Goal: Task Accomplishment & Management: Complete application form

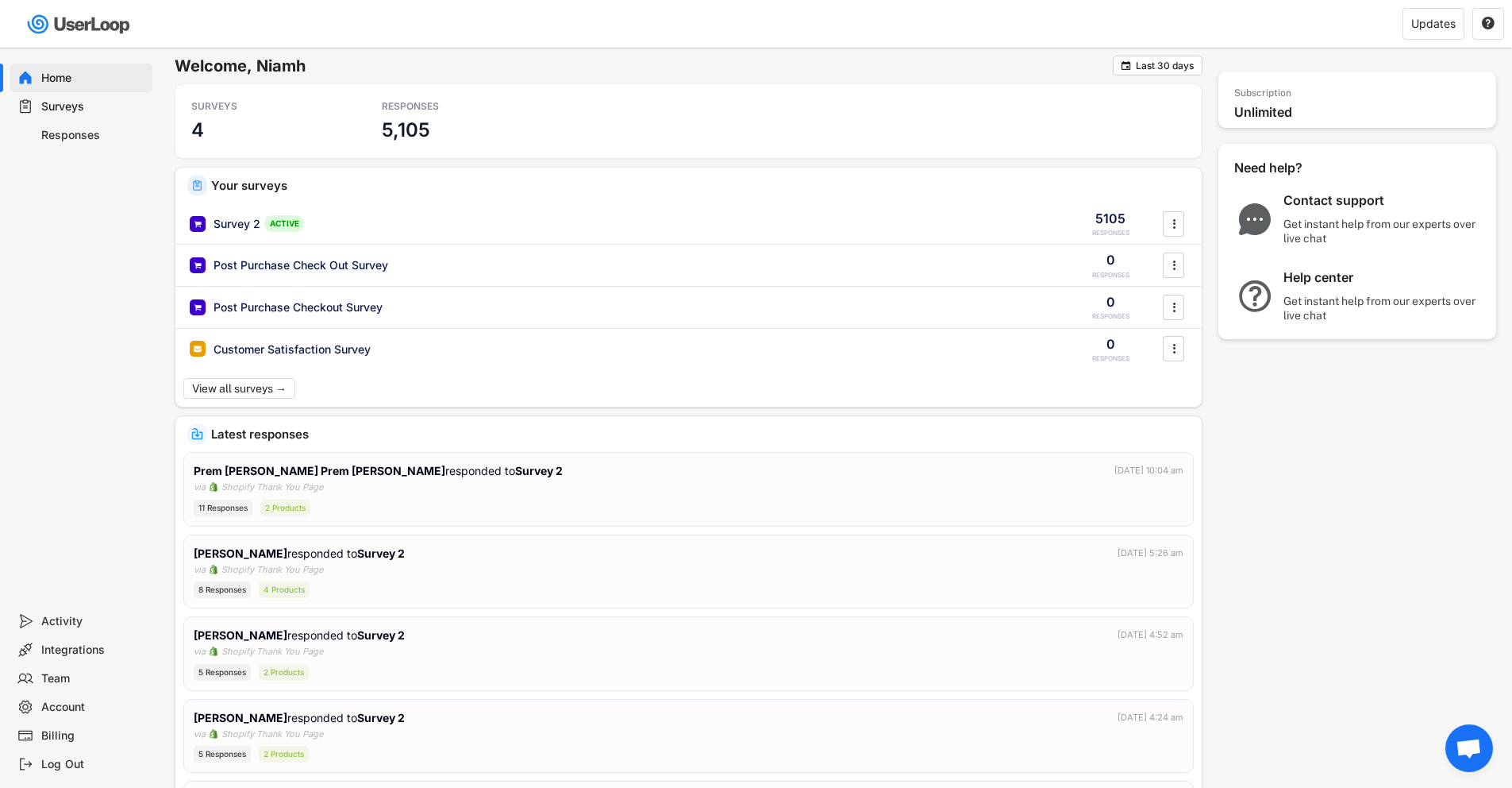
click at [80, 103] on div "Surveys" at bounding box center [94, 107] width 104 height 15
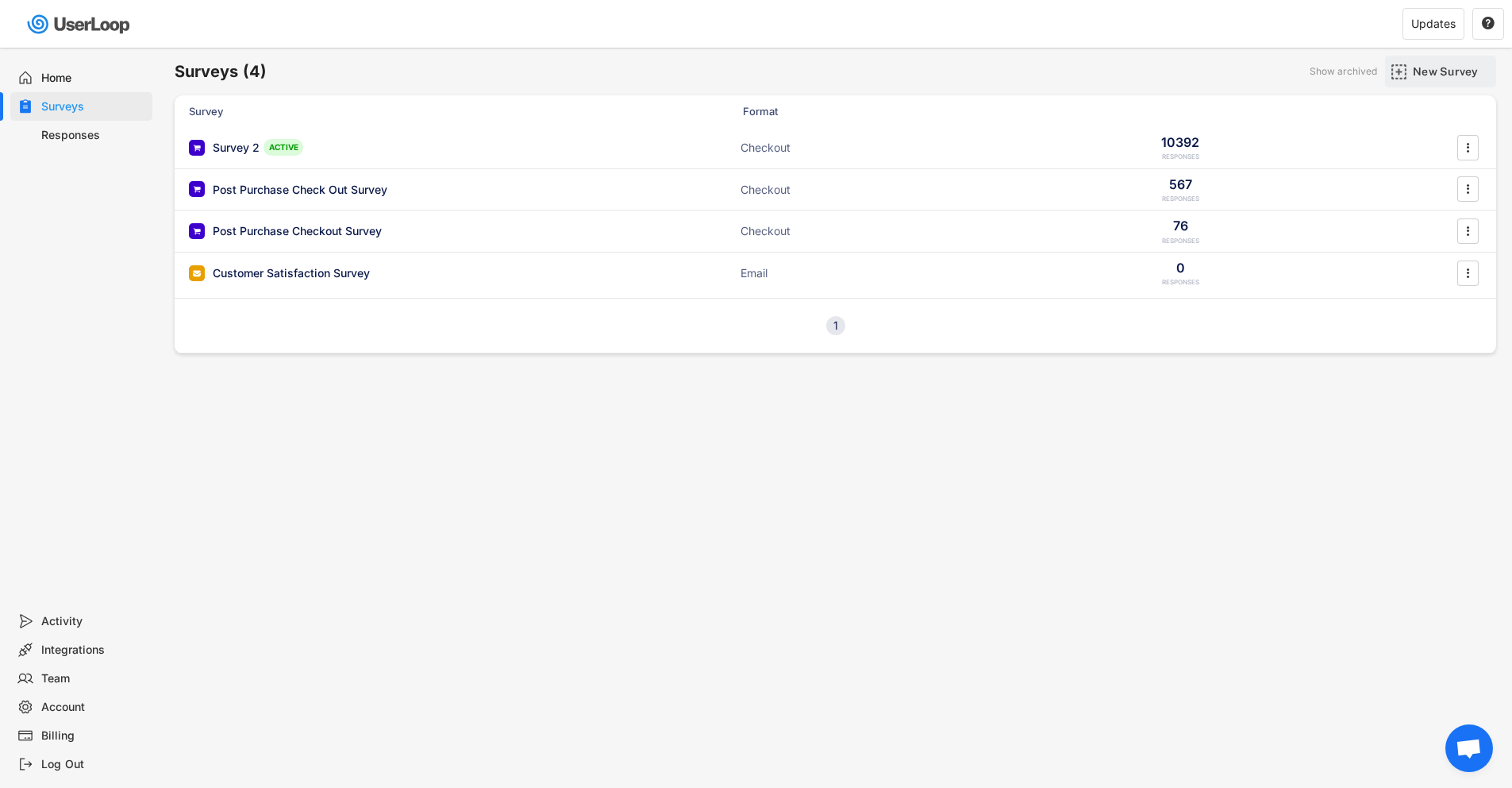
click at [1458, 65] on div "New Survey" at bounding box center [1452, 71] width 80 height 14
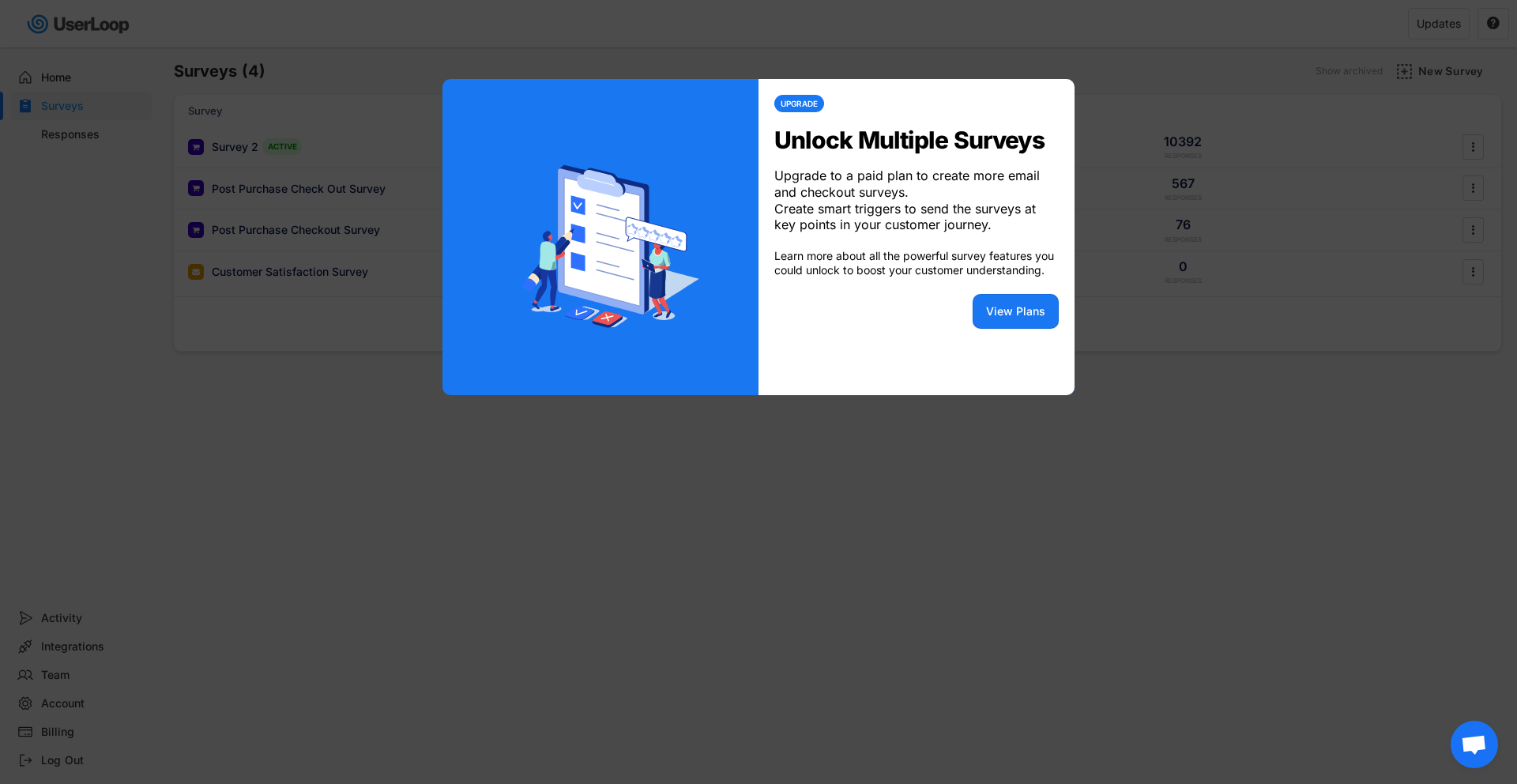
click at [1118, 343] on div at bounding box center [758, 392] width 1517 height 784
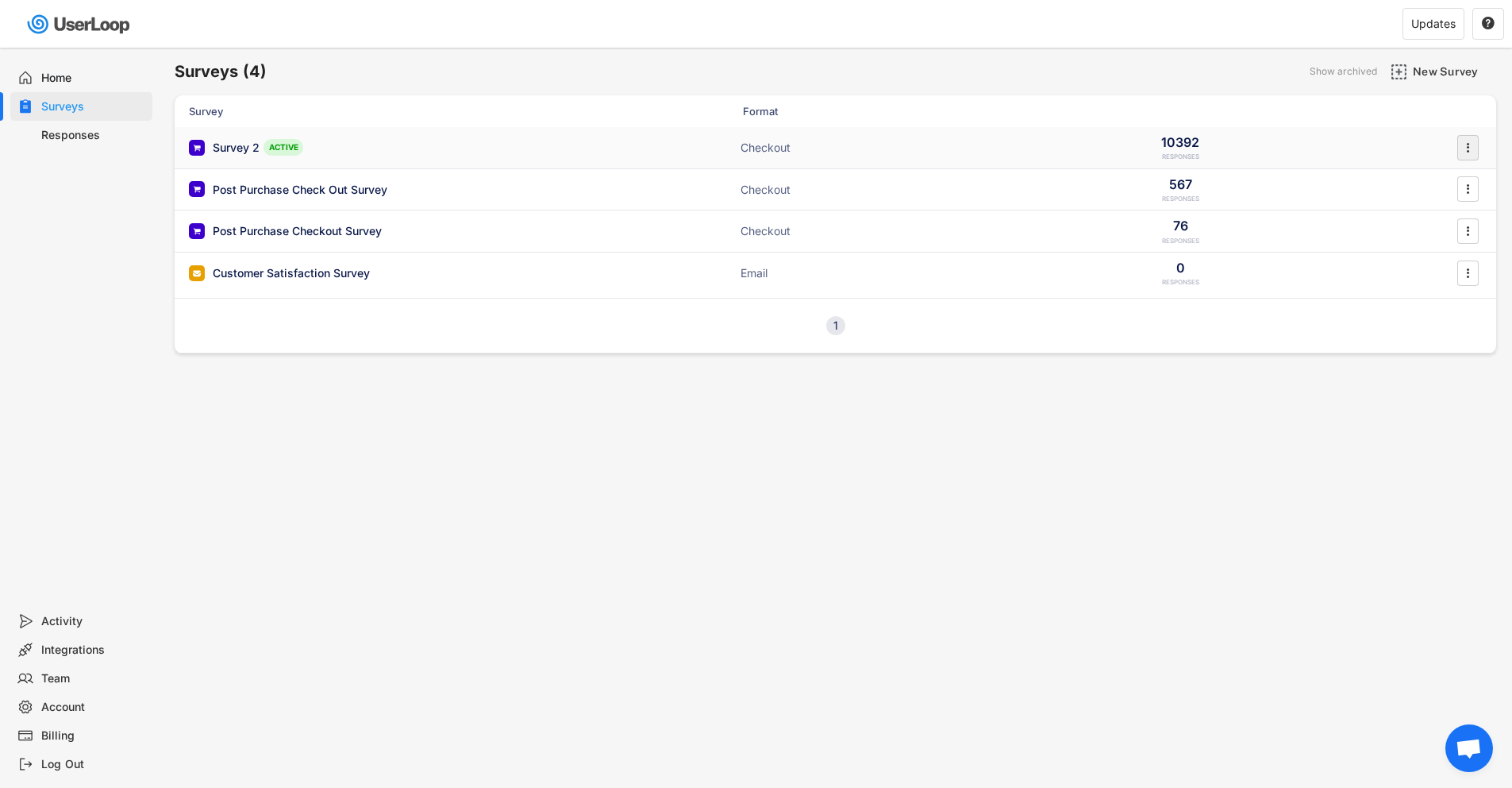
click at [1473, 142] on icon "" at bounding box center [1467, 148] width 16 height 24
click at [1418, 185] on div "Disable" at bounding box center [1446, 181] width 100 height 12
click at [1465, 75] on div "New Survey" at bounding box center [1452, 71] width 80 height 14
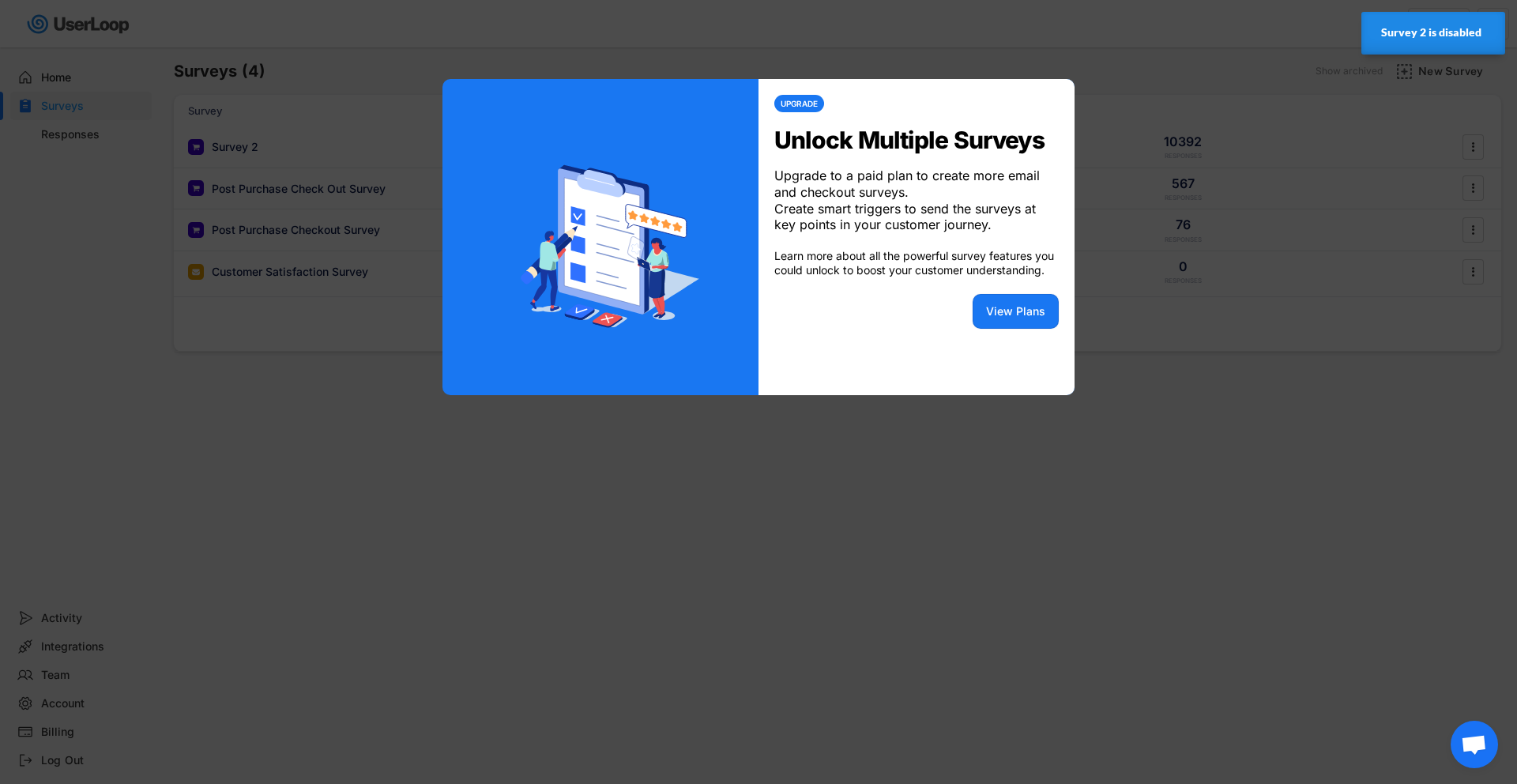
click at [1139, 311] on div at bounding box center [758, 392] width 1517 height 784
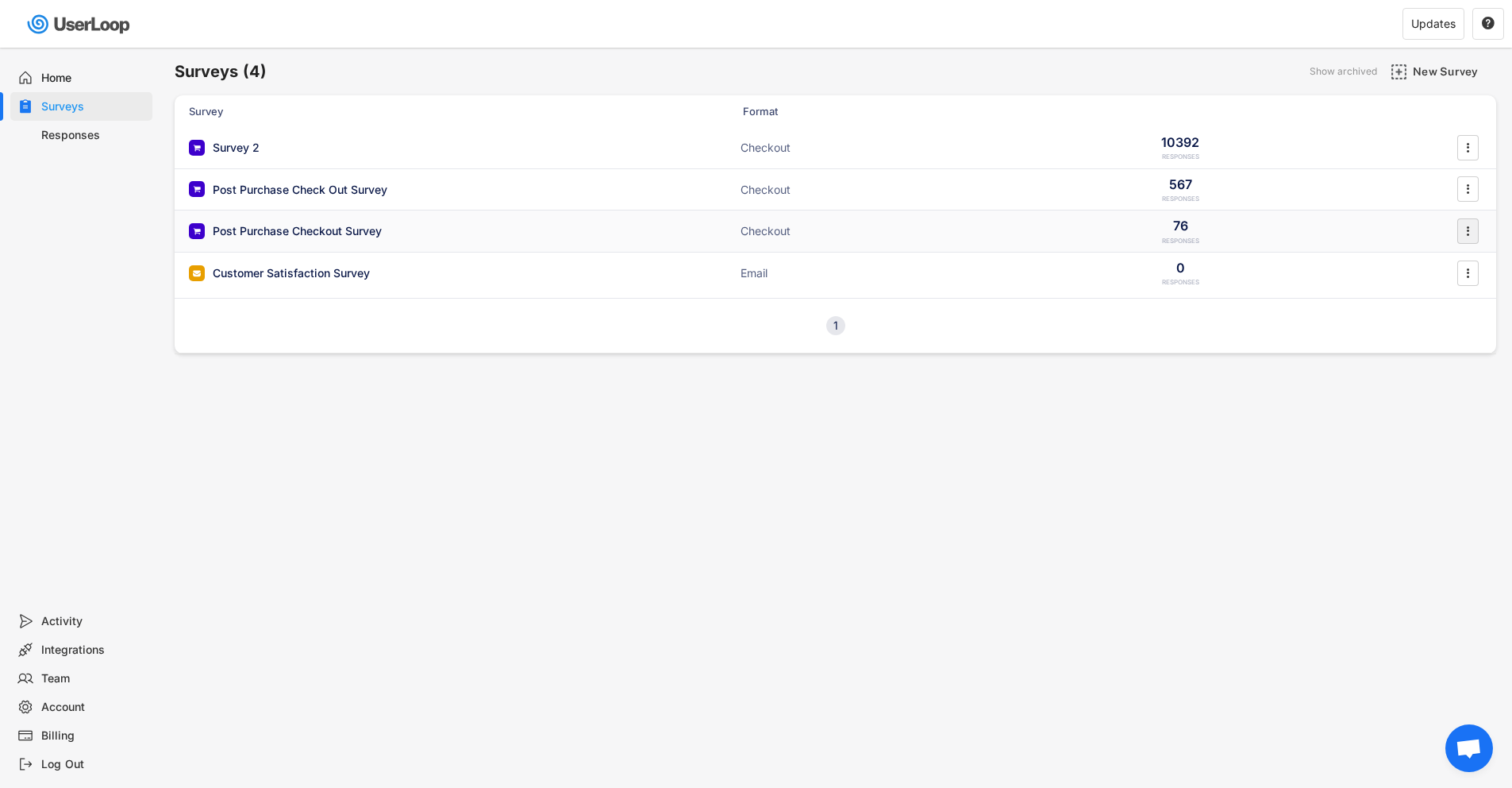
click at [1464, 226] on icon "" at bounding box center [1467, 231] width 16 height 24
click at [1404, 455] on div "Archive" at bounding box center [1446, 455] width 100 height 12
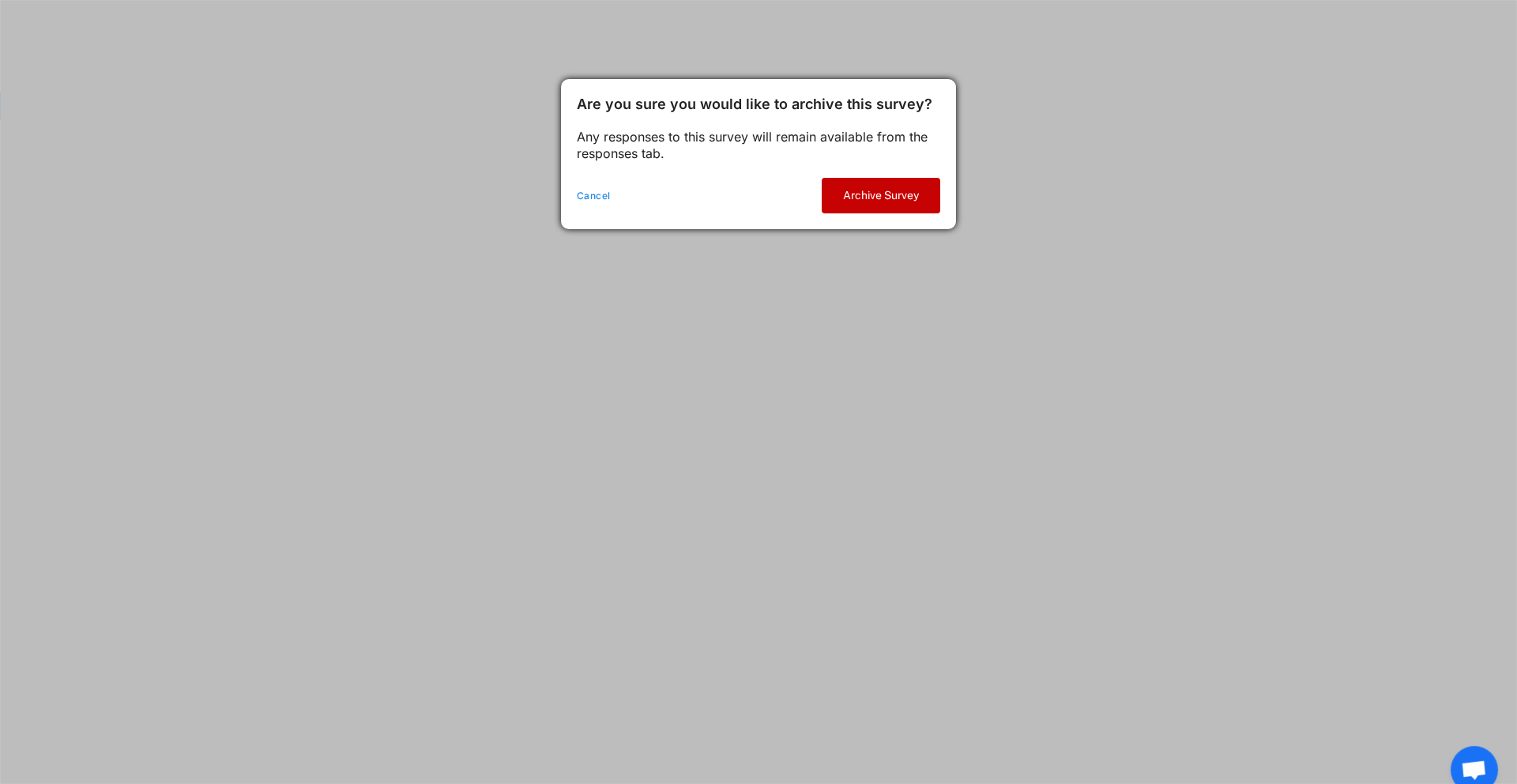
drag, startPoint x: 865, startPoint y: 187, endPoint x: 899, endPoint y: 191, distance: 34.2
click at [864, 187] on button "Archive Survey" at bounding box center [881, 195] width 119 height 35
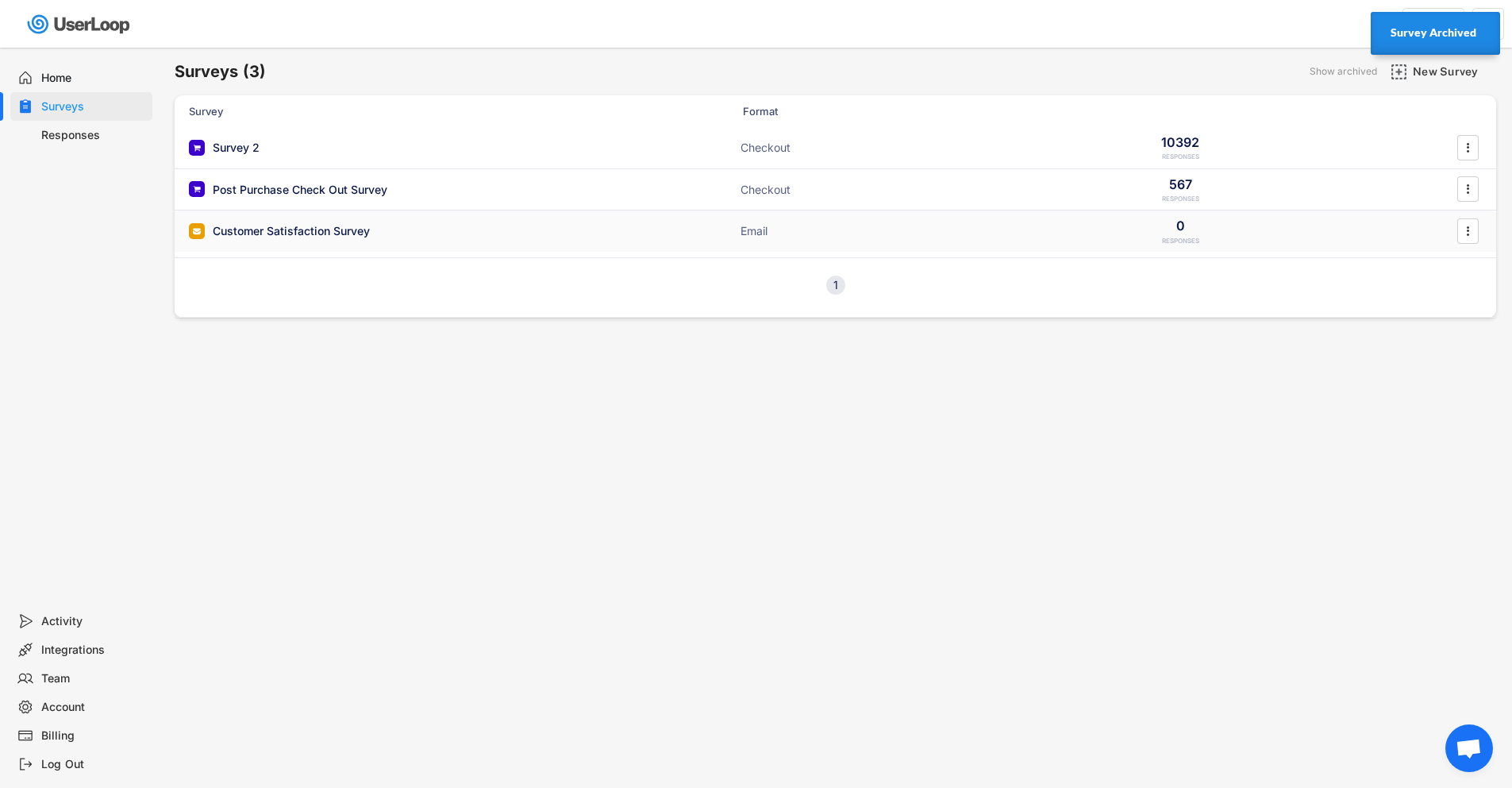
click at [1498, 233] on div "Surveys (3) Show archived New Survey Survey Format Survey 2 ACTIVE Checkout 103…" at bounding box center [835, 430] width 1353 height 766
click at [1478, 235] on div "" at bounding box center [1468, 231] width 22 height 26
click at [1420, 517] on div "Archive" at bounding box center [1446, 518] width 100 height 12
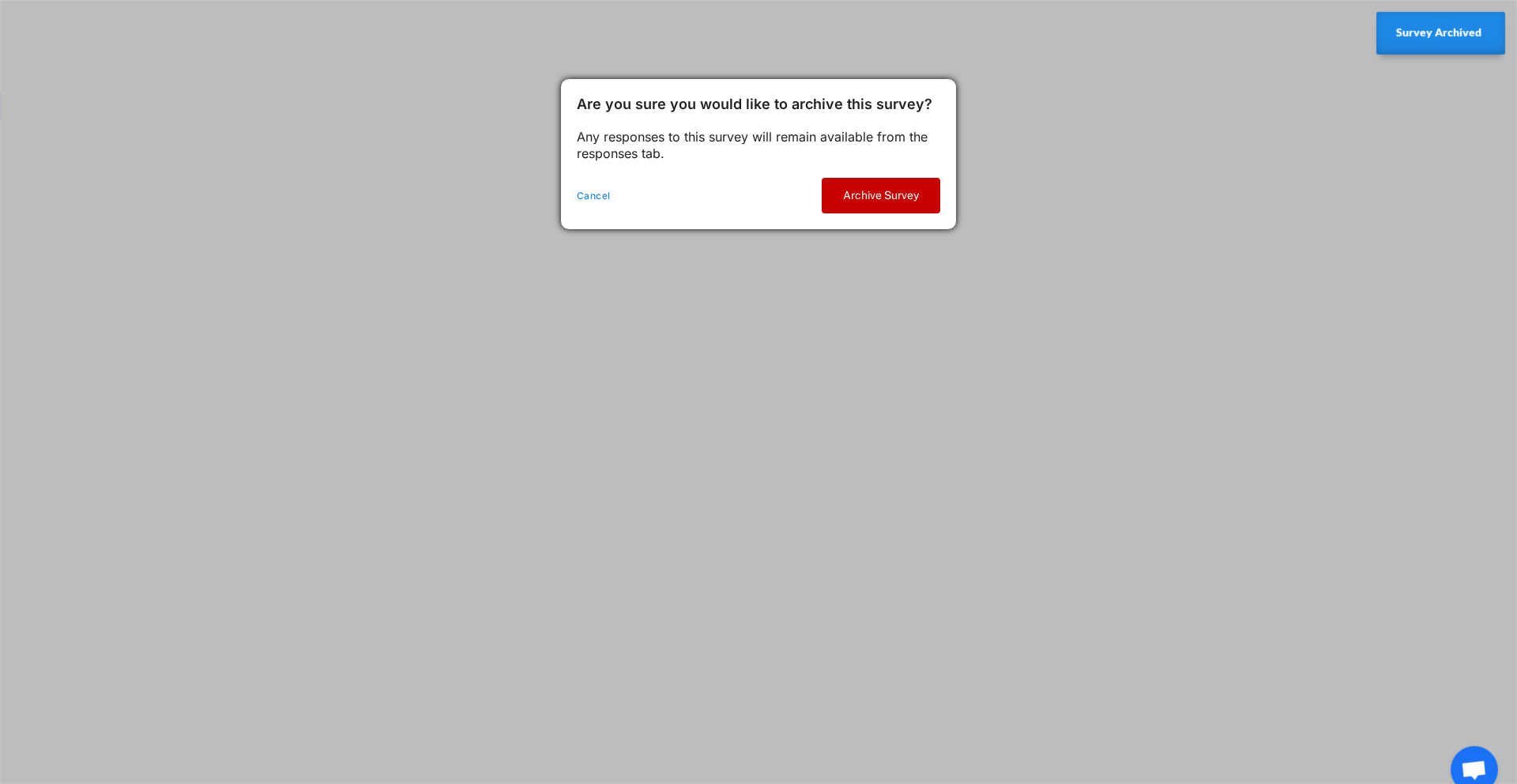
drag, startPoint x: 881, startPoint y: 191, endPoint x: 1037, endPoint y: 187, distance: 156.1
click at [881, 191] on button "Archive Survey" at bounding box center [881, 195] width 119 height 35
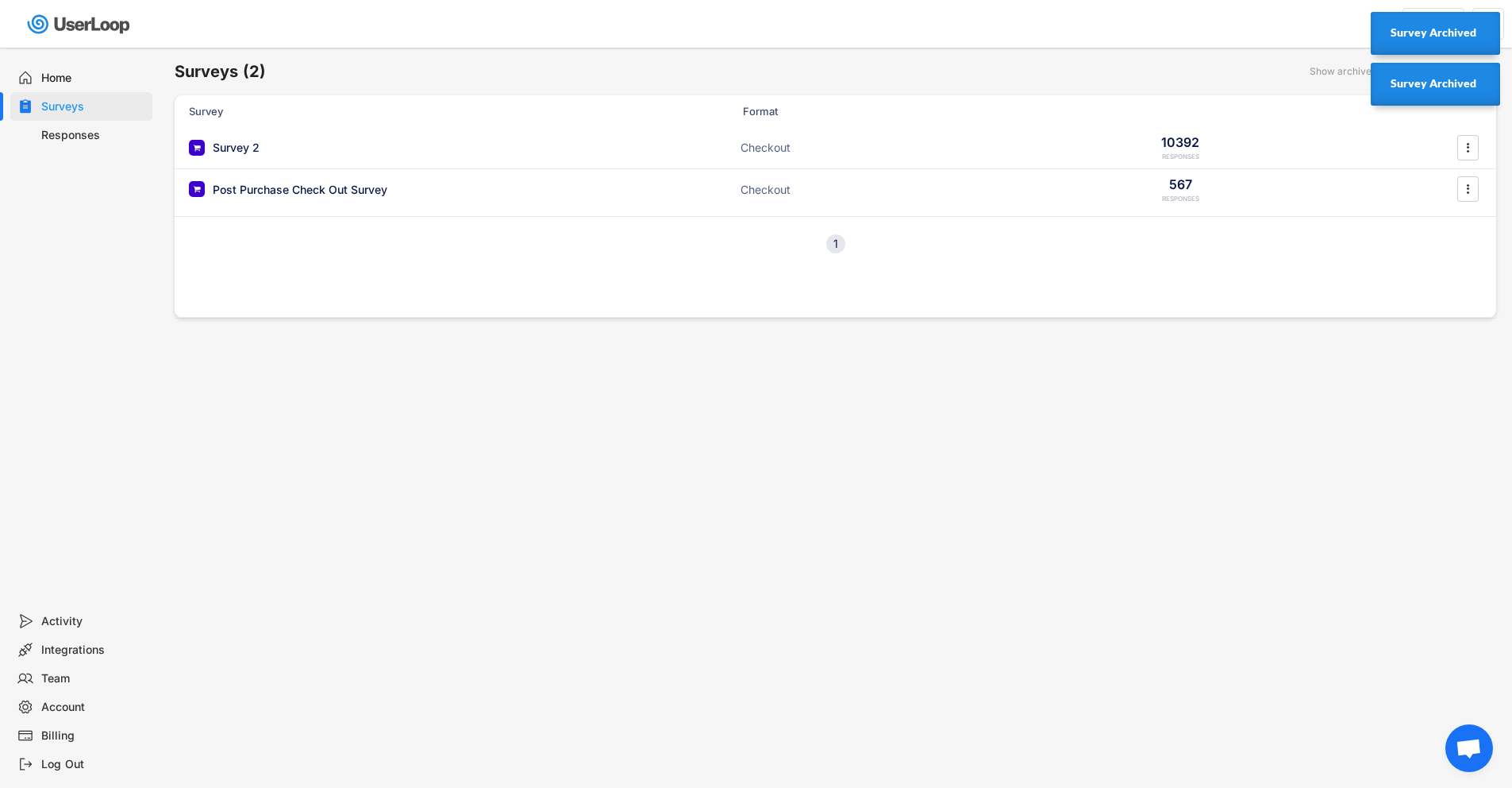
click at [1299, 61] on div "Surveys (2) Show archived New Survey" at bounding box center [836, 71] width 1321 height 32
click at [1453, 71] on div "Survey Archived" at bounding box center [1434, 83] width 103 height 28
click at [1446, 71] on div "New Survey" at bounding box center [1452, 71] width 80 height 14
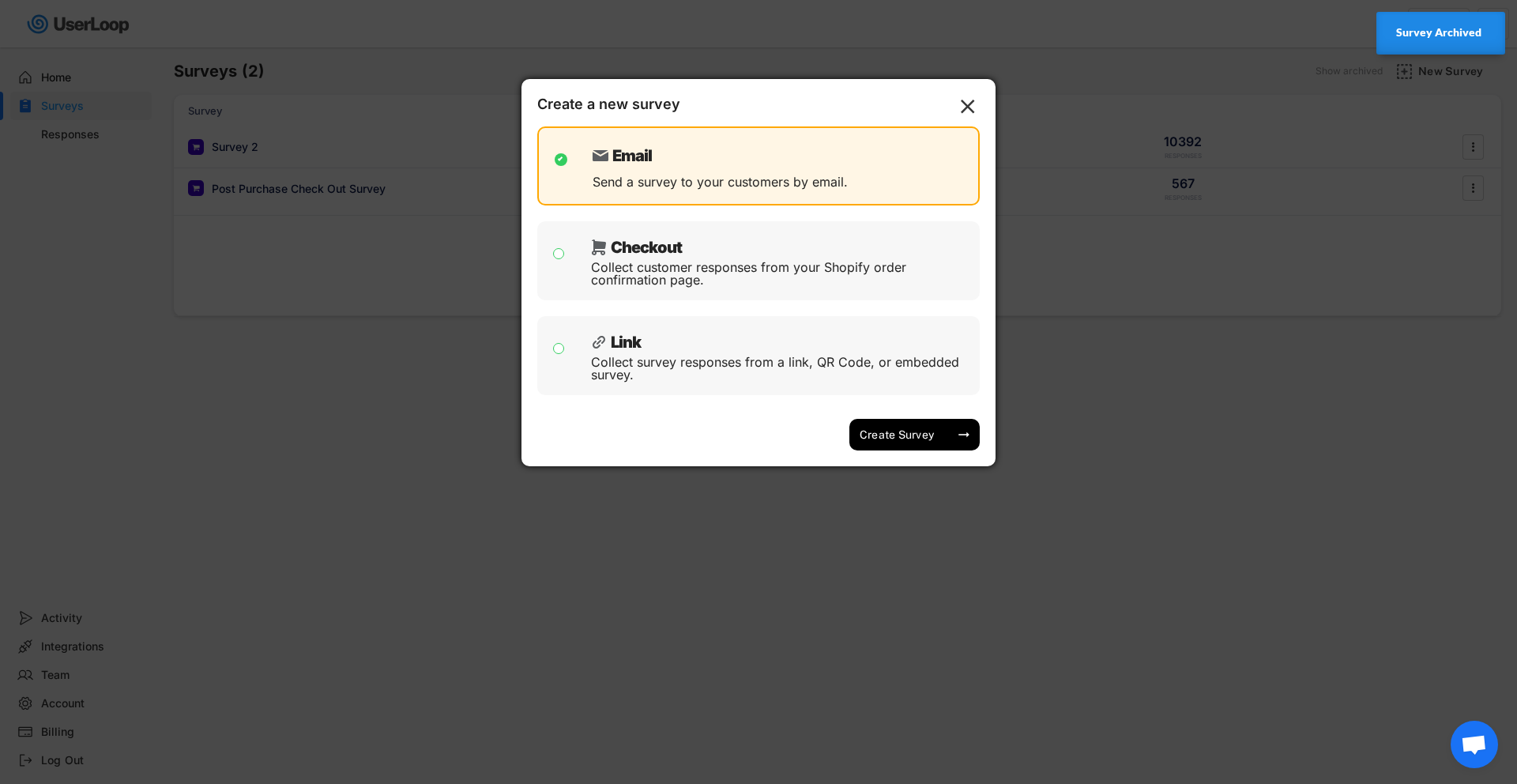
click at [819, 295] on div "Checkout Collect customer responses from your Shopify order confirmation page." at bounding box center [758, 261] width 442 height 79
checkbox input "false"
checkbox input "true"
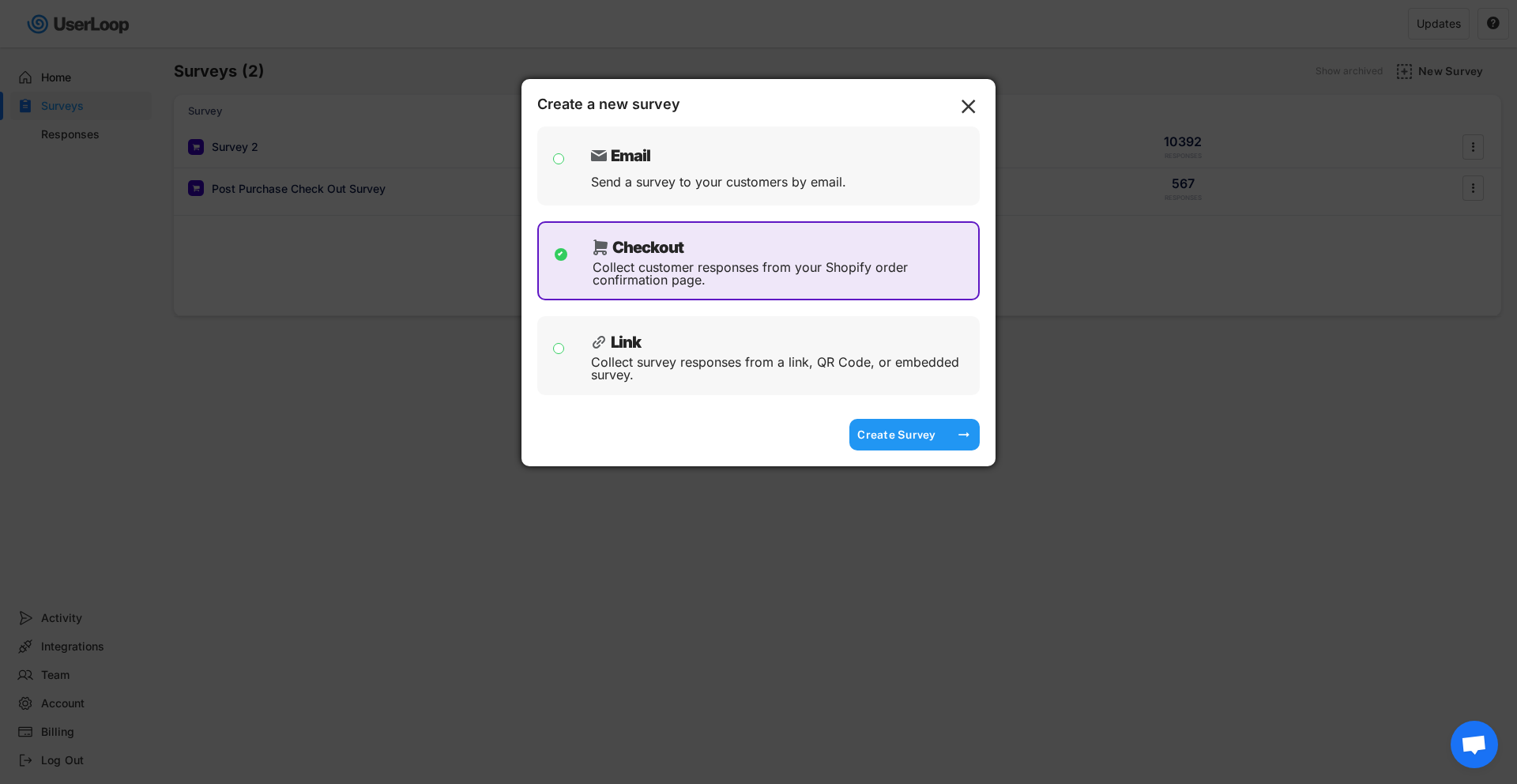
click at [915, 436] on div "Create Survey" at bounding box center [897, 434] width 79 height 14
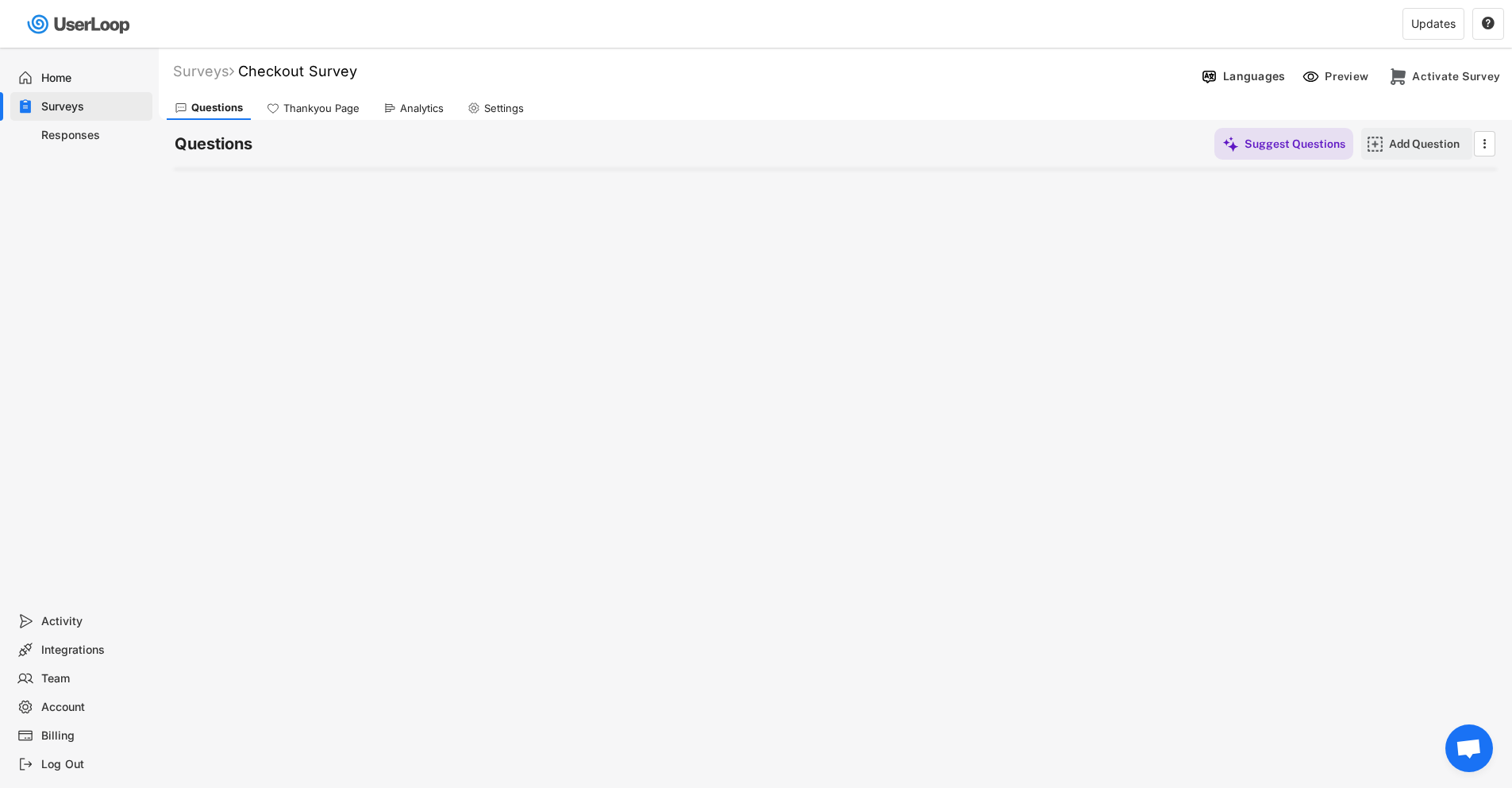
click at [1432, 140] on div "Add Question" at bounding box center [1428, 143] width 80 height 14
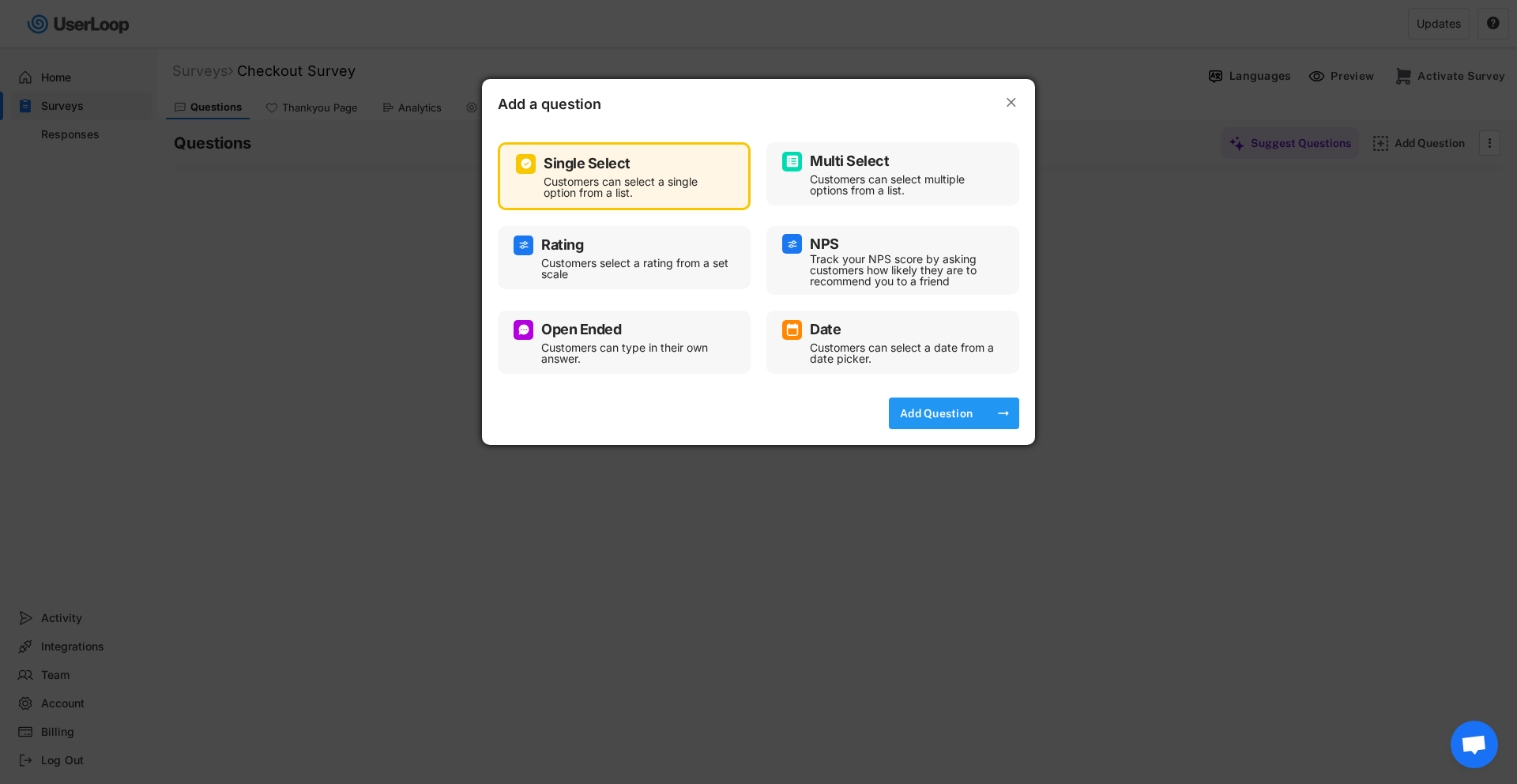
click at [933, 406] on div "Add Question" at bounding box center [937, 413] width 79 height 14
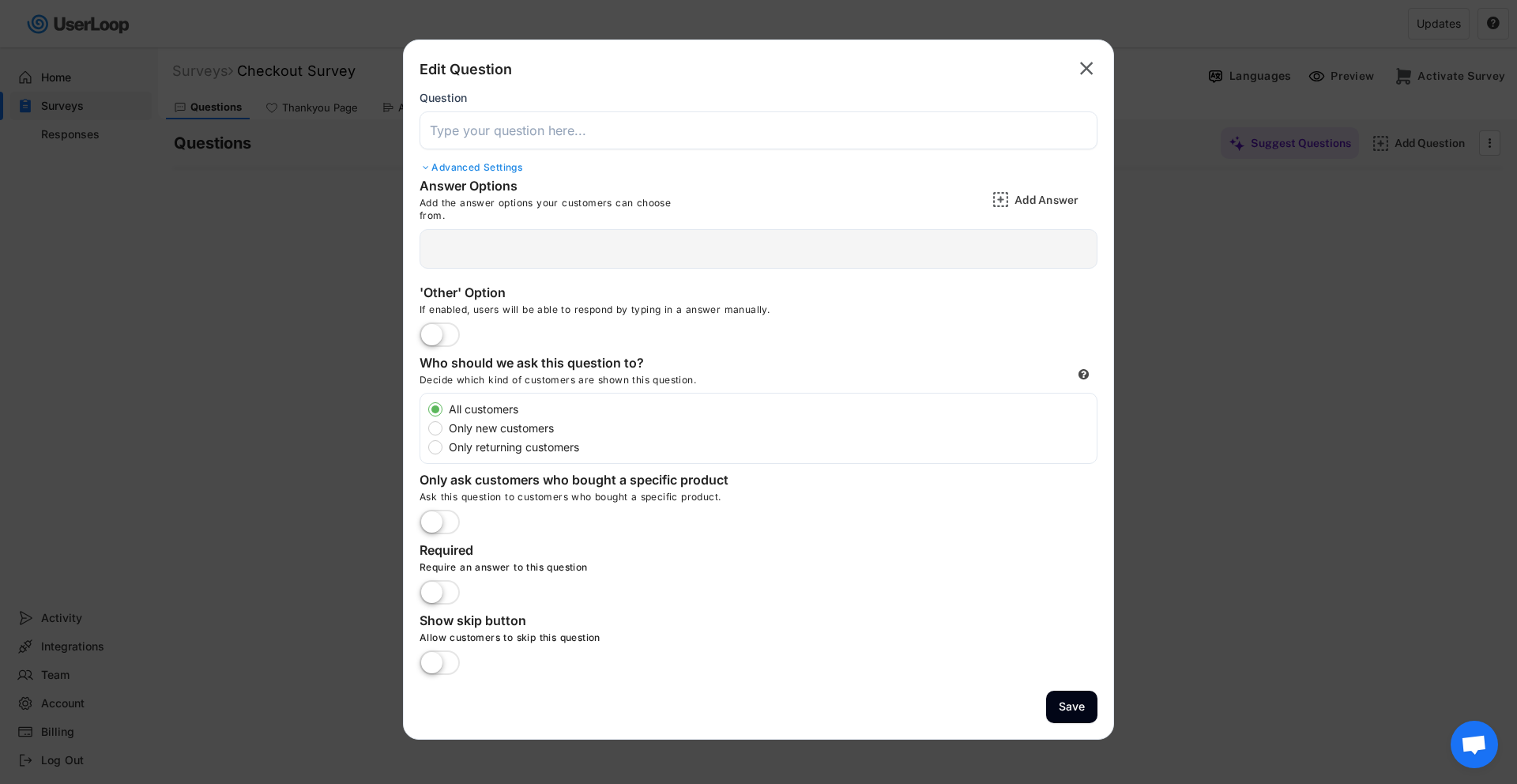
click at [612, 162] on div "Advanced Settings" at bounding box center [758, 167] width 678 height 12
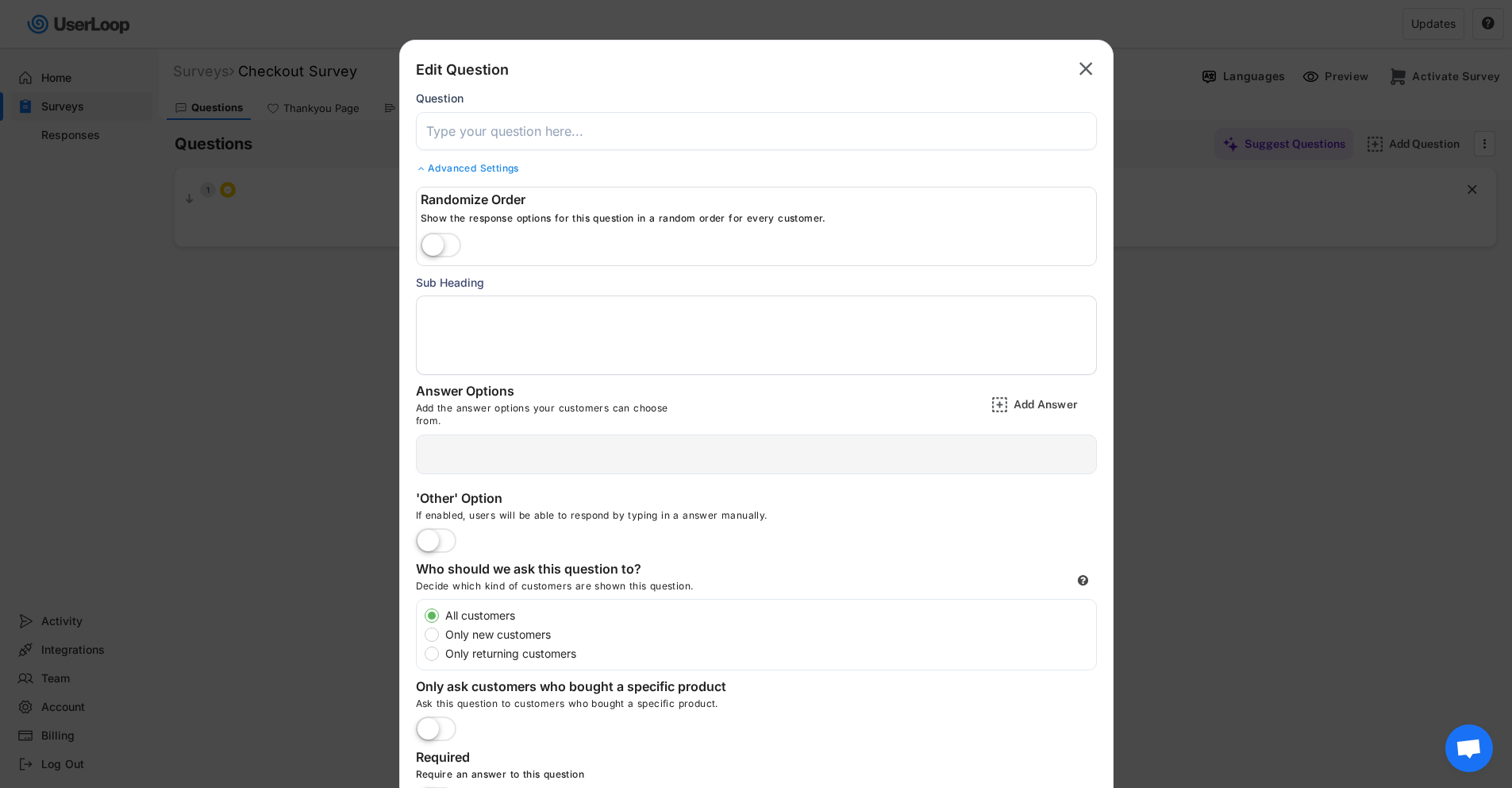
click at [517, 110] on div "Question" at bounding box center [756, 120] width 681 height 59
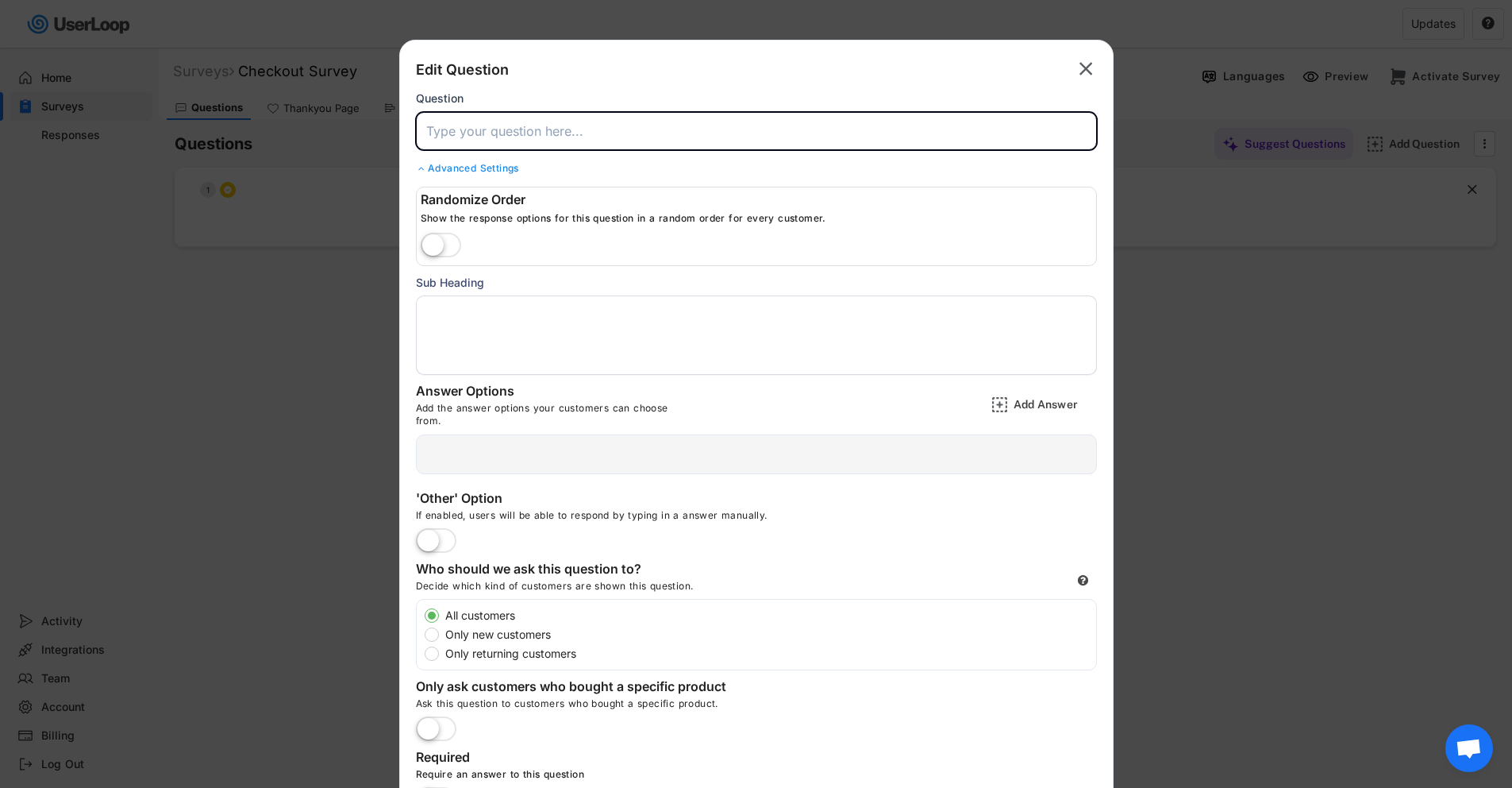
click at [574, 122] on input "input" at bounding box center [756, 131] width 681 height 38
paste input "When it comes to [MEDICAL_DATA] or soreness during pickleball, which best descr…"
type input "When it comes to [MEDICAL_DATA] or soreness during pickleball, which best descr…"
click at [605, 299] on textarea at bounding box center [756, 335] width 681 height 80
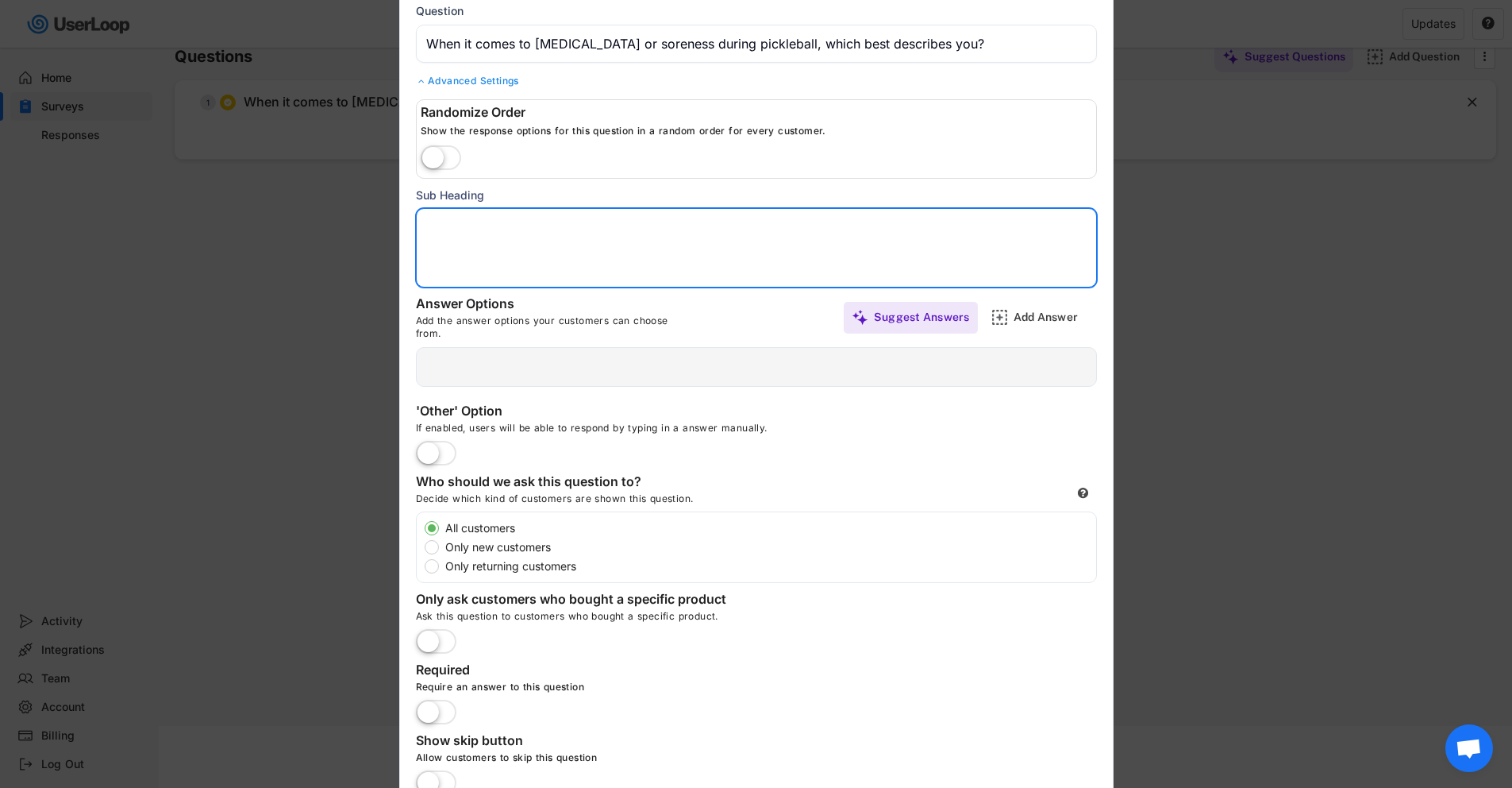
scroll to position [84, 0]
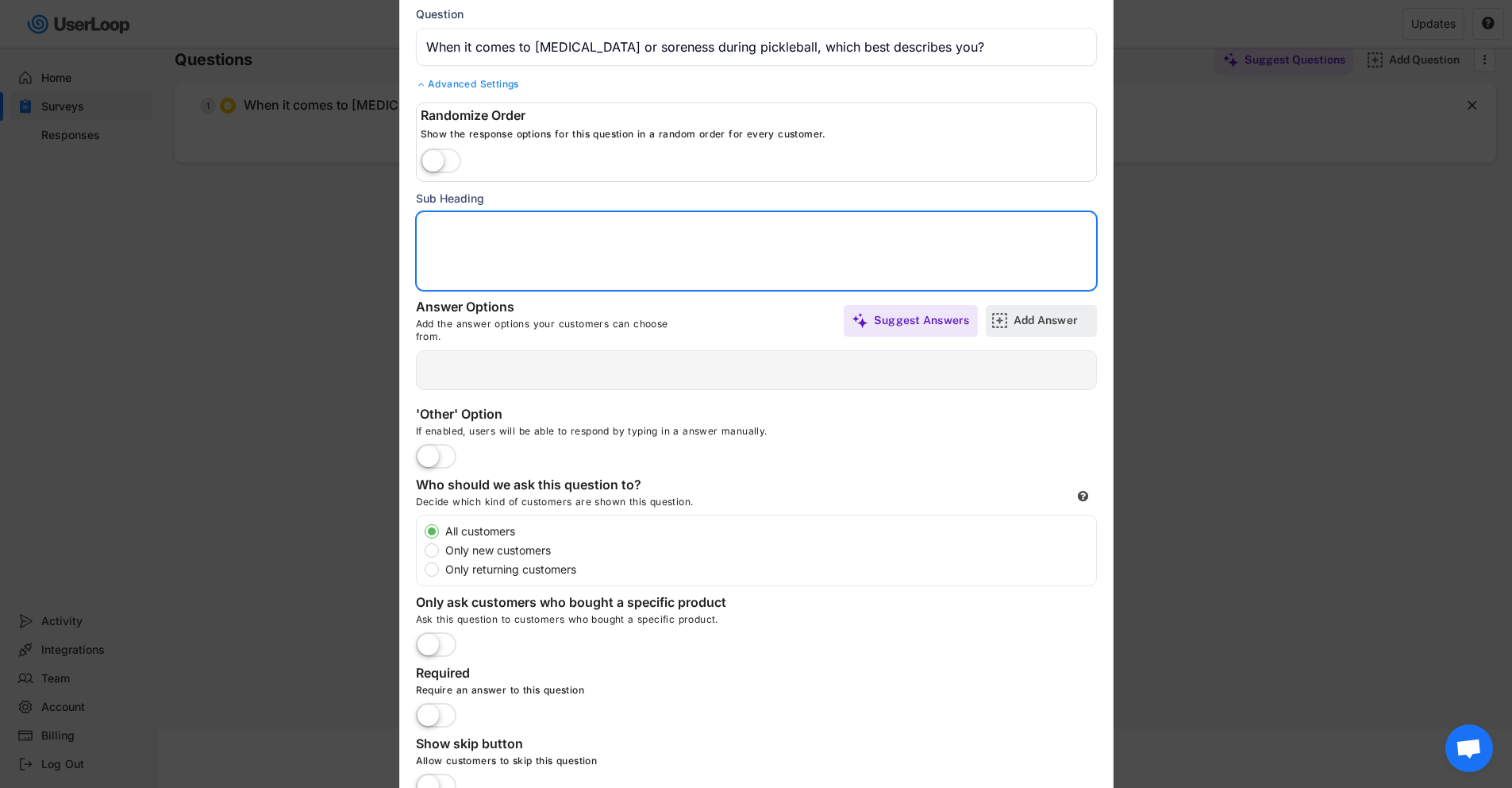
click at [1027, 320] on div "Add Answer" at bounding box center [1054, 319] width 80 height 14
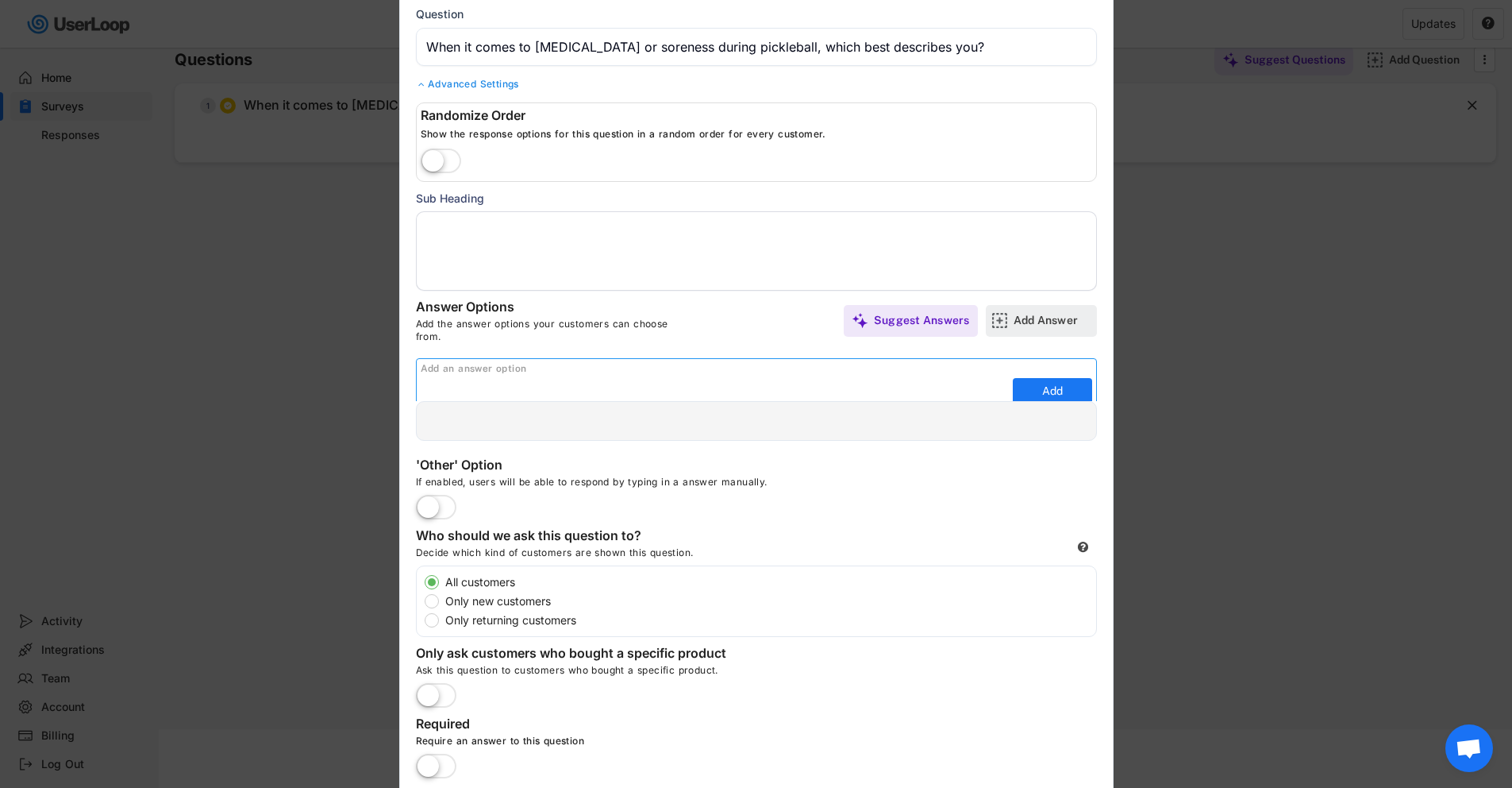
scroll to position [0, 0]
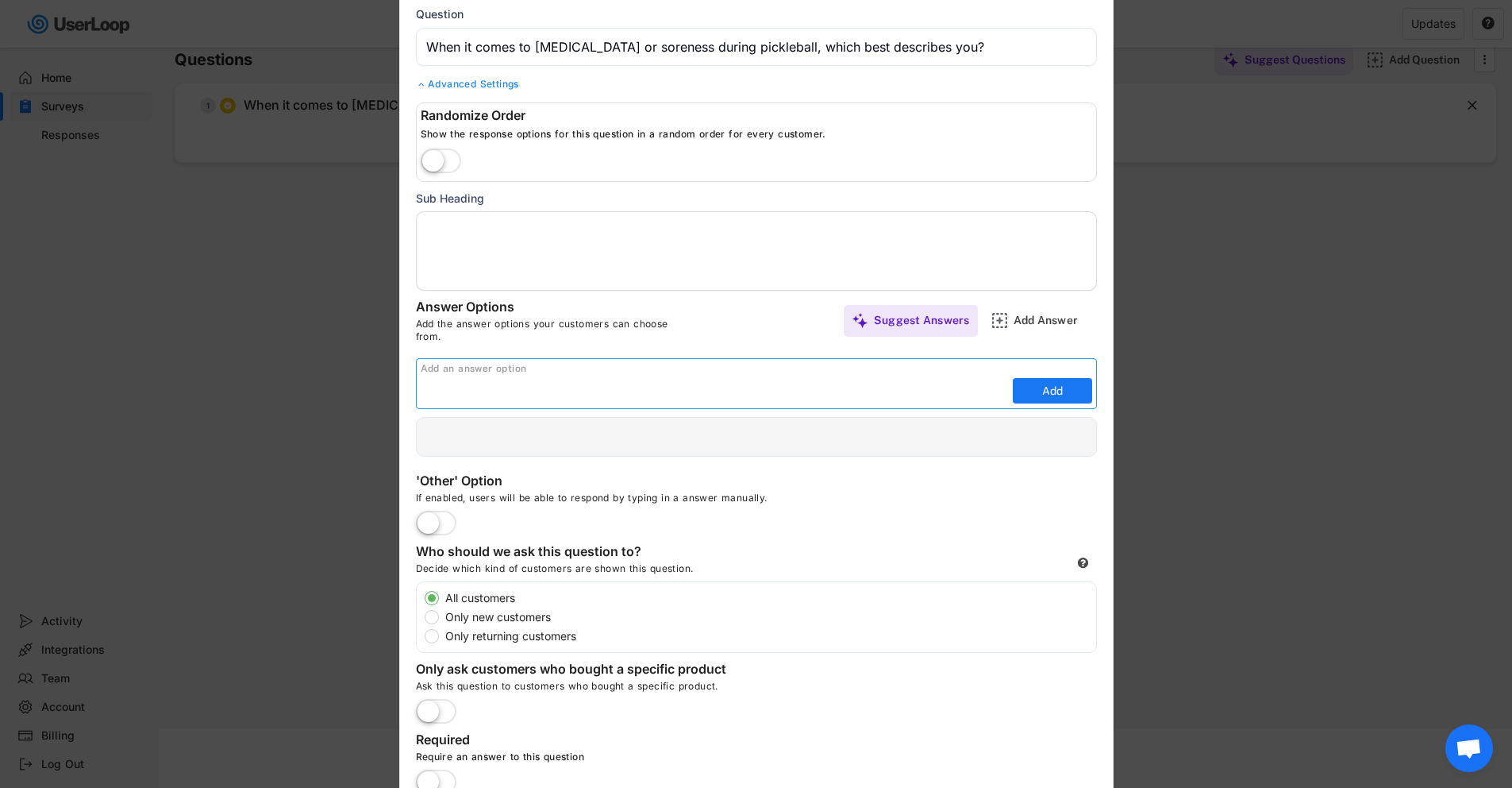
paste input "I don’t usually notice any issues."
type input "I don’t usually notice any issues."
click at [1061, 385] on button "Add" at bounding box center [1053, 391] width 80 height 26
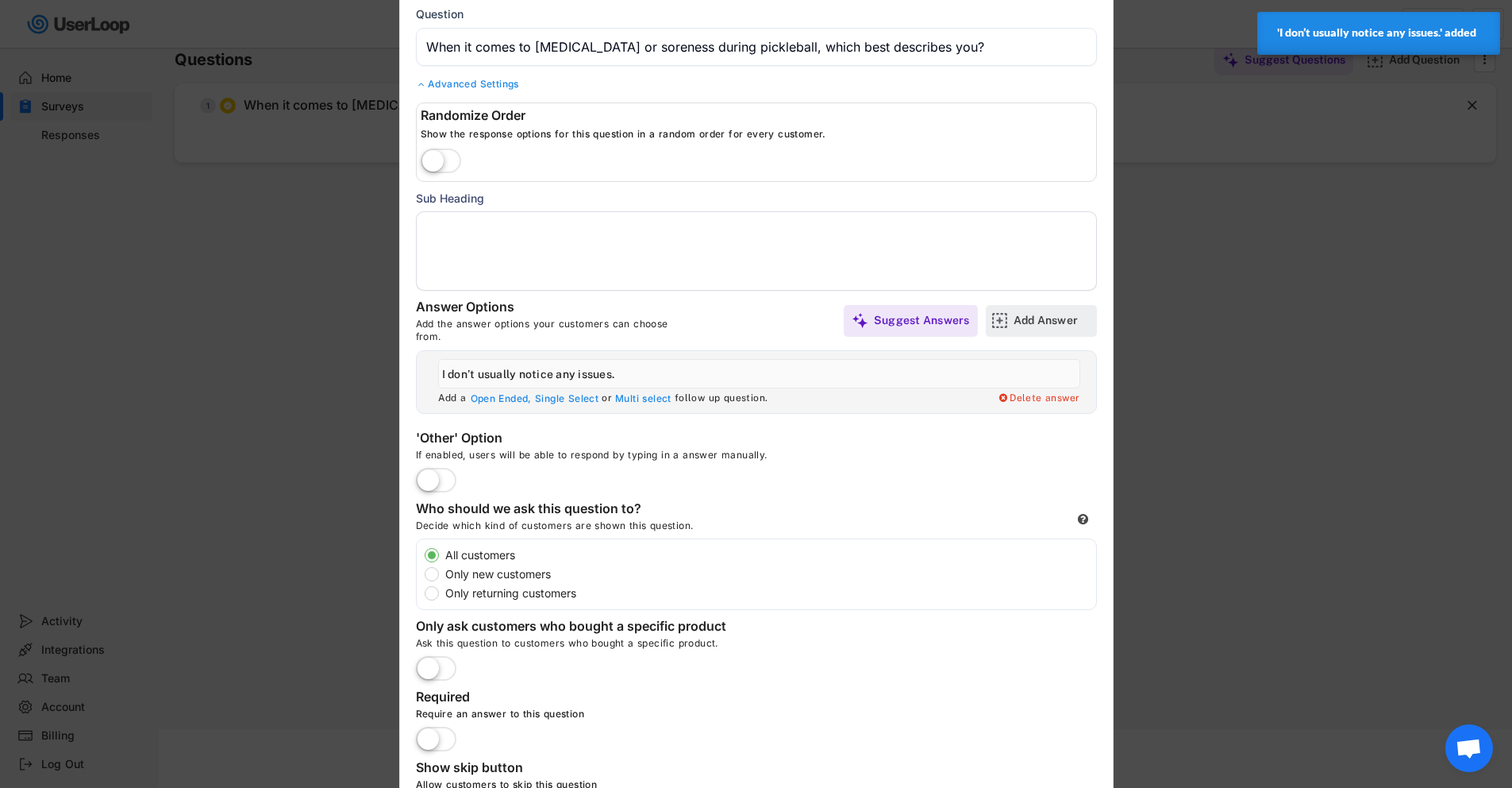
click at [1071, 319] on div "Add Answer" at bounding box center [1054, 319] width 80 height 14
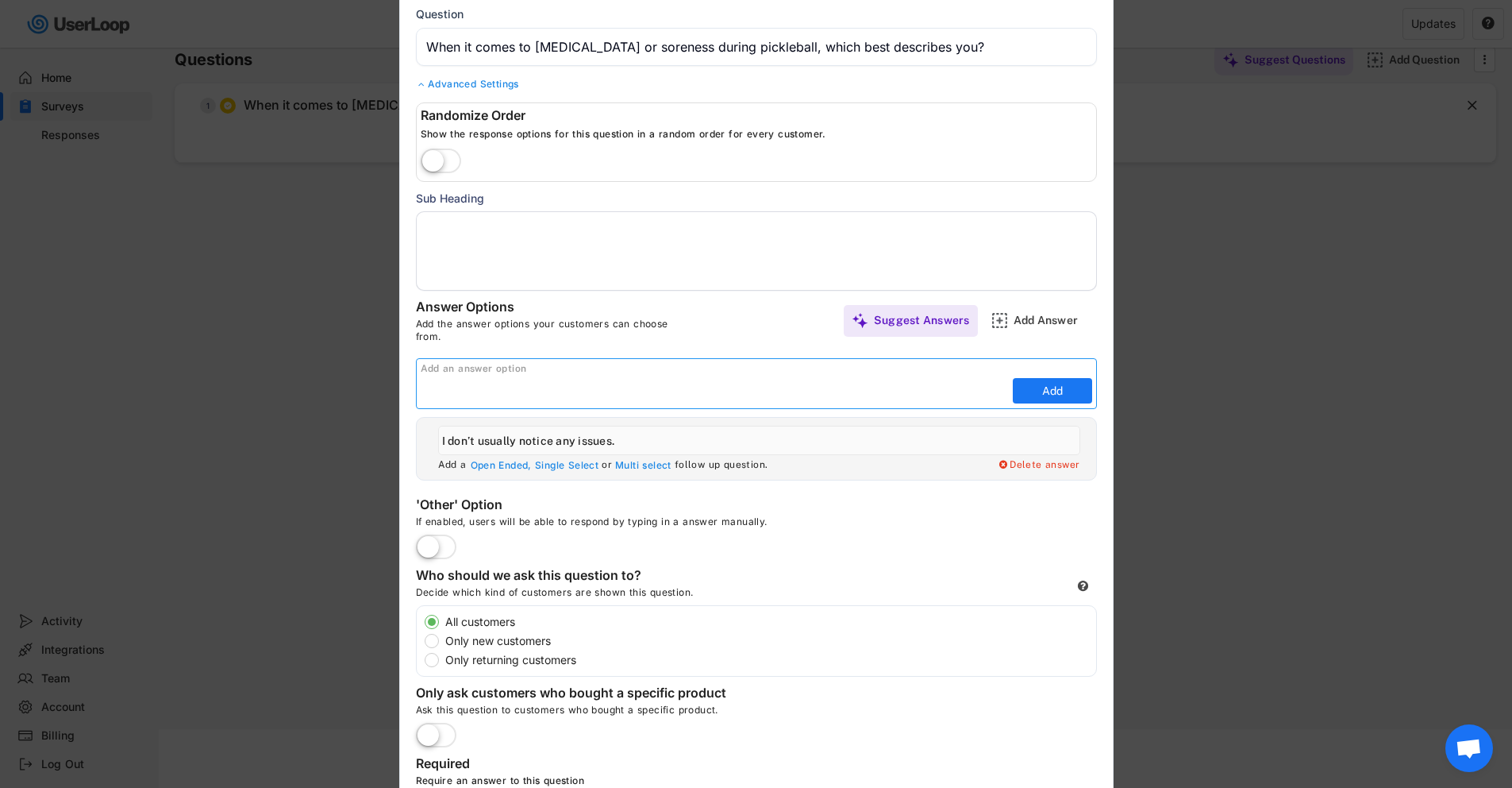
paste input "I sometimes feel sore but thought it was just normal."
type input "I sometimes feel sore but thought it was just normal."
click at [1082, 386] on button "Add" at bounding box center [1053, 391] width 80 height 26
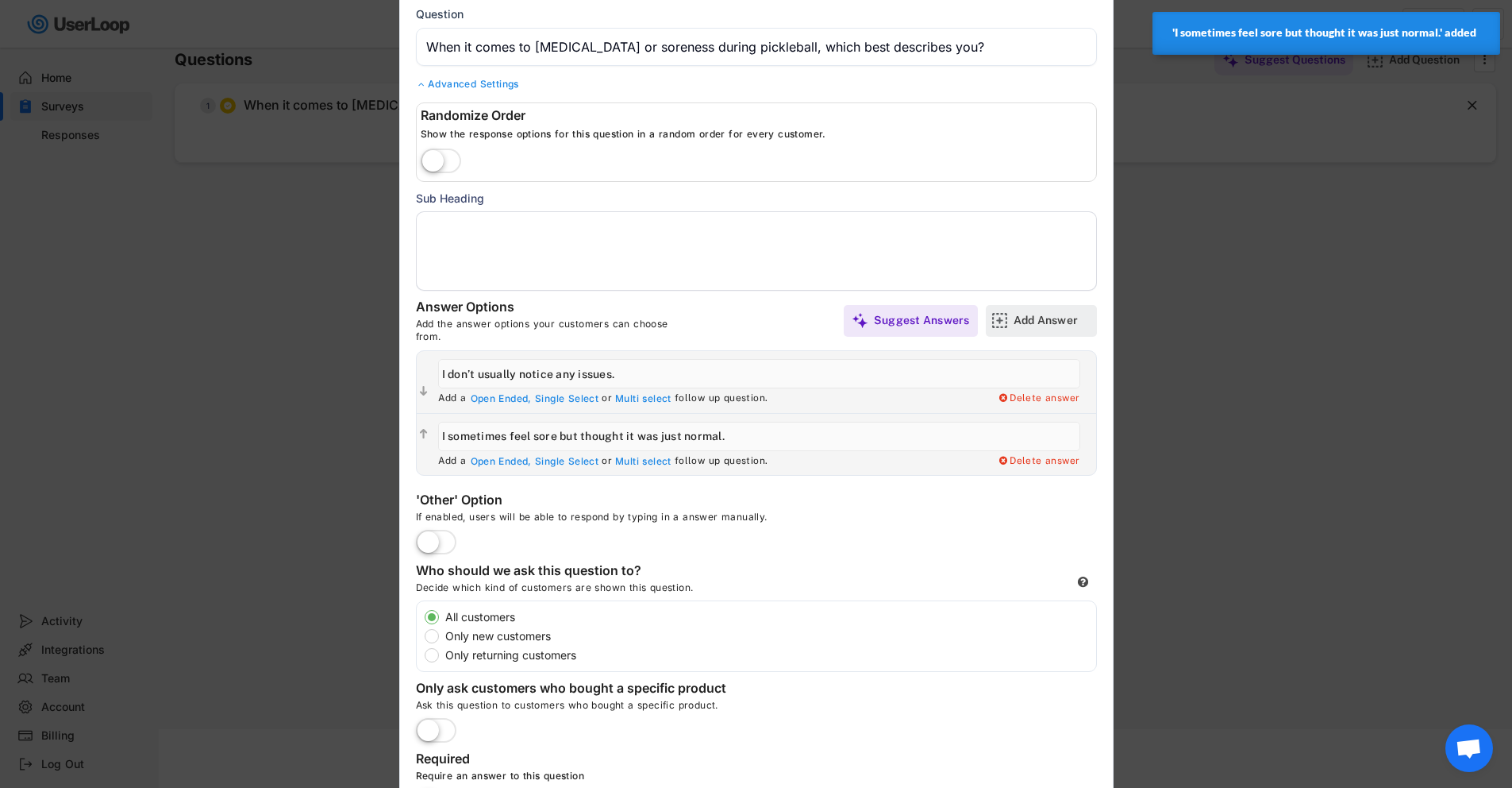
click at [1040, 308] on div "Add Answer" at bounding box center [1054, 321] width 80 height 32
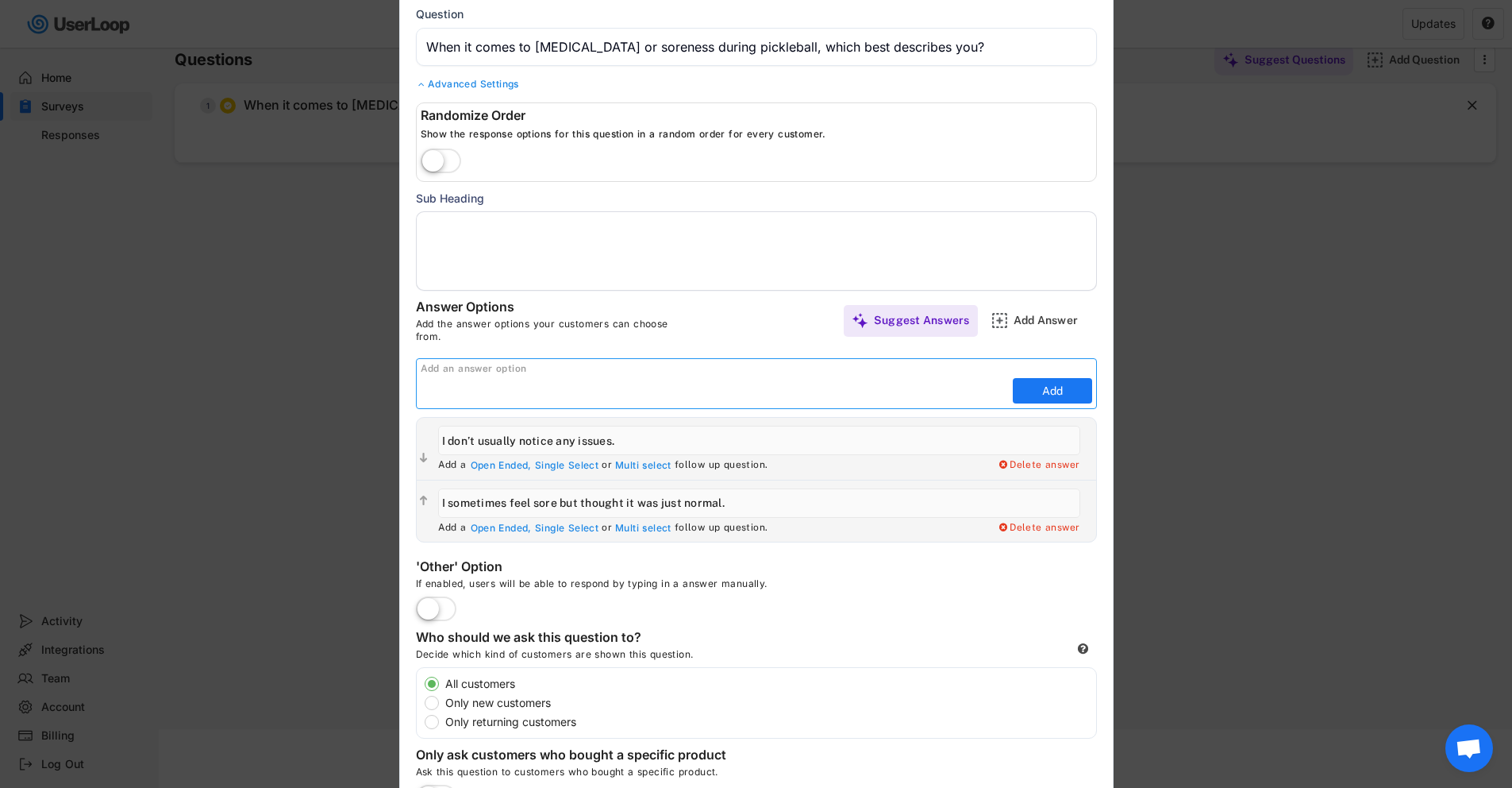
paste input "I know foot pain/fatigue is a problem for me."
type input "I know foot pain/fatigue is a problem for me."
click at [1069, 382] on button "Add" at bounding box center [1053, 391] width 80 height 26
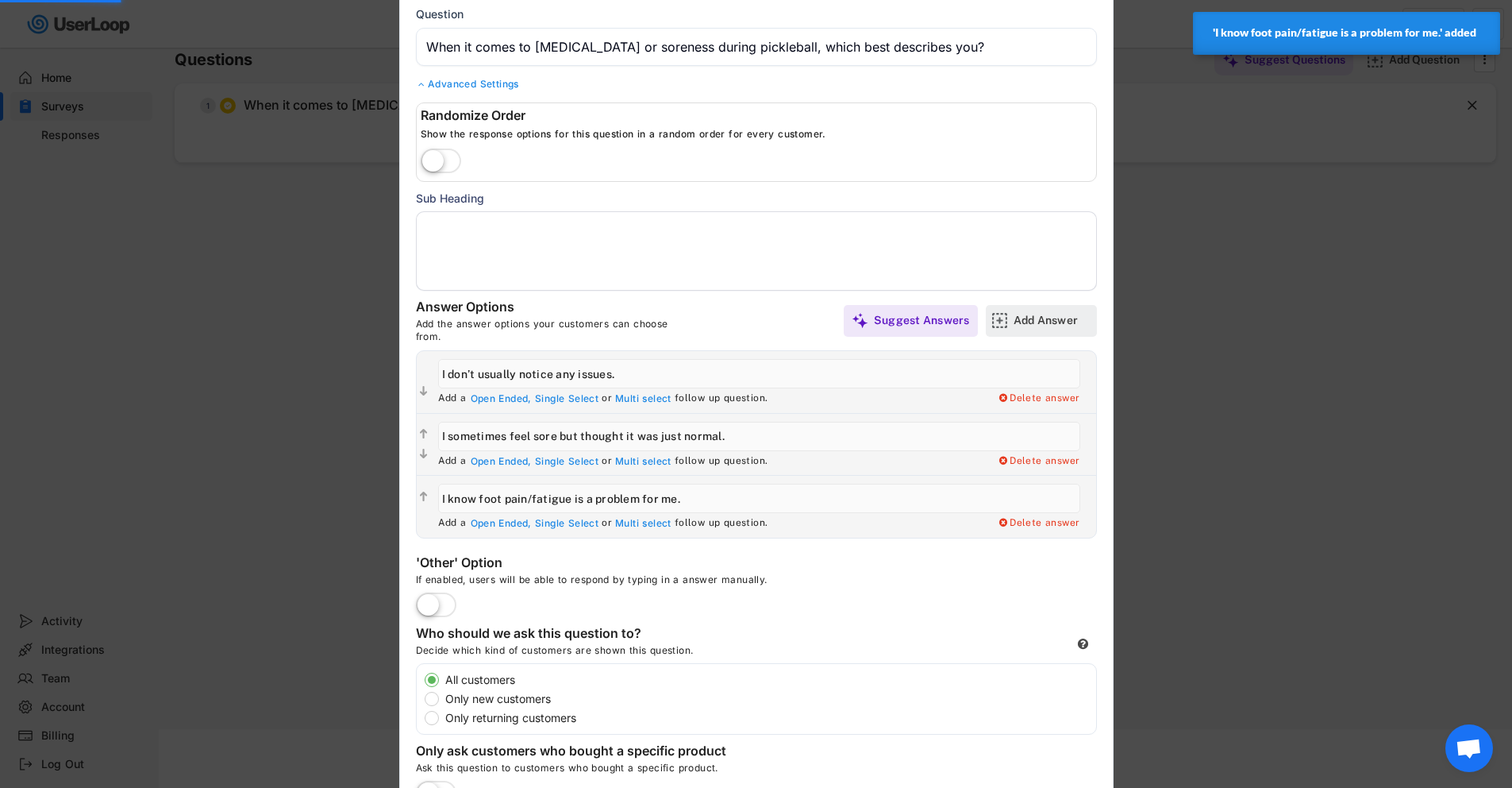
click at [1041, 310] on div "Add Answer" at bounding box center [1054, 321] width 80 height 32
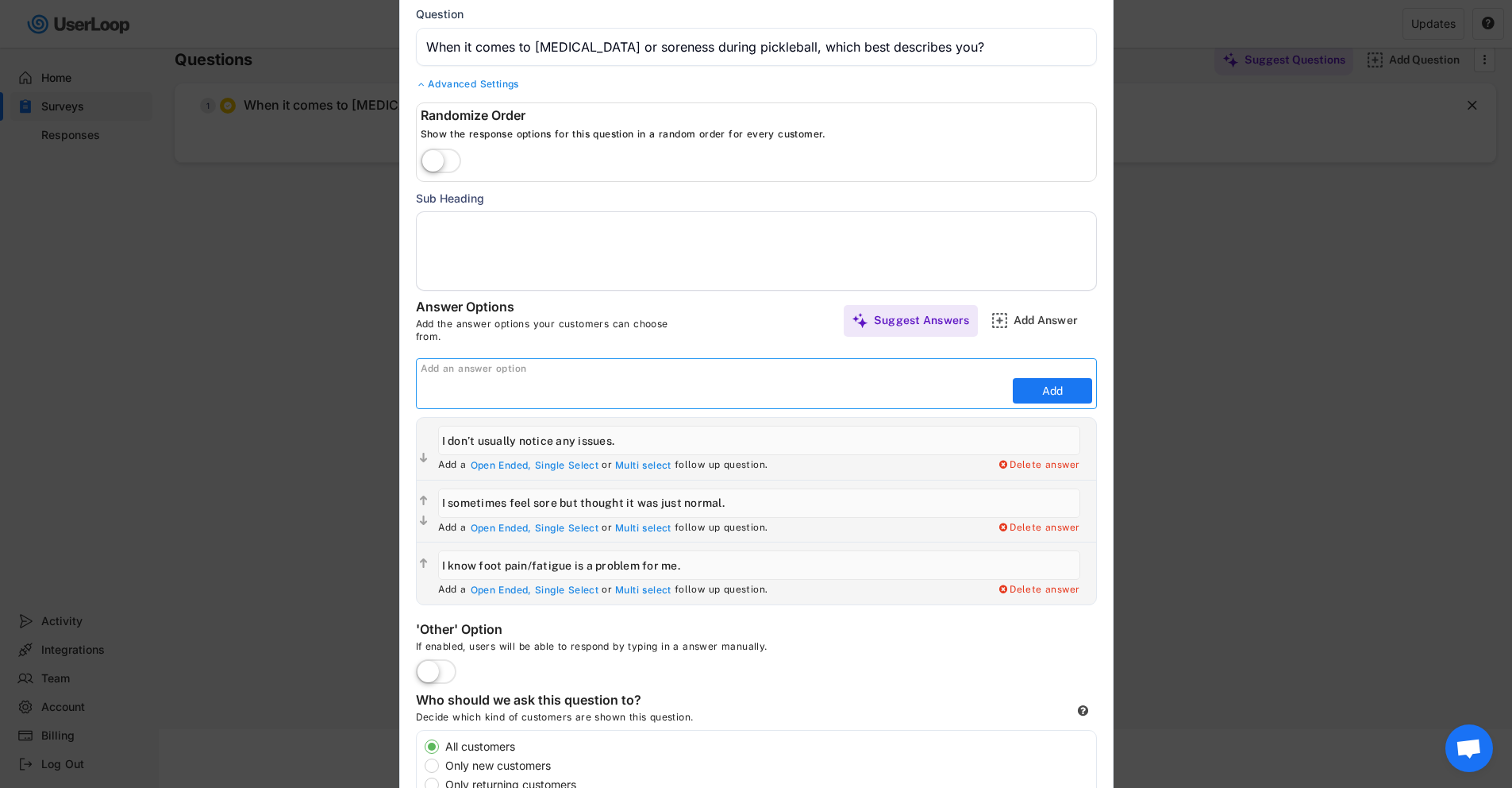
paste input "I’ve looked for solutions but haven’t found one that works."
type input "I’ve looked for solutions but haven’t found one that works."
click at [1065, 387] on button "Add" at bounding box center [1053, 391] width 80 height 26
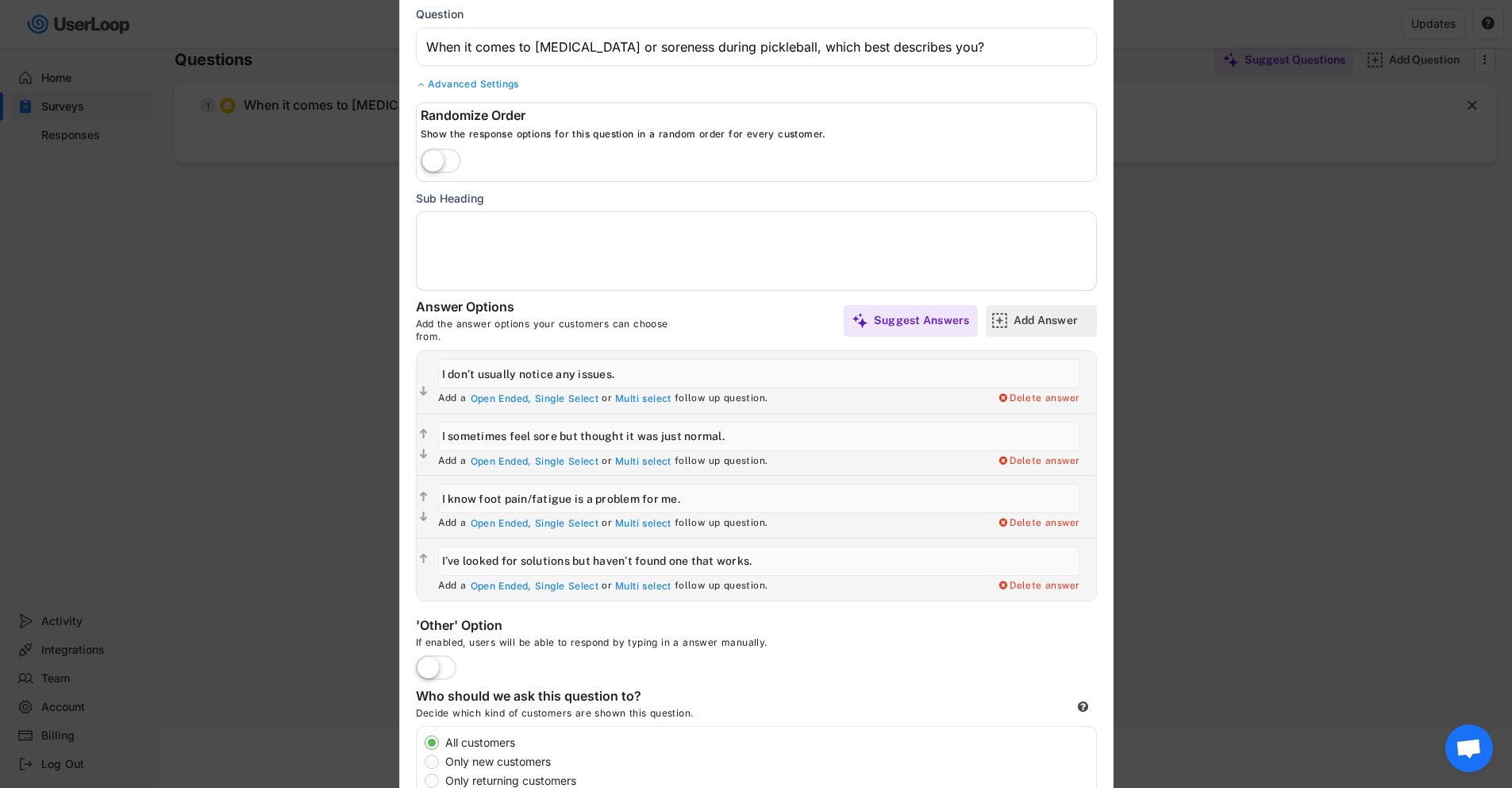
click at [1044, 324] on div "Add Answer" at bounding box center [1054, 319] width 80 height 14
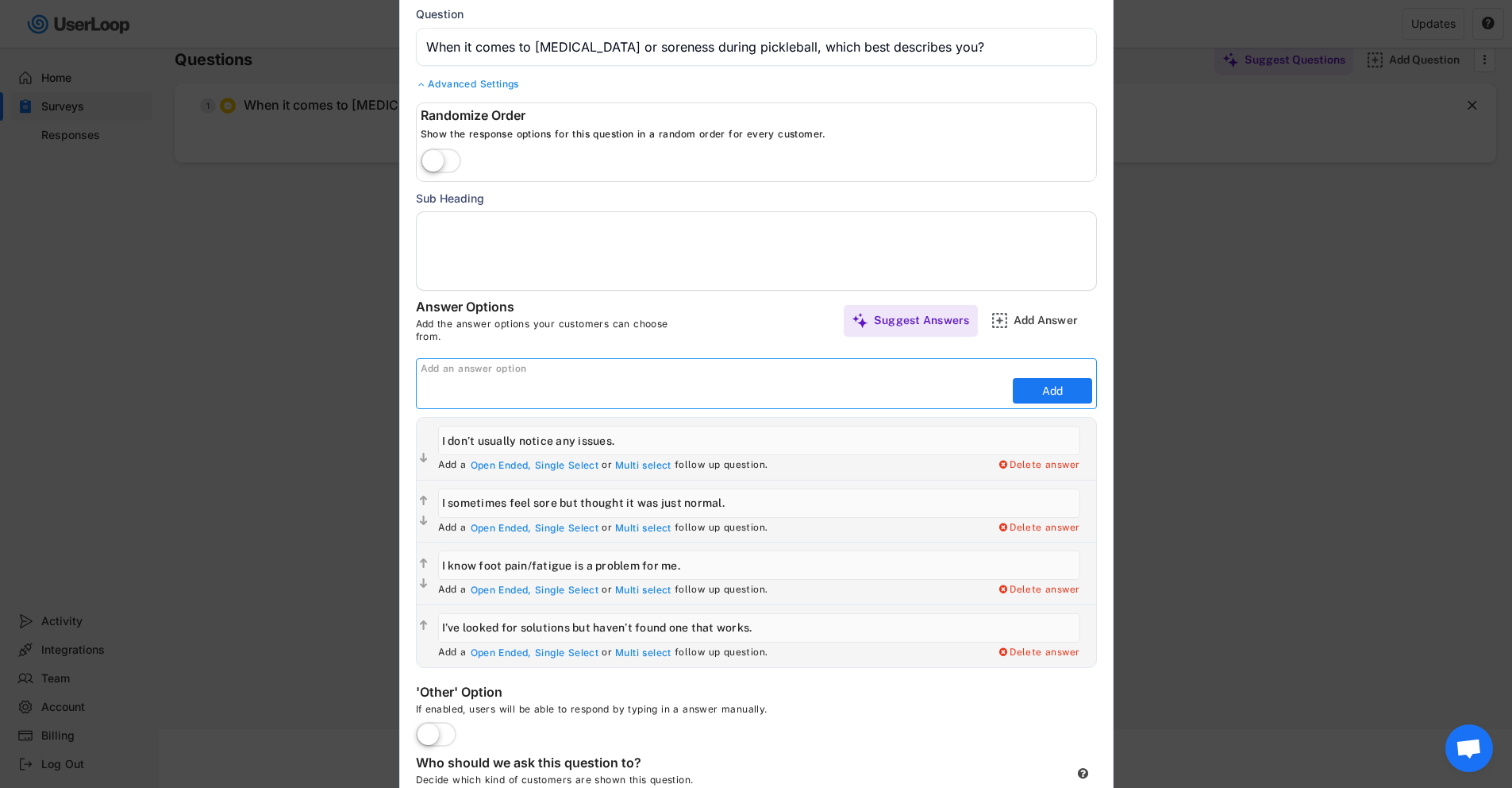
paste input "I’ve already tried insoles (generic, [MEDICAL_DATA], etc.) but want something b…"
type input "I’ve already tried insoles (generic, [MEDICAL_DATA], etc.) but want something b…"
click at [1078, 379] on button "Add" at bounding box center [1053, 391] width 80 height 26
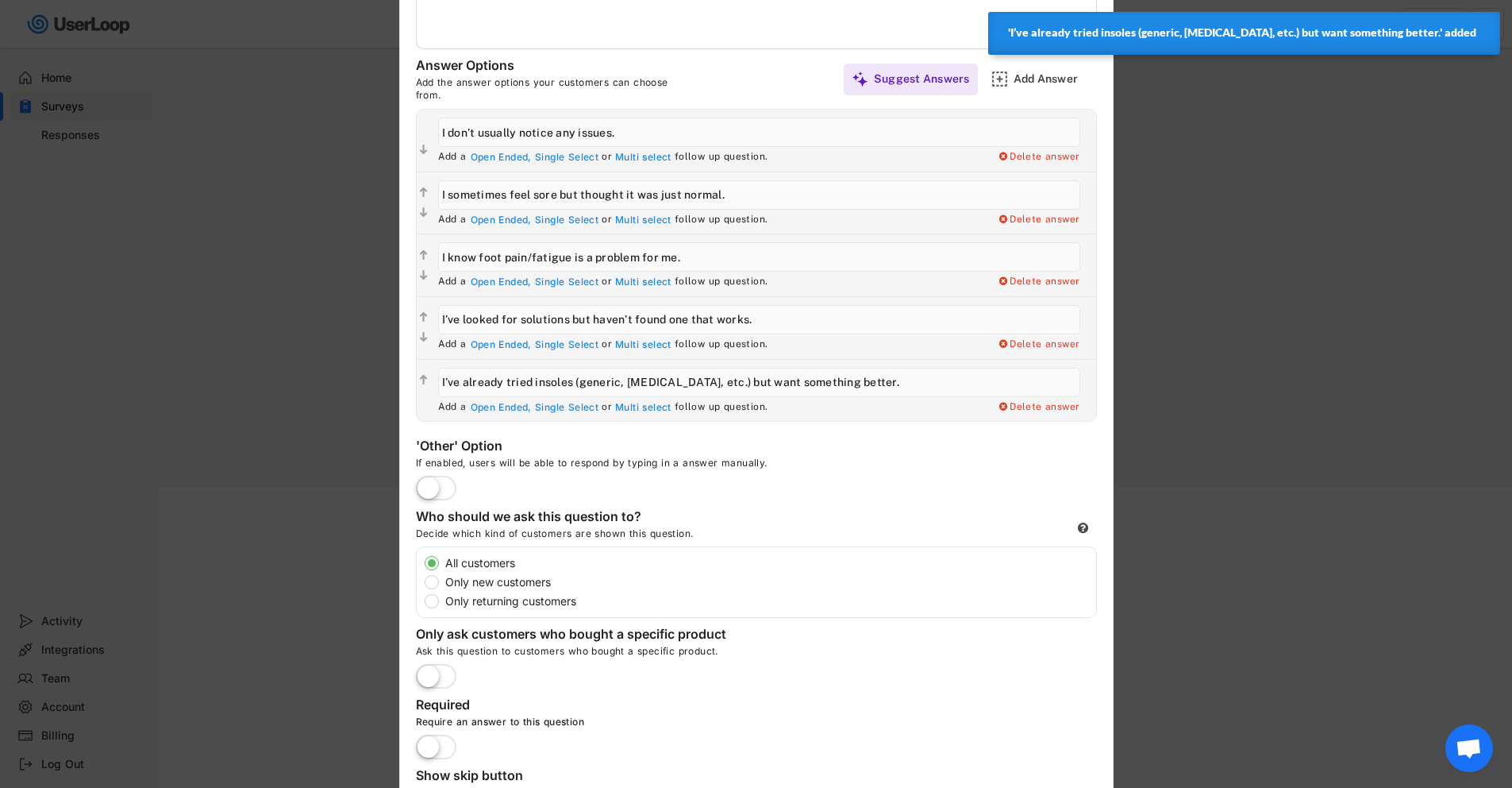
scroll to position [402, 0]
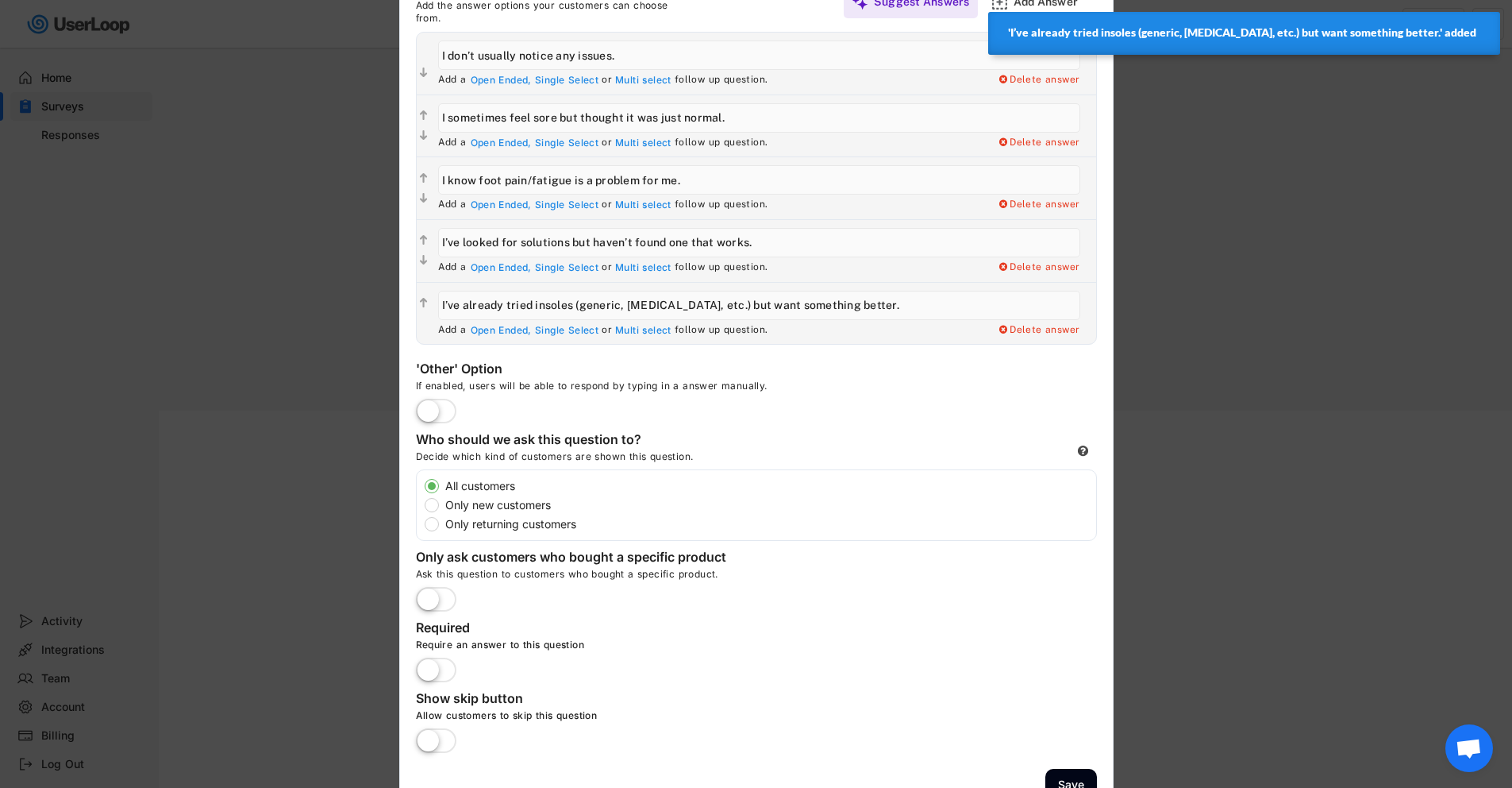
click at [419, 662] on label at bounding box center [436, 671] width 48 height 35
click at [0, 0] on input "checkbox" at bounding box center [0, 0] width 0 height 0
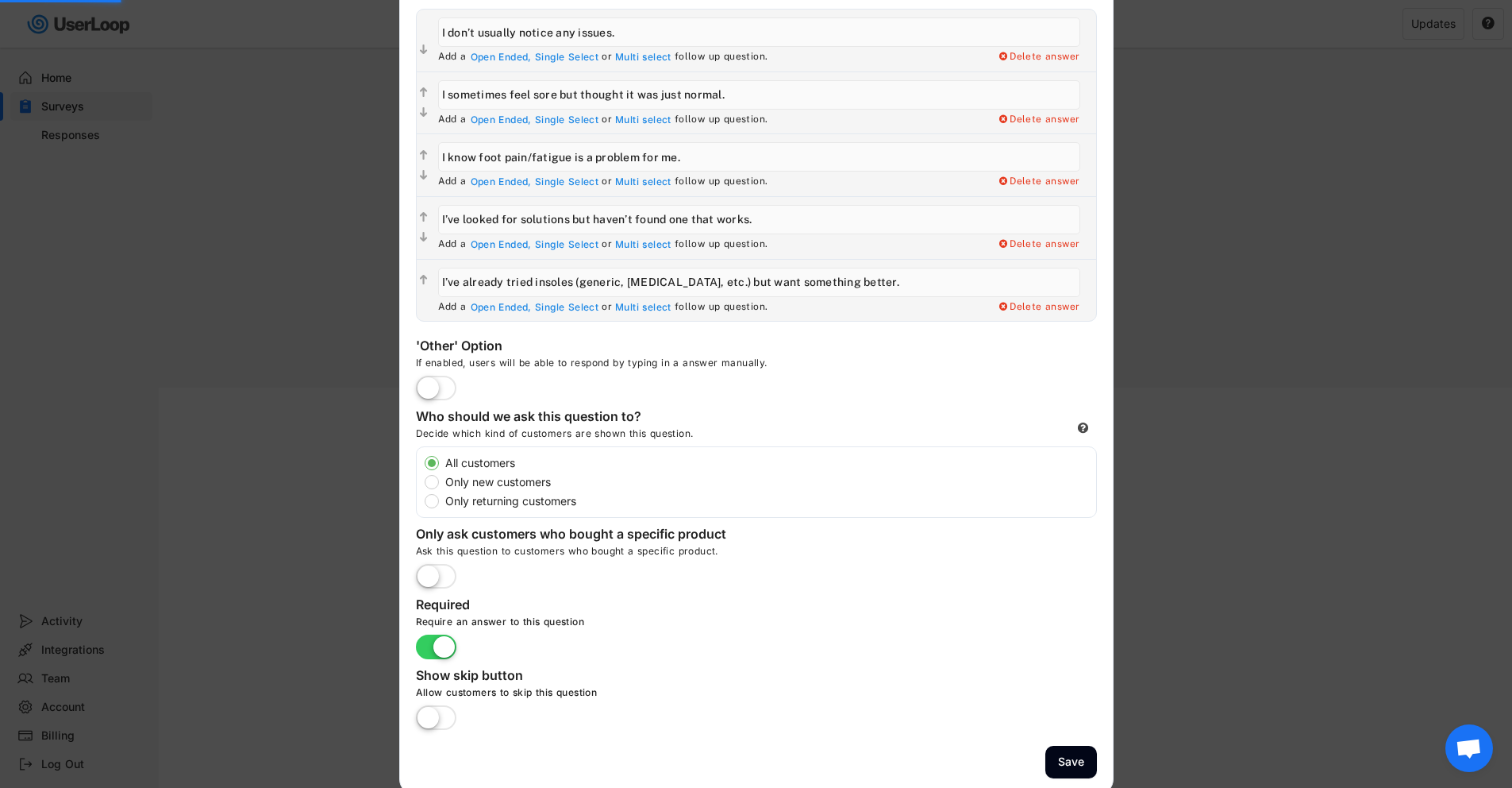
scroll to position [433, 0]
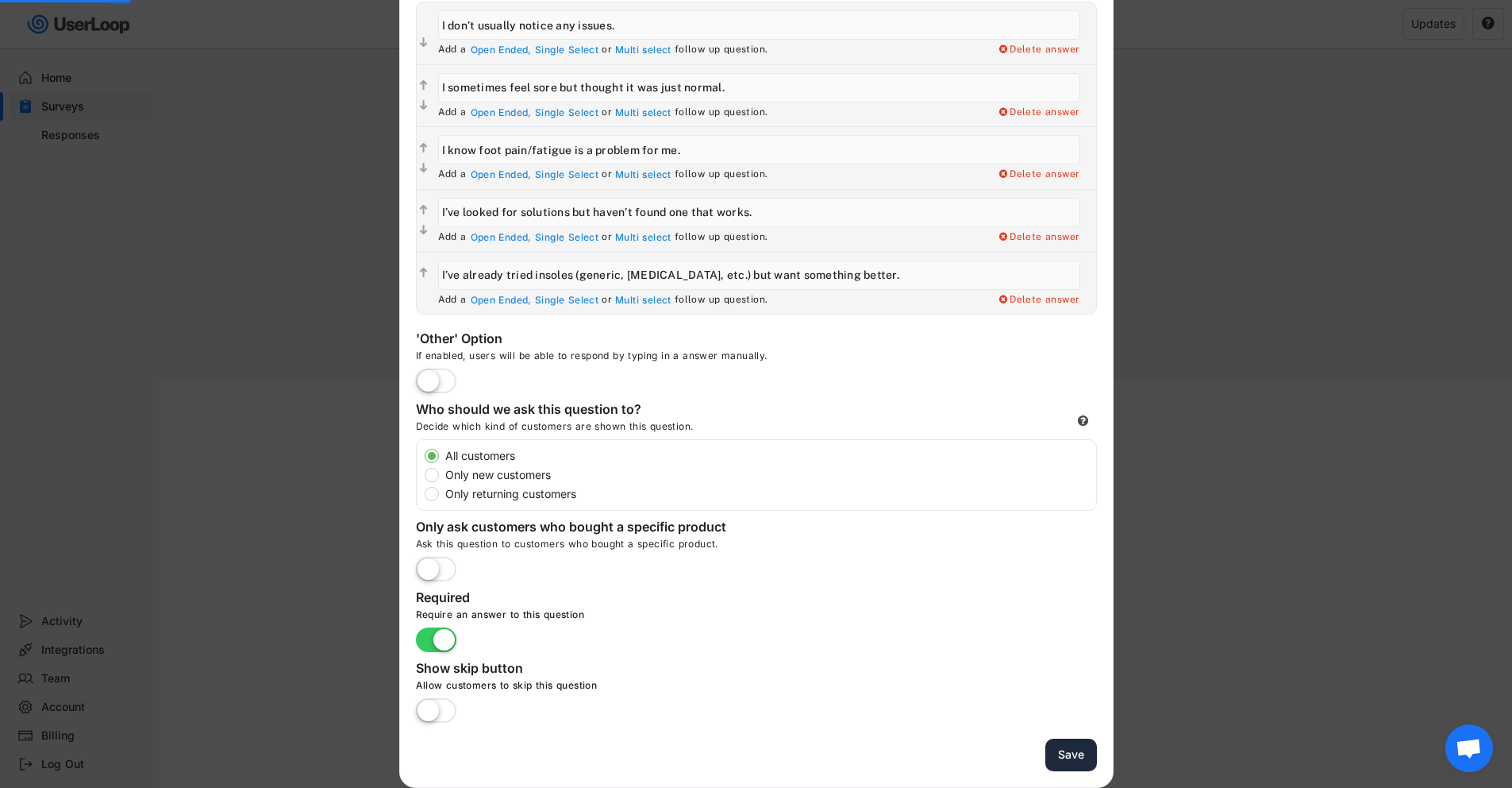
click at [1073, 752] on button "Save" at bounding box center [1071, 754] width 51 height 32
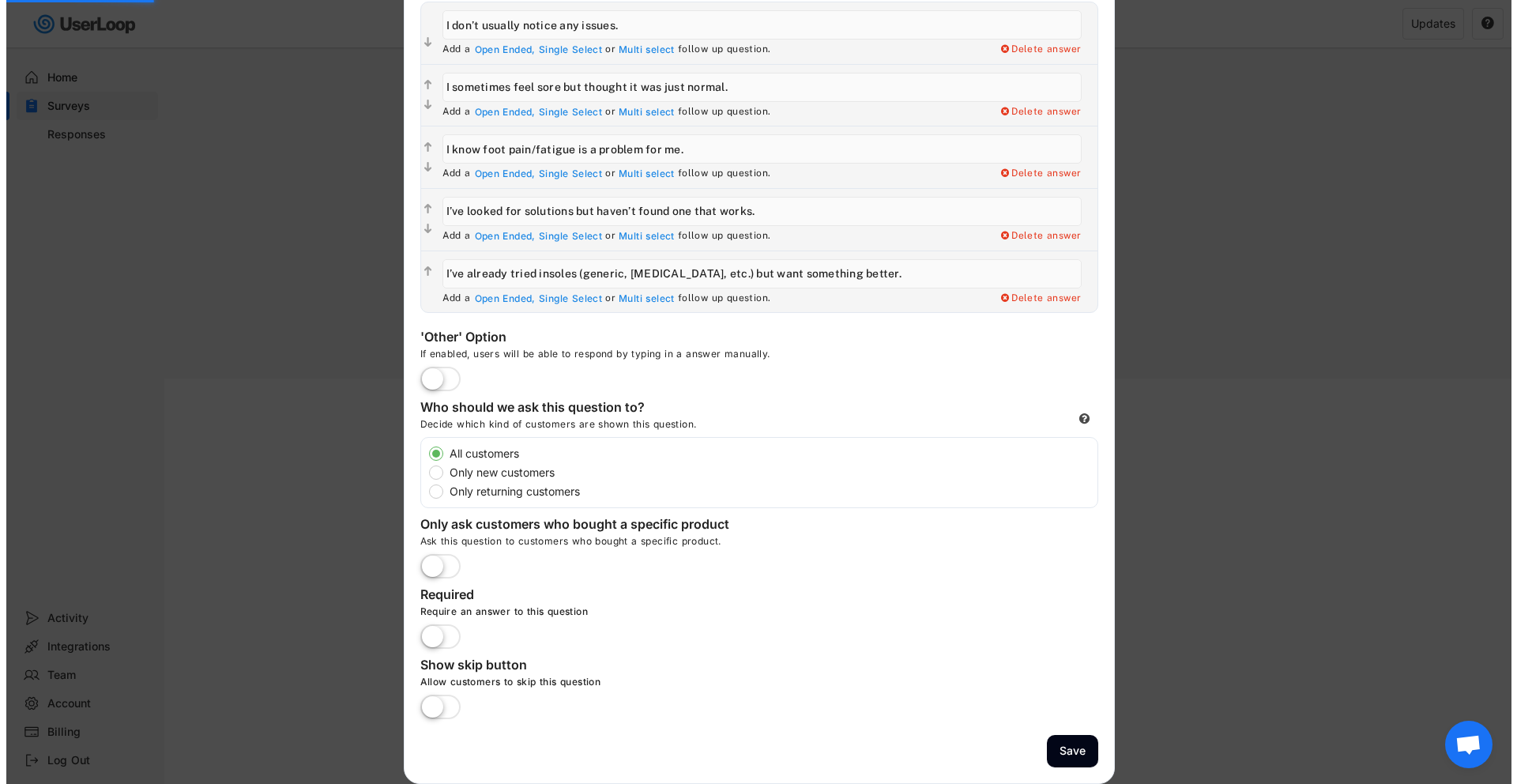
scroll to position [73, 0]
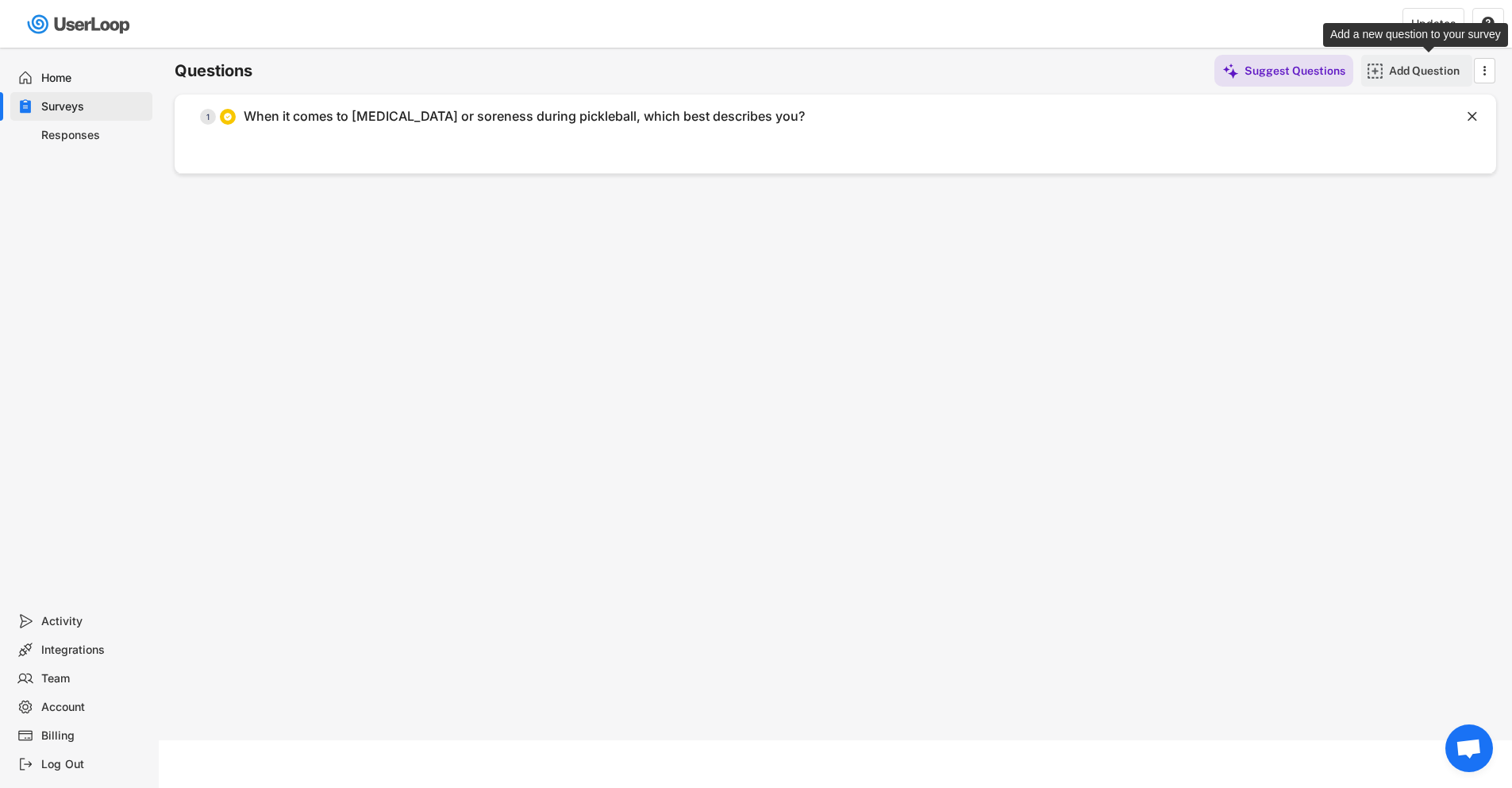
click at [1393, 70] on div "Add Question" at bounding box center [1428, 71] width 80 height 14
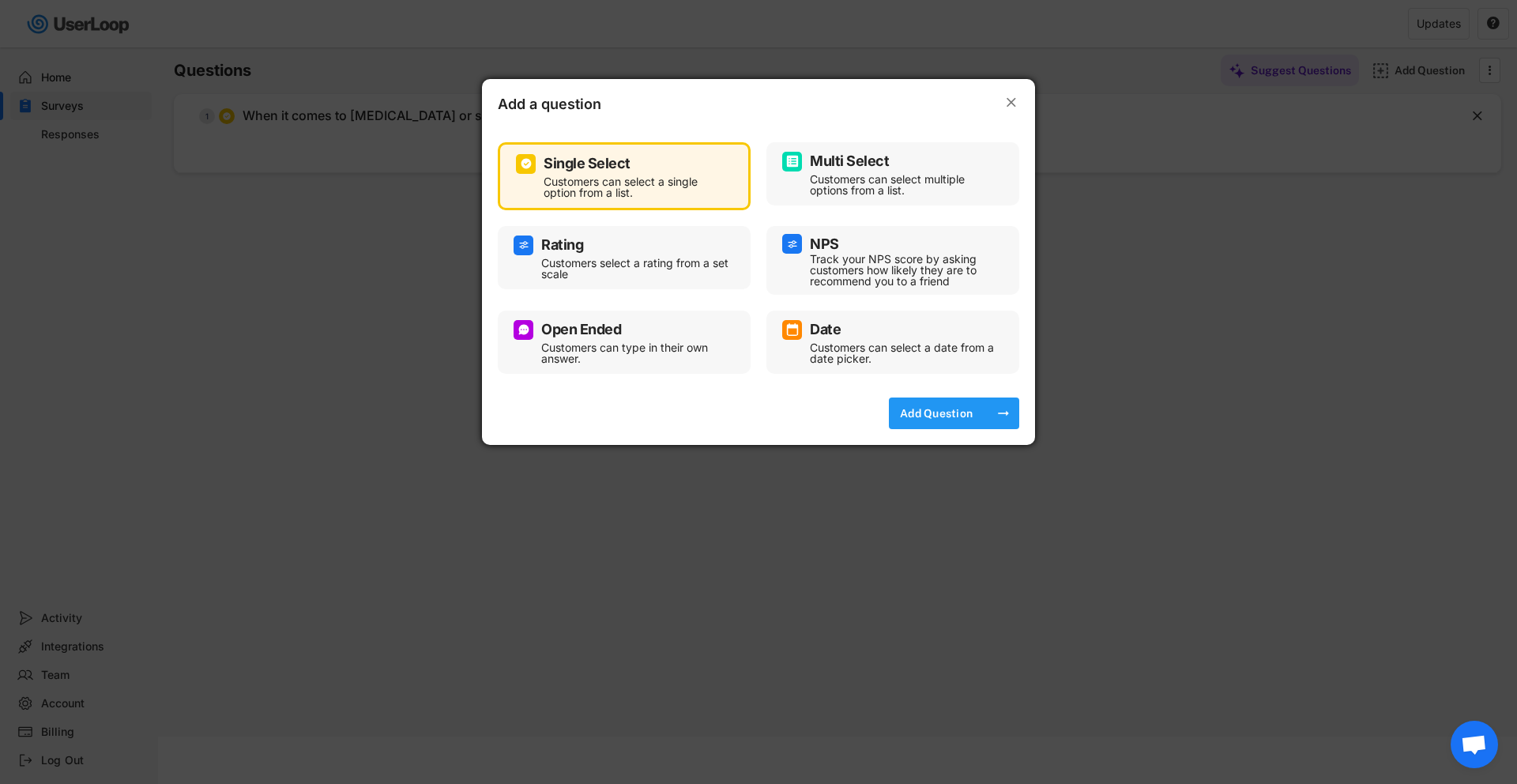
click at [965, 417] on div "Add Question" at bounding box center [937, 413] width 79 height 14
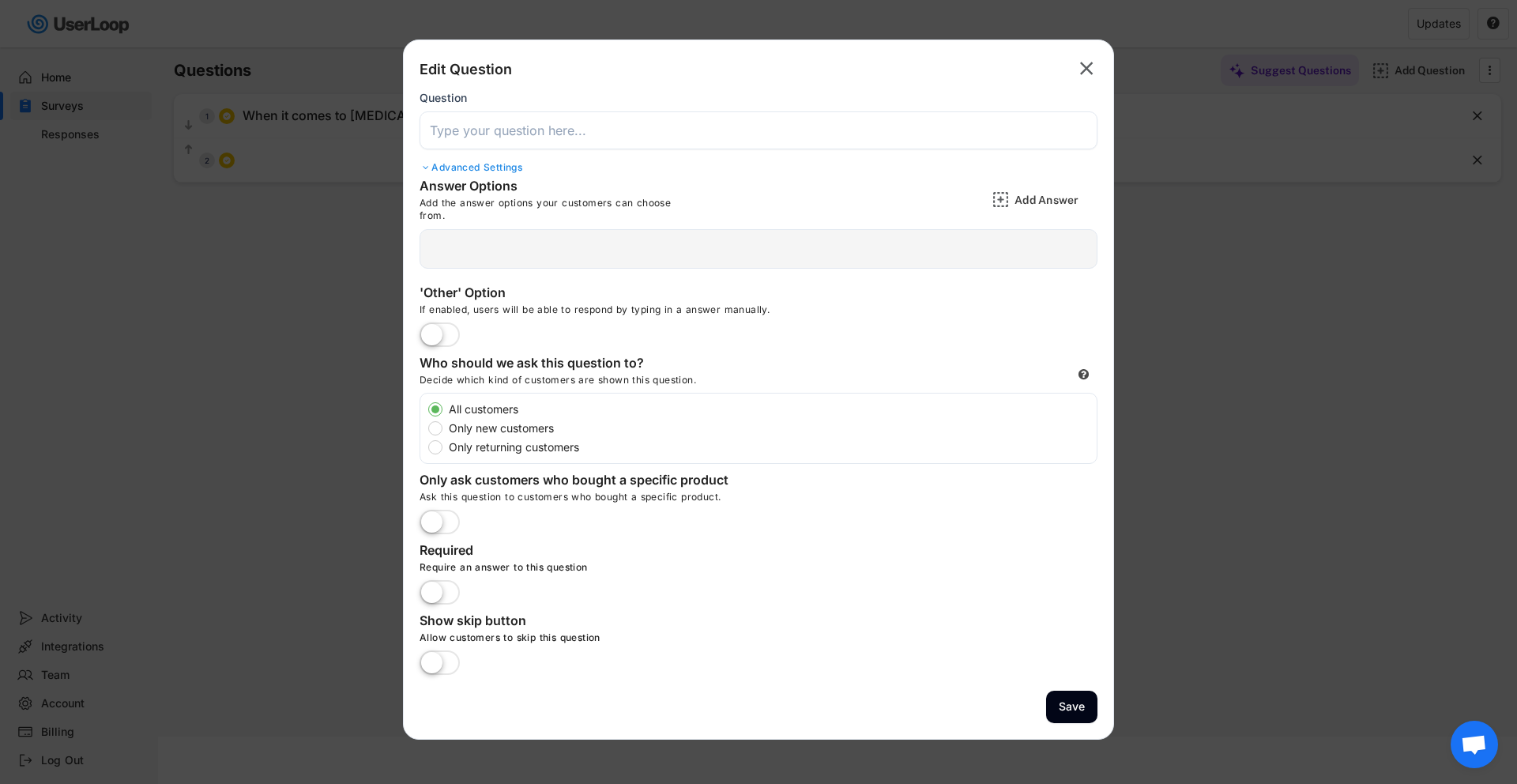
click at [560, 126] on input "input" at bounding box center [758, 130] width 678 height 38
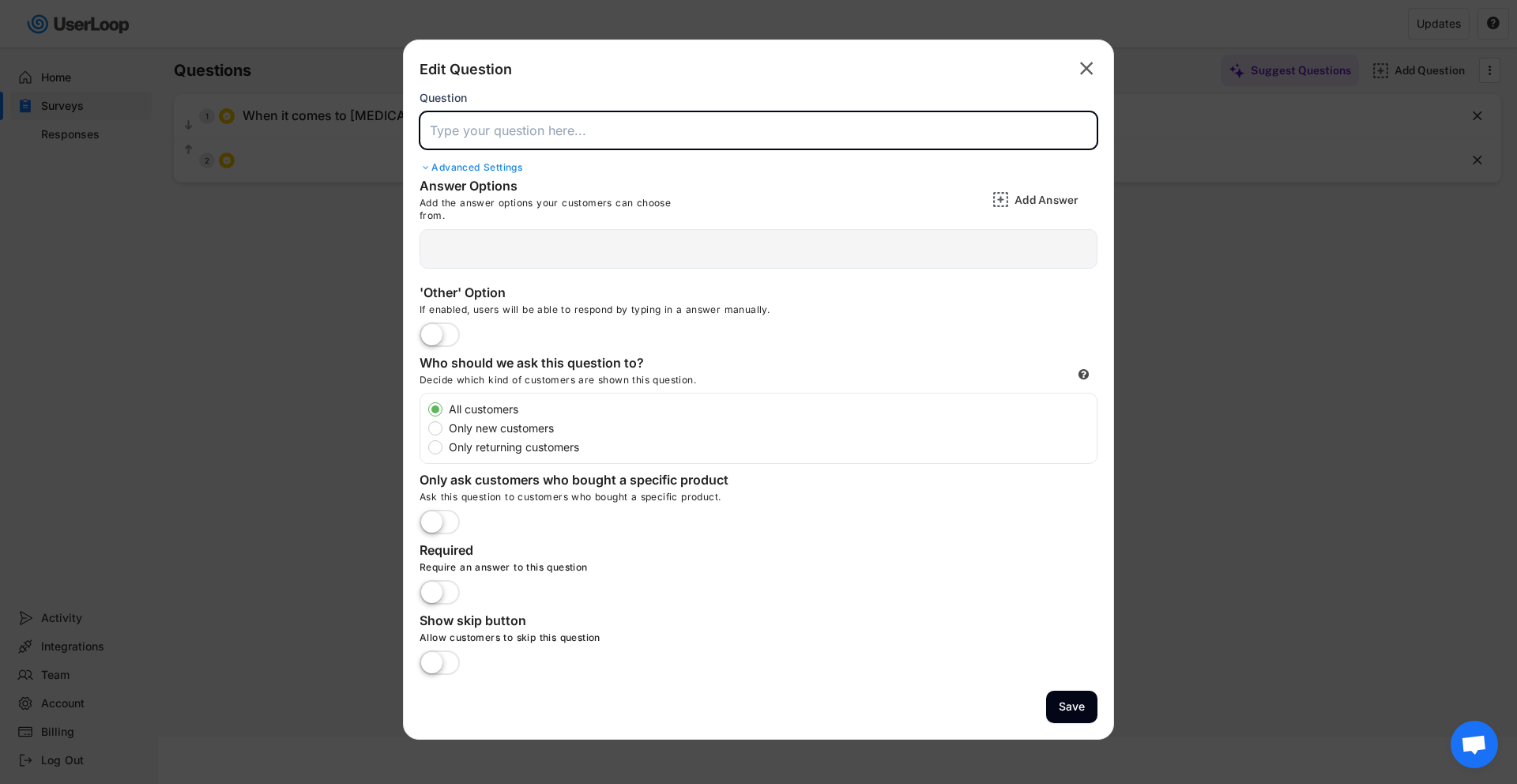
paste input "Have you ever thought your court shoes might be causing or worsening your [MEDI…"
type input "Have you ever thought your court shoes might be causing or worsening your [MEDI…"
click at [1041, 187] on div "Add Answer" at bounding box center [1054, 200] width 79 height 31
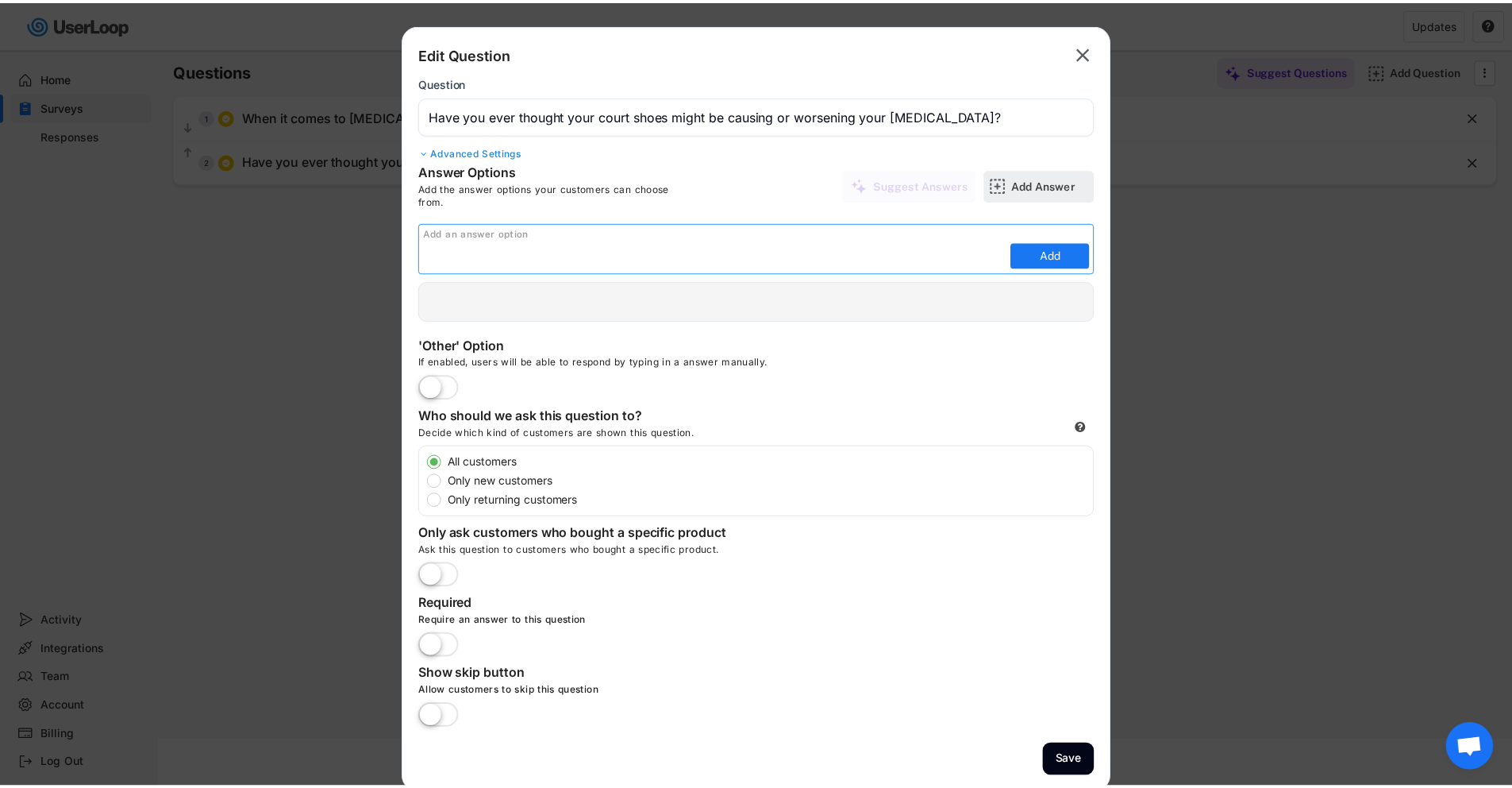
scroll to position [0, 0]
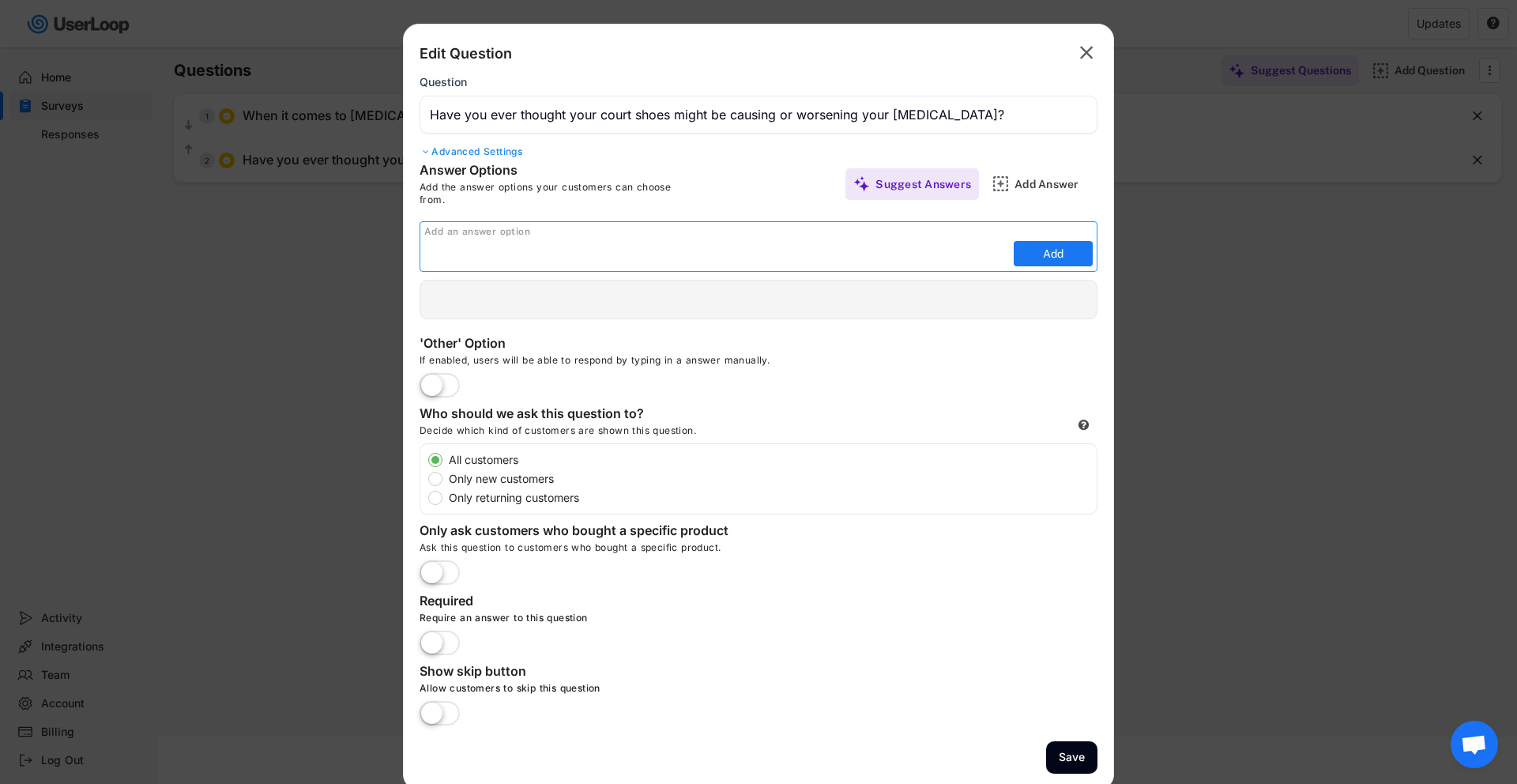
paste input "Never crossed my mind."
type input "Never crossed my mind."
click at [1043, 253] on button "Add" at bounding box center [1053, 253] width 79 height 26
type input "Never crossed my mind."
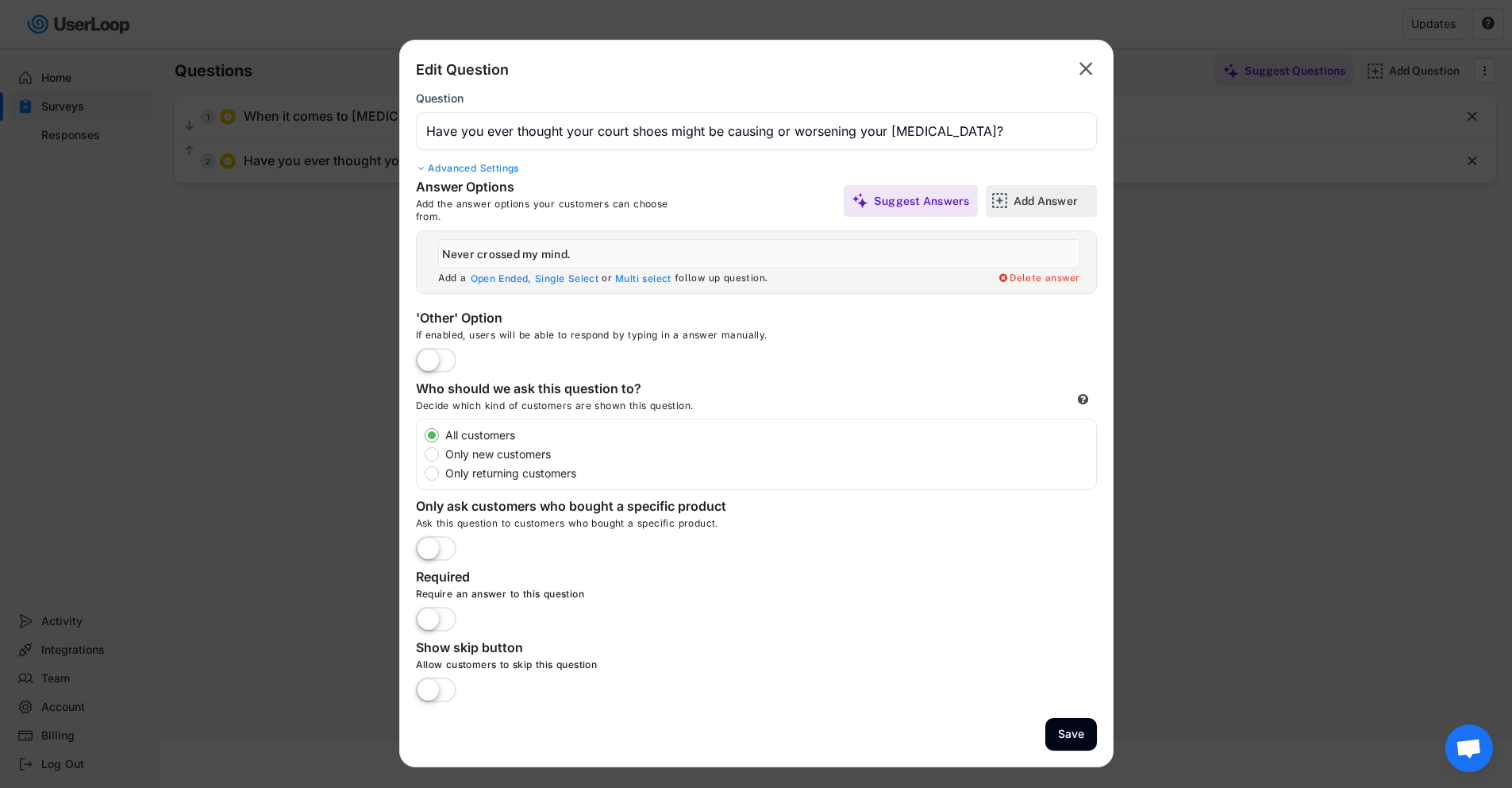
click at [1033, 198] on div "Add Answer" at bounding box center [1054, 201] width 80 height 14
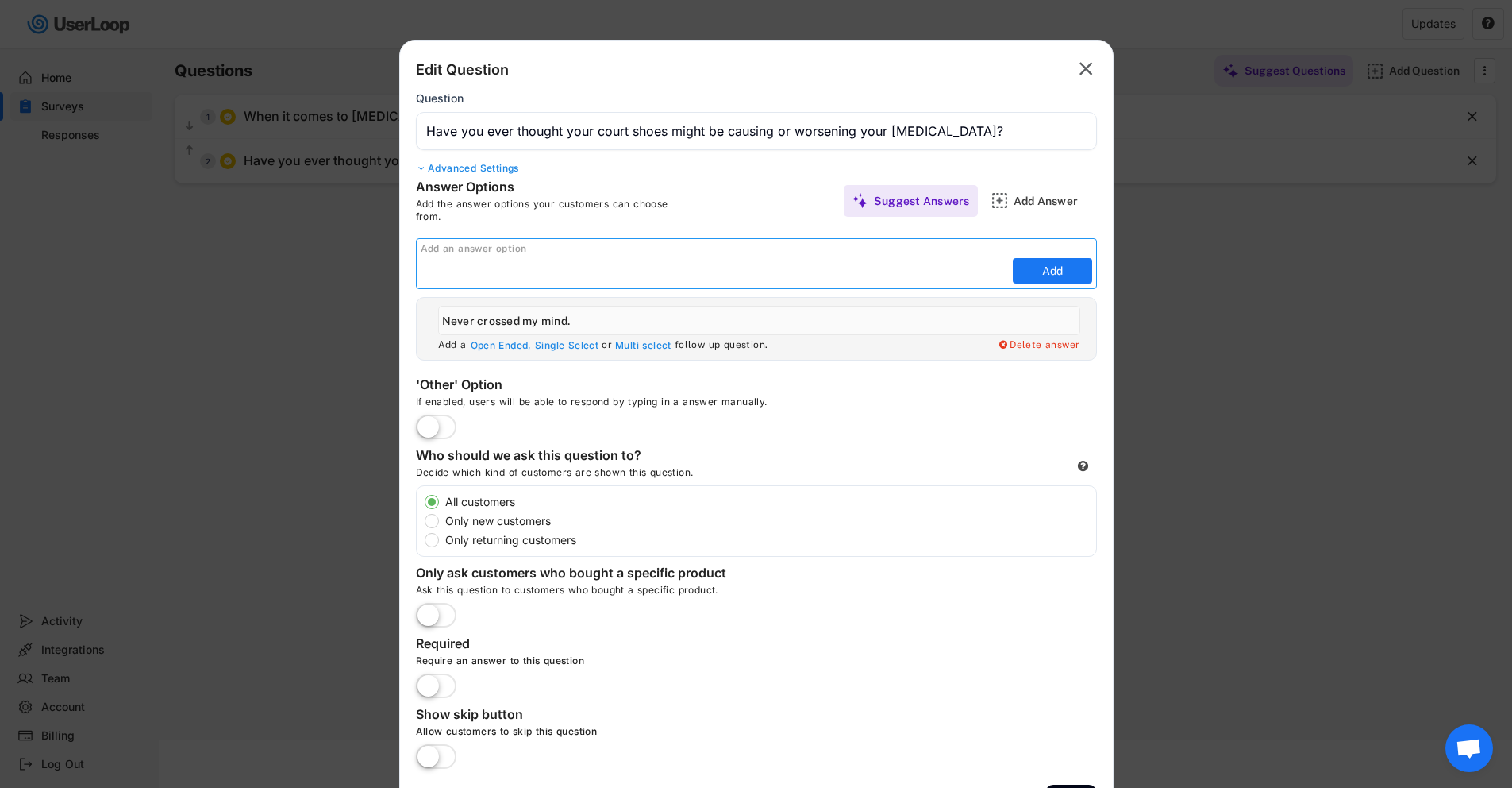
paste input "I’ve wondered but not sure."
type input "I’ve wondered but not sure."
click at [1060, 271] on button "Add" at bounding box center [1053, 270] width 80 height 26
type input "I’ve wondered but not sure."
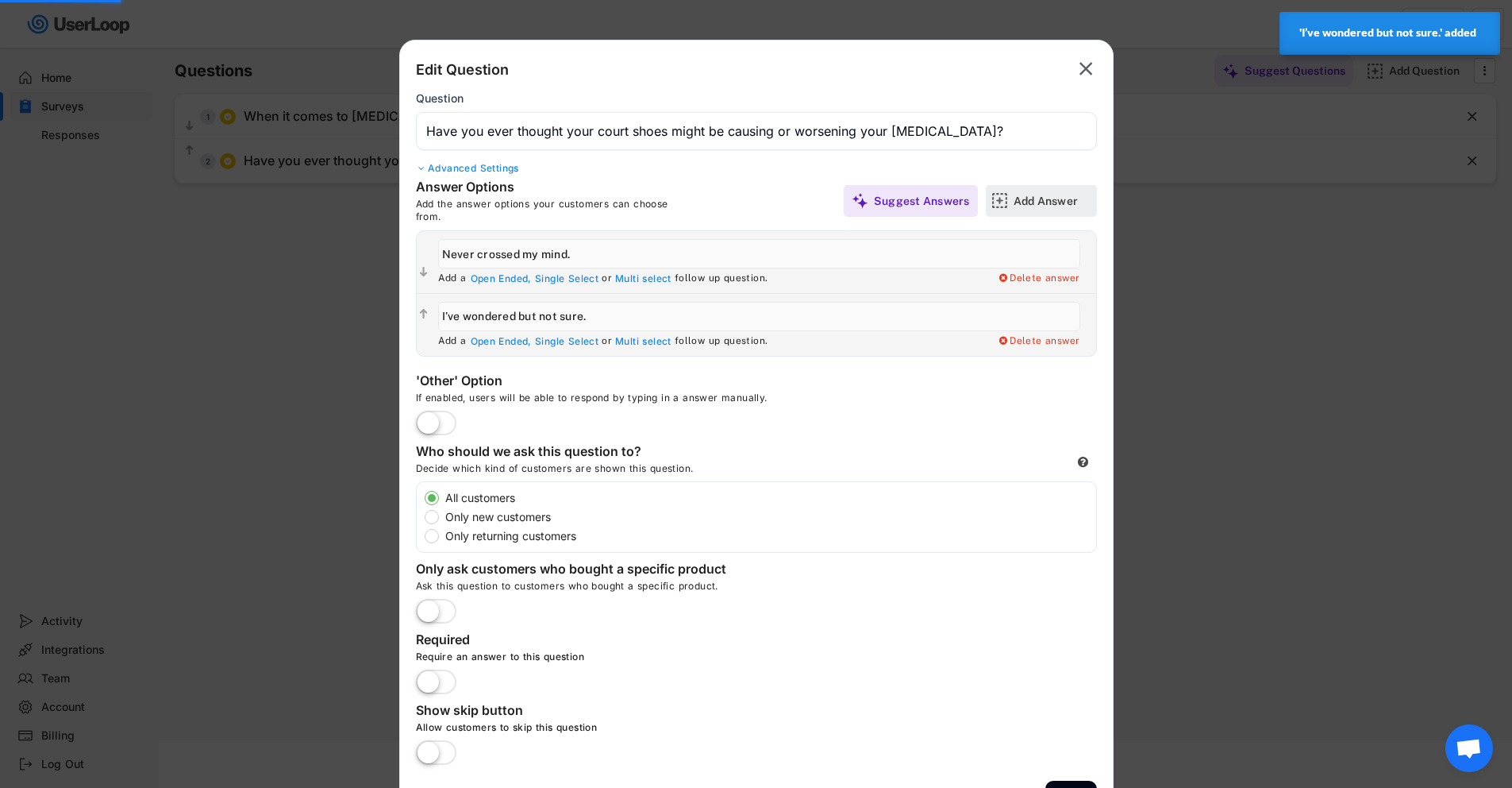
click at [1068, 200] on div "Add Answer" at bounding box center [1054, 201] width 80 height 14
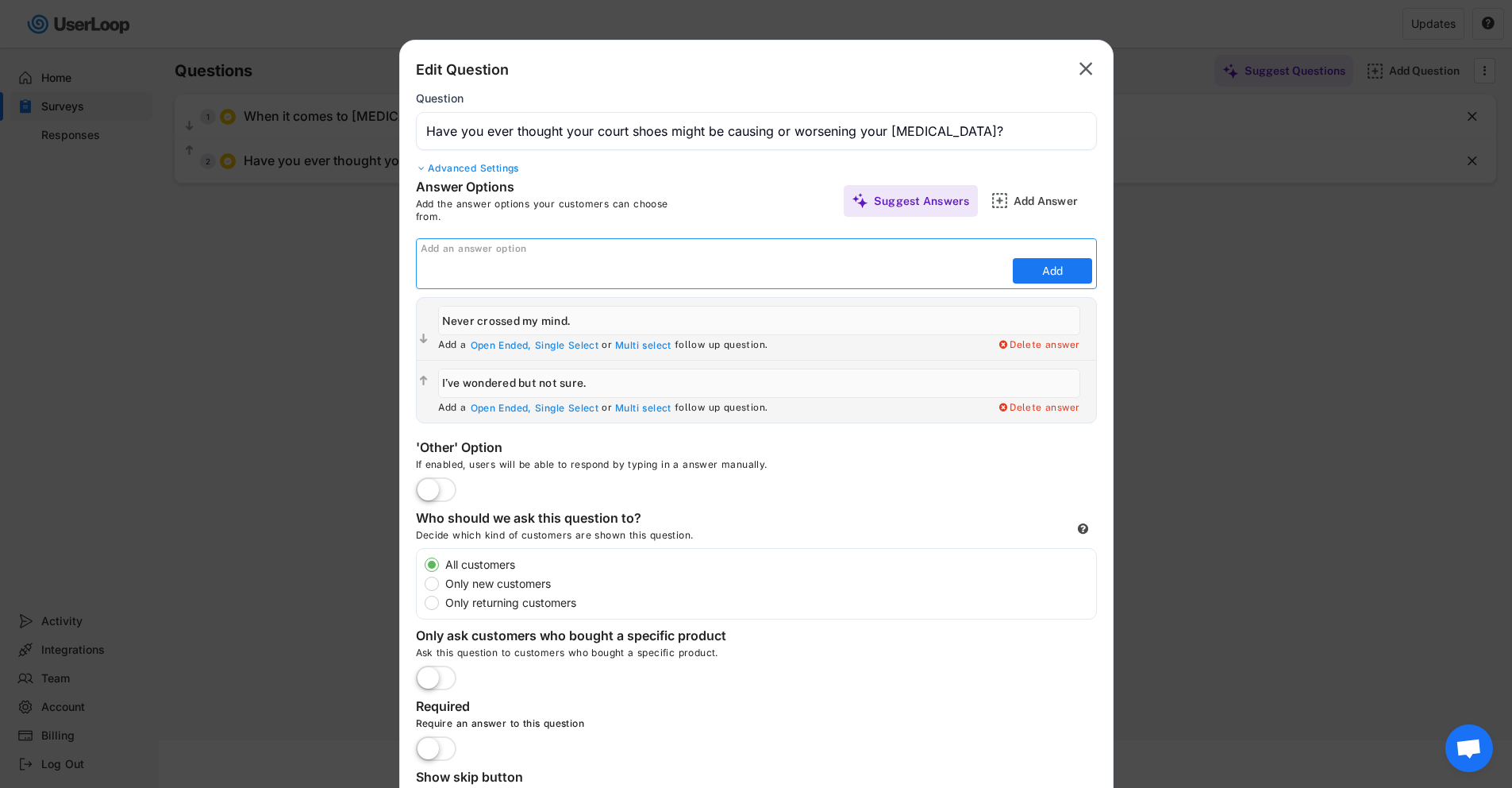
paste input "Yes, I believe that’s the issue."
type input "Yes, I believe that’s the issue."
click at [1067, 275] on button "Add" at bounding box center [1053, 270] width 80 height 26
type input "Yes, I believe that’s the issue."
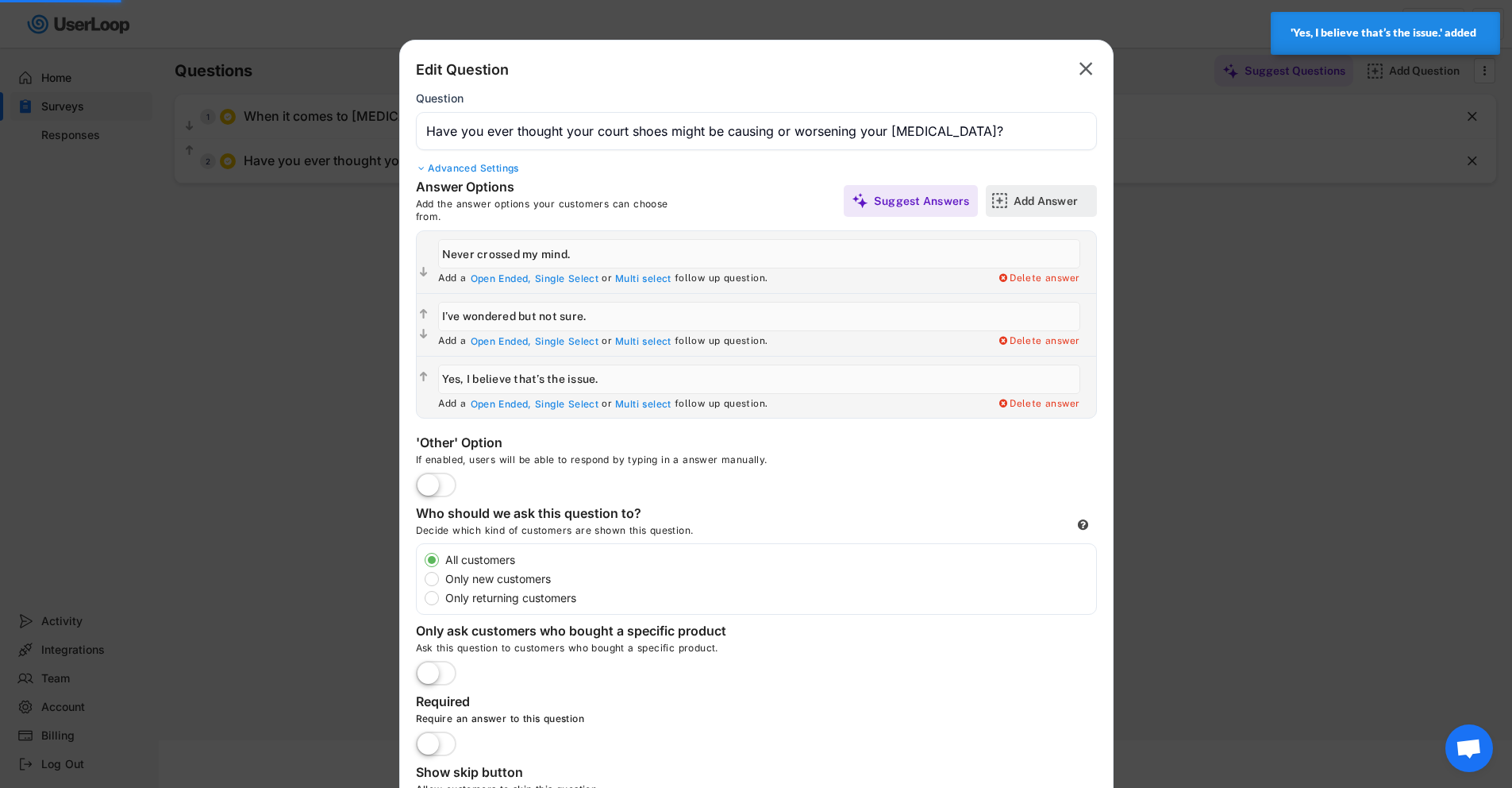
drag, startPoint x: 1030, startPoint y: 187, endPoint x: 909, endPoint y: 200, distance: 121.7
click at [1028, 193] on div "Add Answer" at bounding box center [1054, 201] width 80 height 32
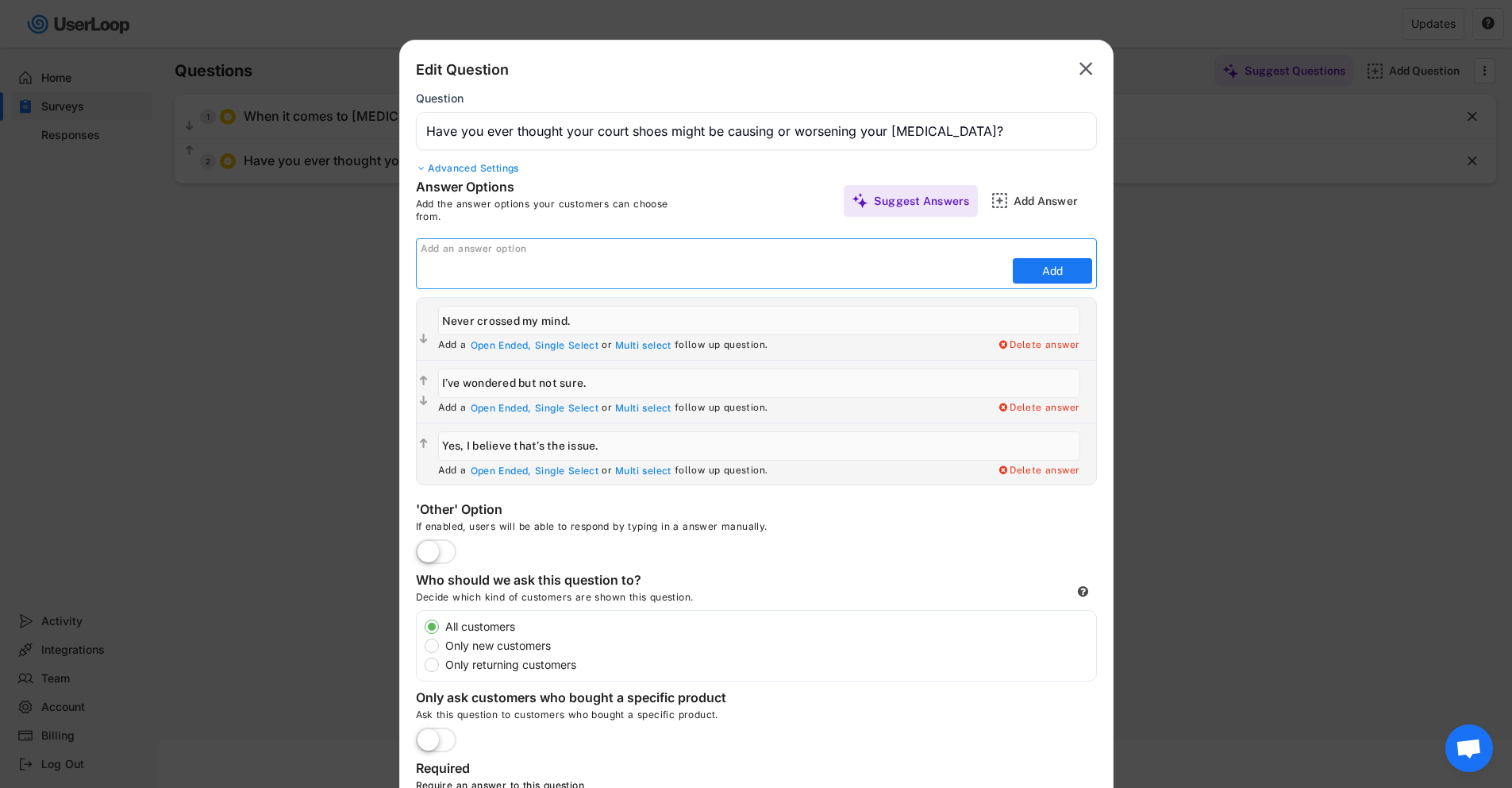
paste input "I’ve tried swapping shoes/insoles because of it."
type input "I’ve tried swapping shoes/insoles because of it."
click at [1072, 265] on button "Add" at bounding box center [1053, 270] width 80 height 26
type input "I’ve tried swapping shoes/insoles because of it."
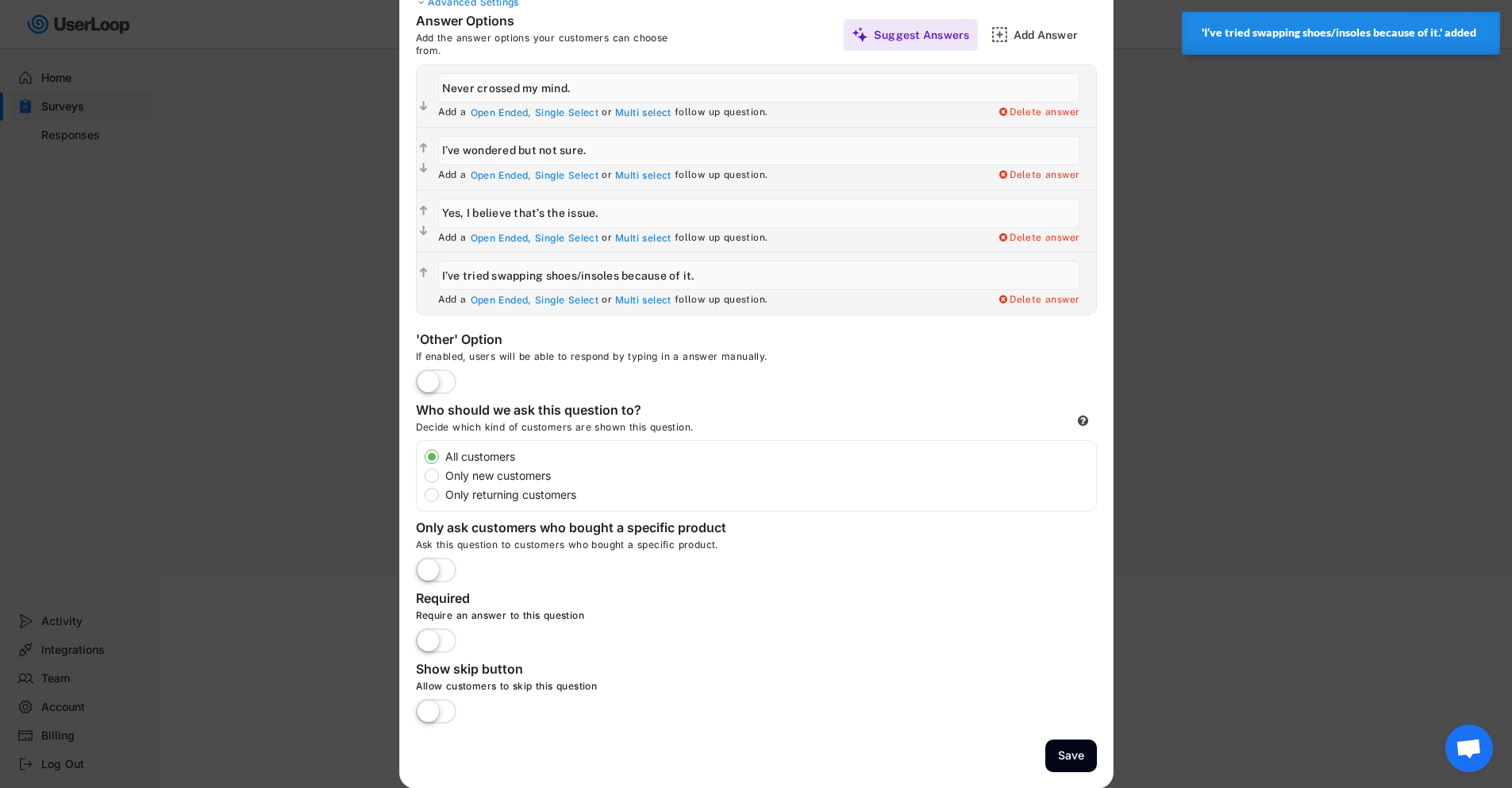
scroll to position [240, 0]
click at [430, 646] on label at bounding box center [436, 641] width 48 height 35
click at [0, 0] on input "checkbox" at bounding box center [0, 0] width 0 height 0
click at [1072, 749] on button "Save" at bounding box center [1071, 754] width 51 height 32
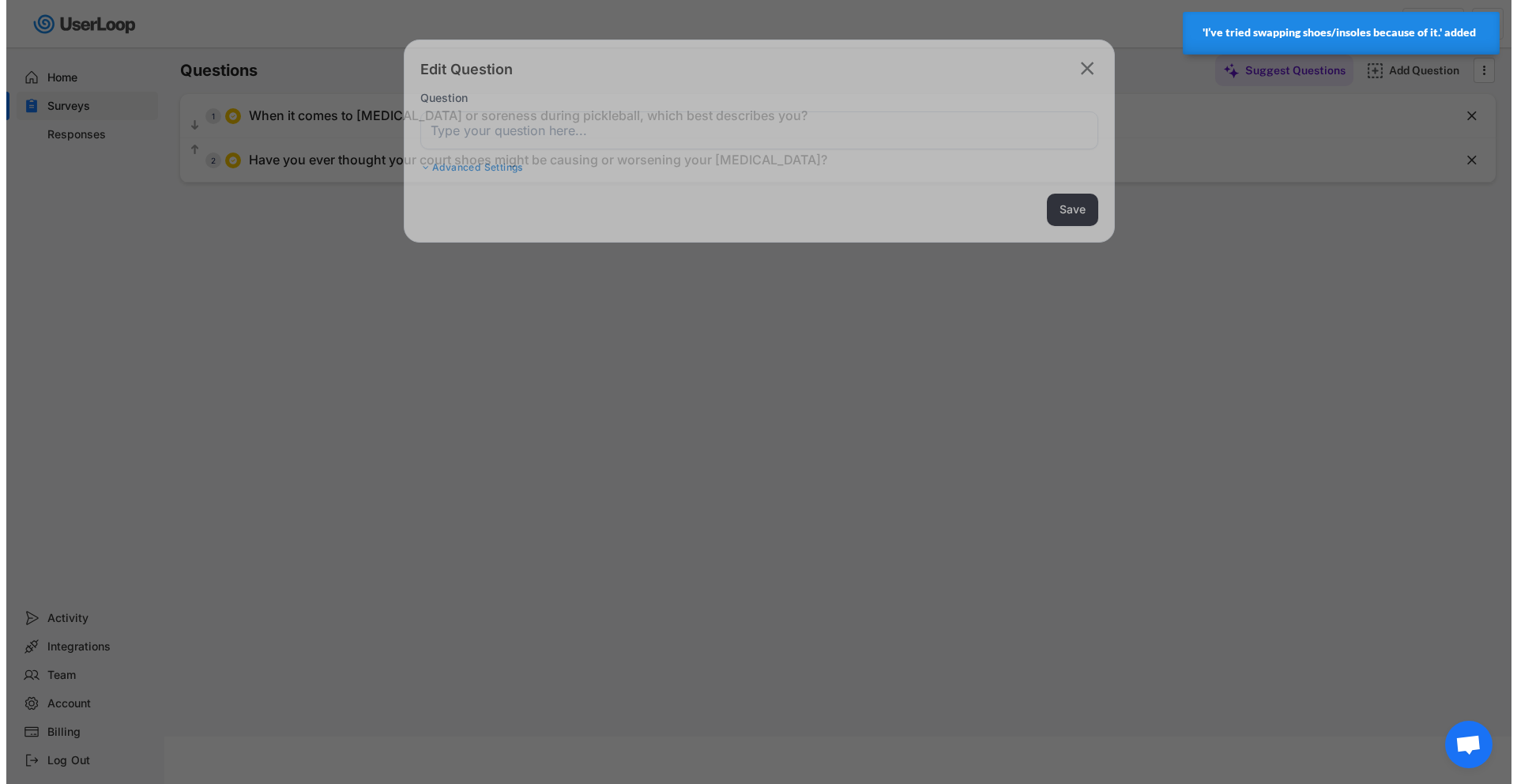
scroll to position [73, 0]
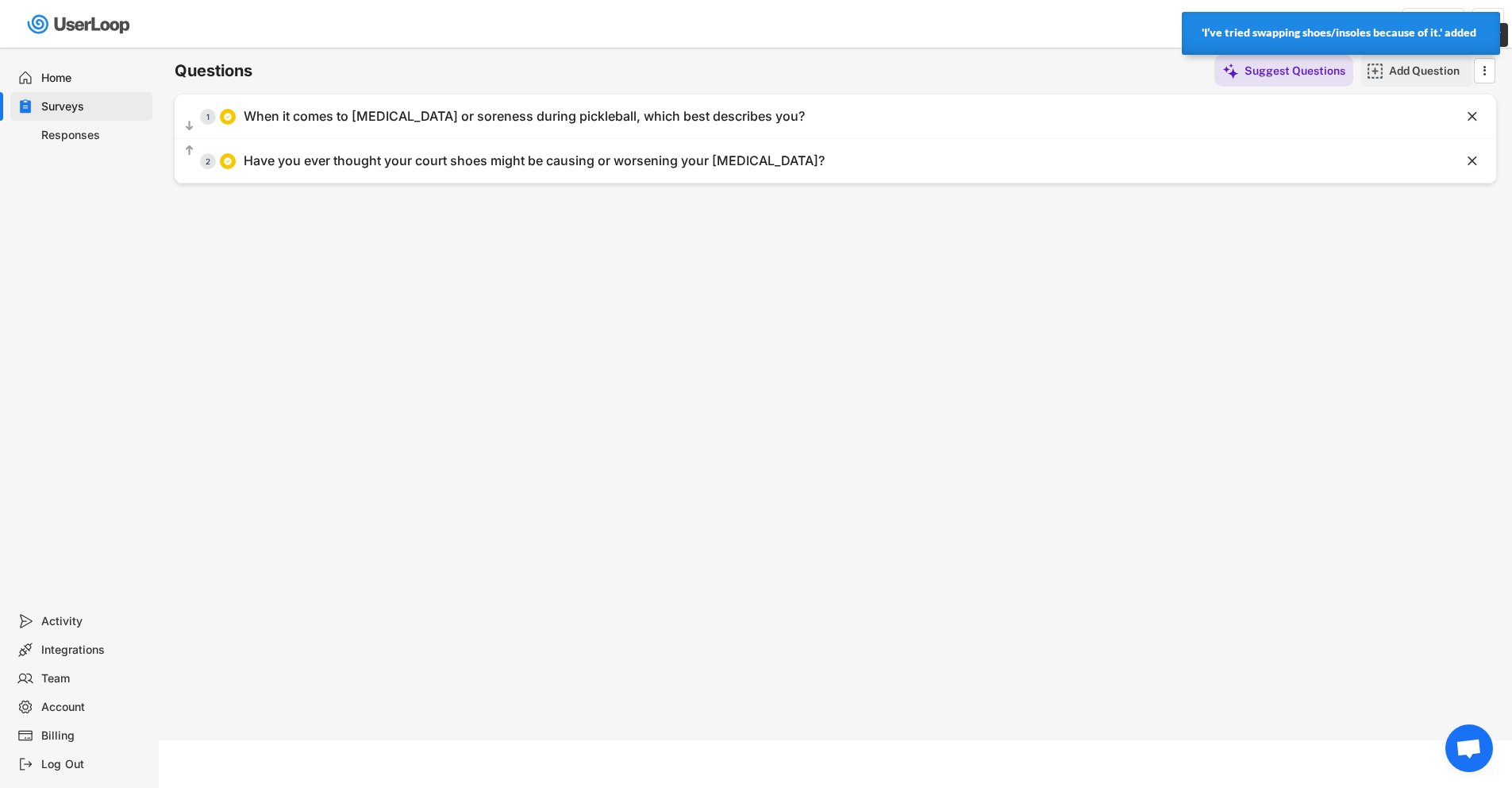
click at [1419, 78] on div "Add Question" at bounding box center [1428, 71] width 80 height 32
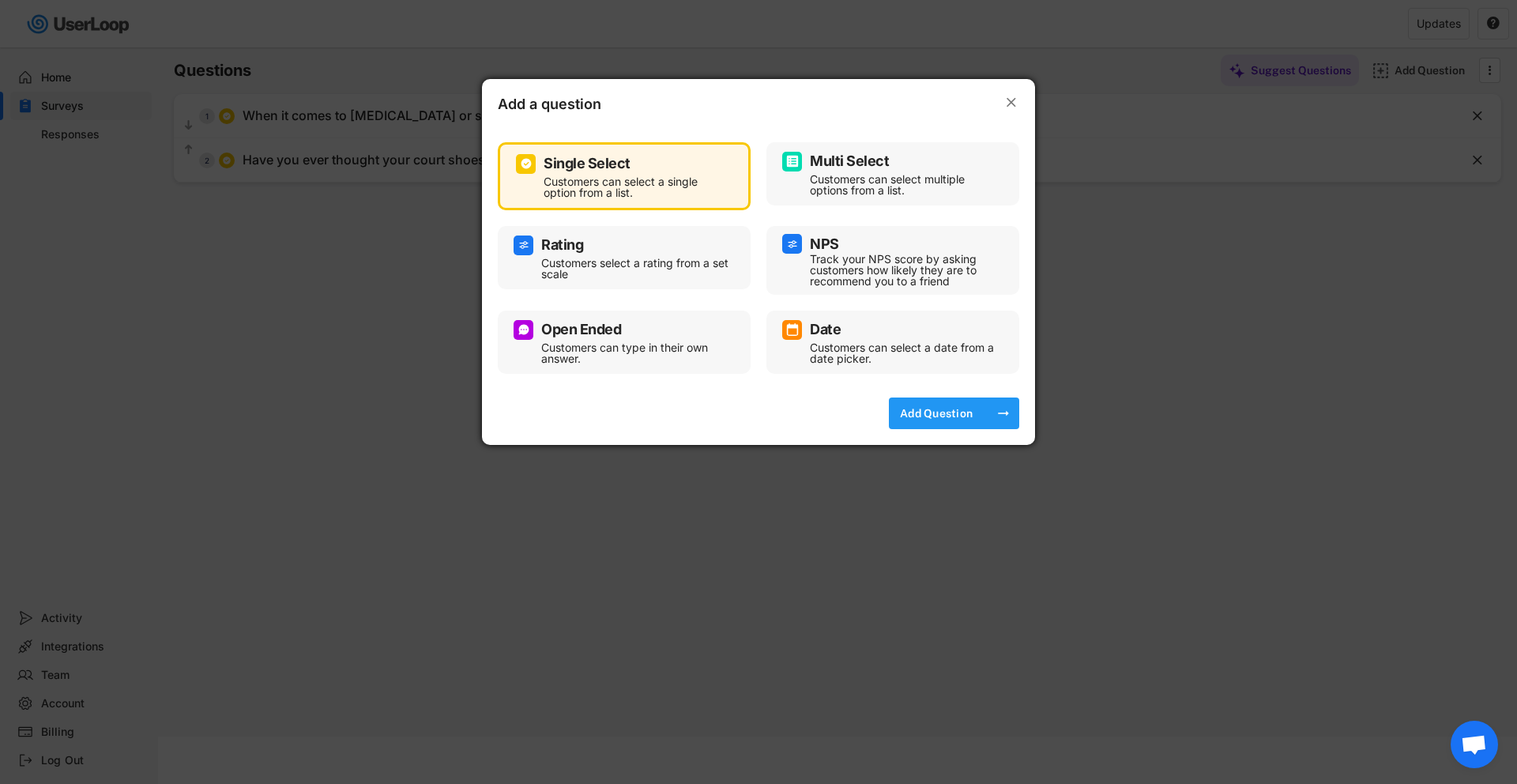
click at [959, 412] on div "Add Question" at bounding box center [937, 413] width 79 height 14
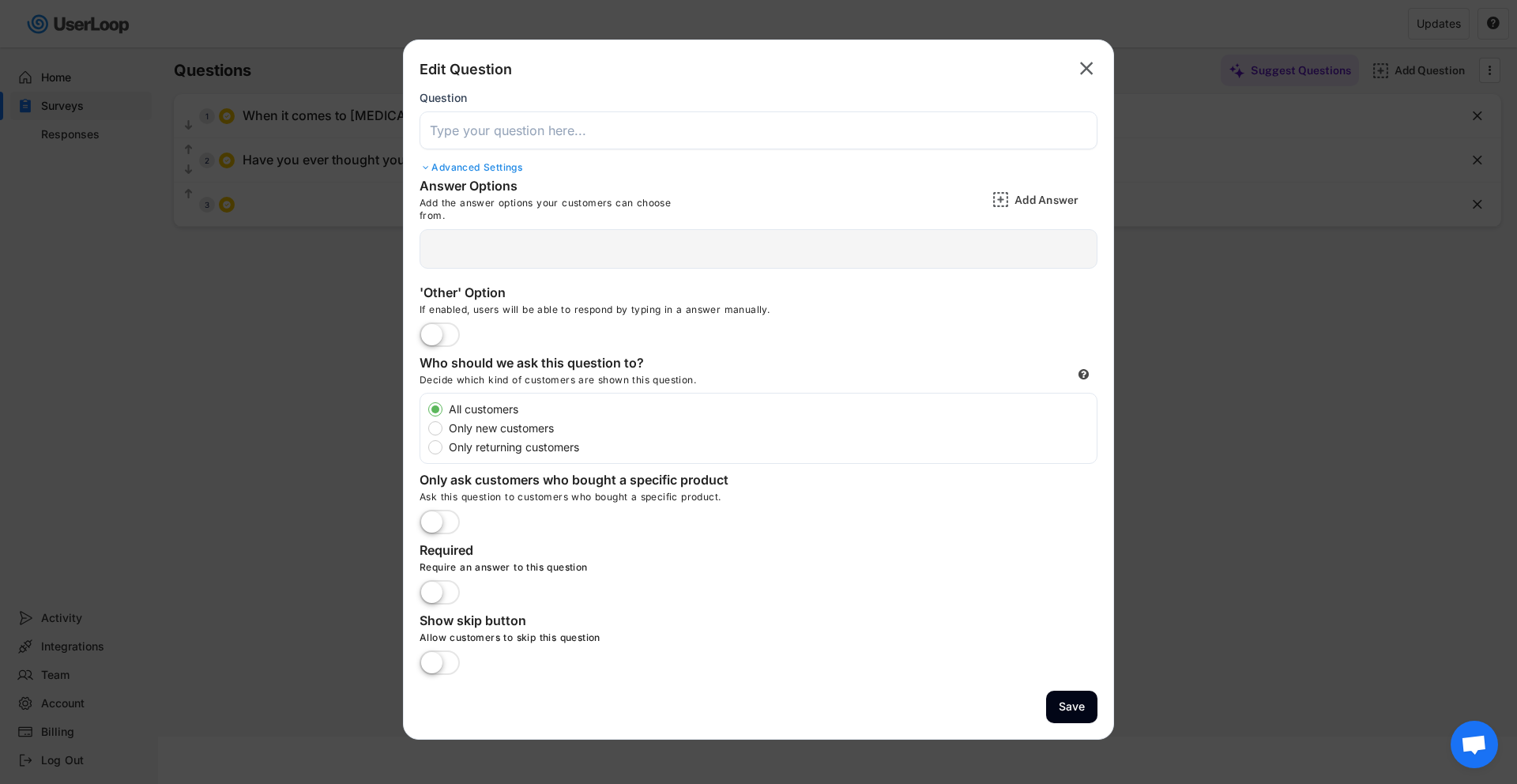
click at [584, 123] on input "input" at bounding box center [758, 130] width 678 height 38
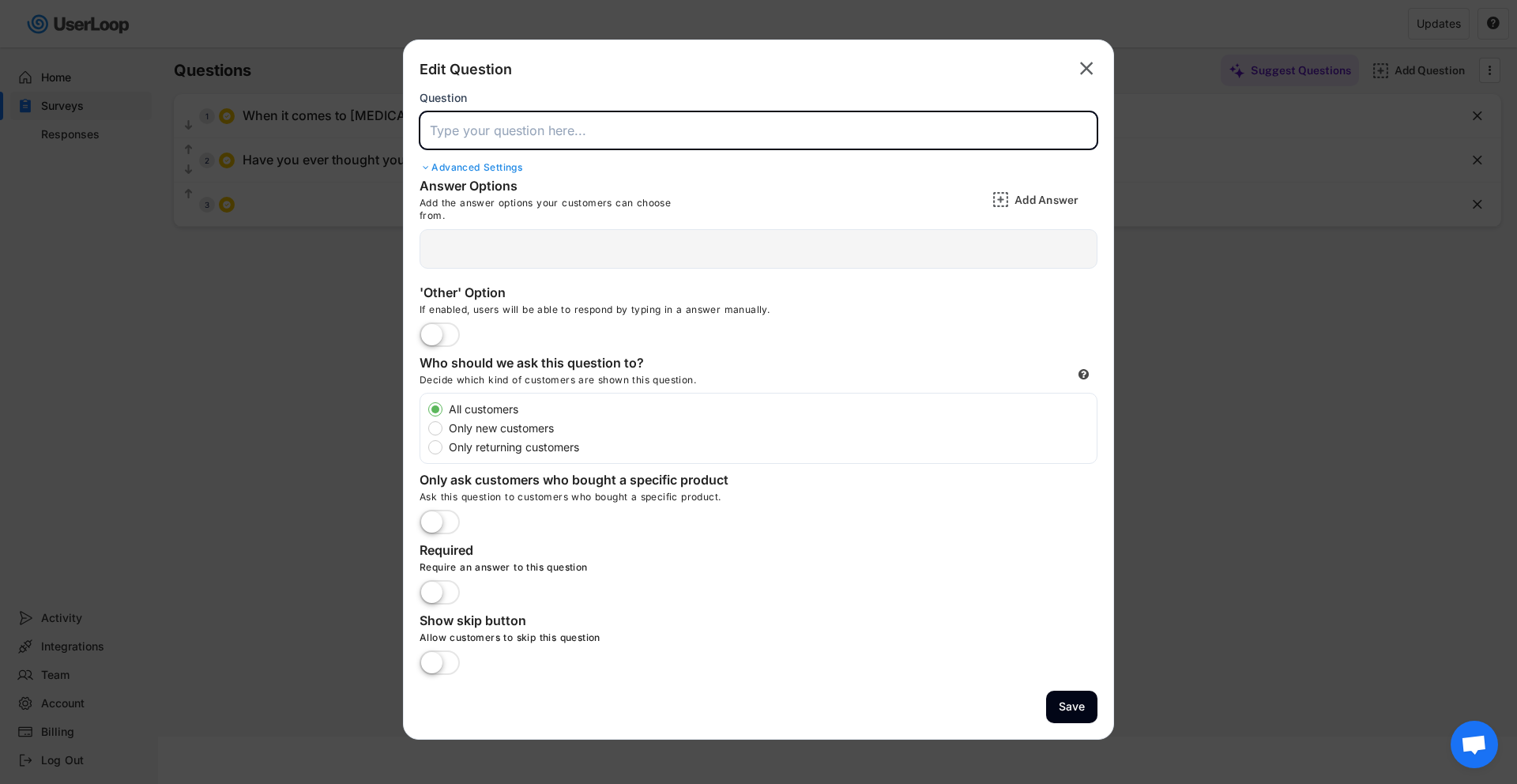
paste input "What usually stops you from buying new gear to solve soreness/fatigue?"
type input "What usually stops you from buying new gear to solve soreness/fatigue?"
click at [620, 252] on div " Add a Open Ended, Single Select or Multi select follow up question. Delete an…" at bounding box center [758, 249] width 678 height 40
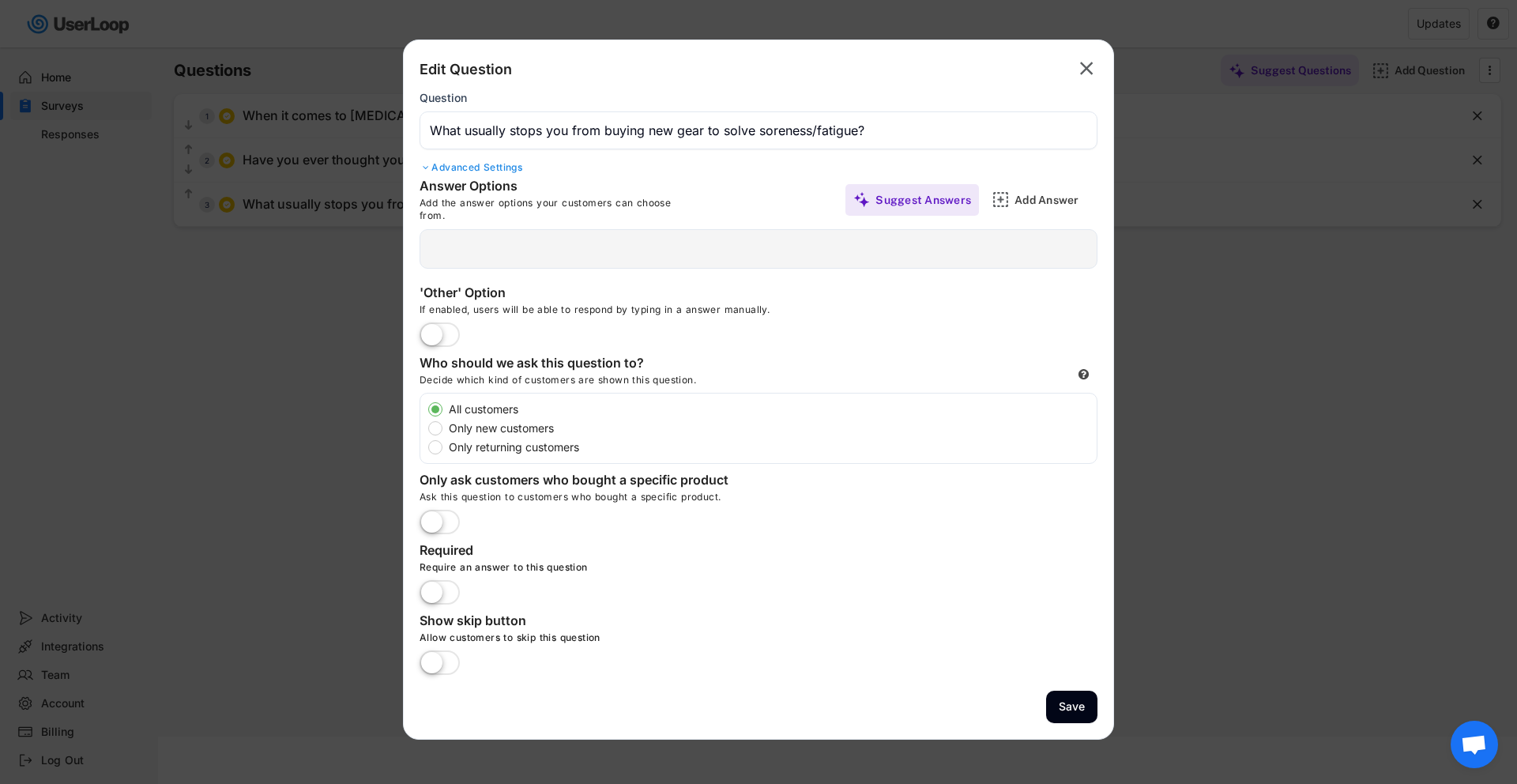
click at [438, 588] on label at bounding box center [440, 593] width 48 height 35
click at [0, 0] on input "checkbox" at bounding box center [0, 0] width 0 height 0
click at [1037, 202] on div "Add Answer" at bounding box center [1054, 200] width 79 height 14
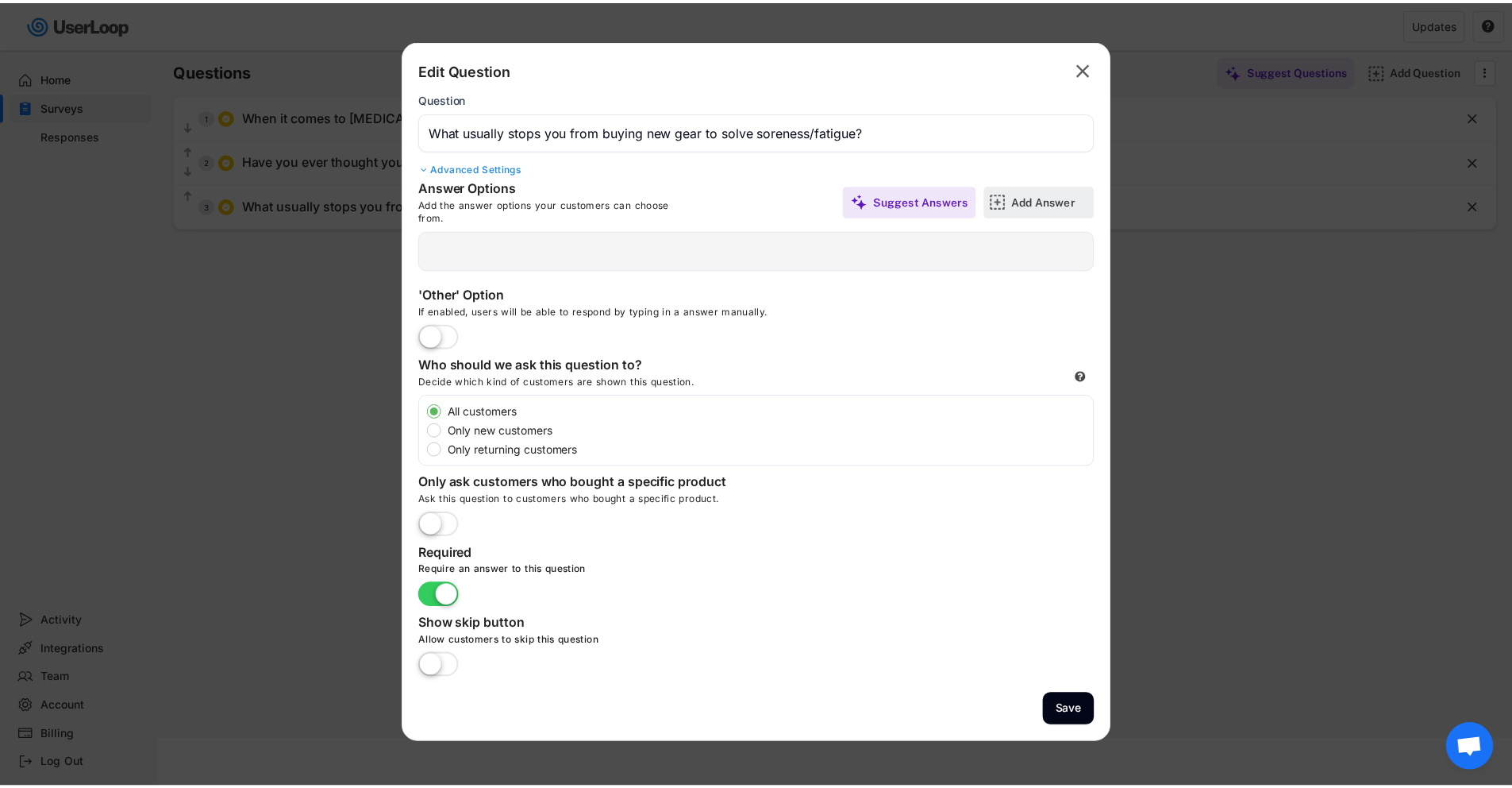
scroll to position [0, 0]
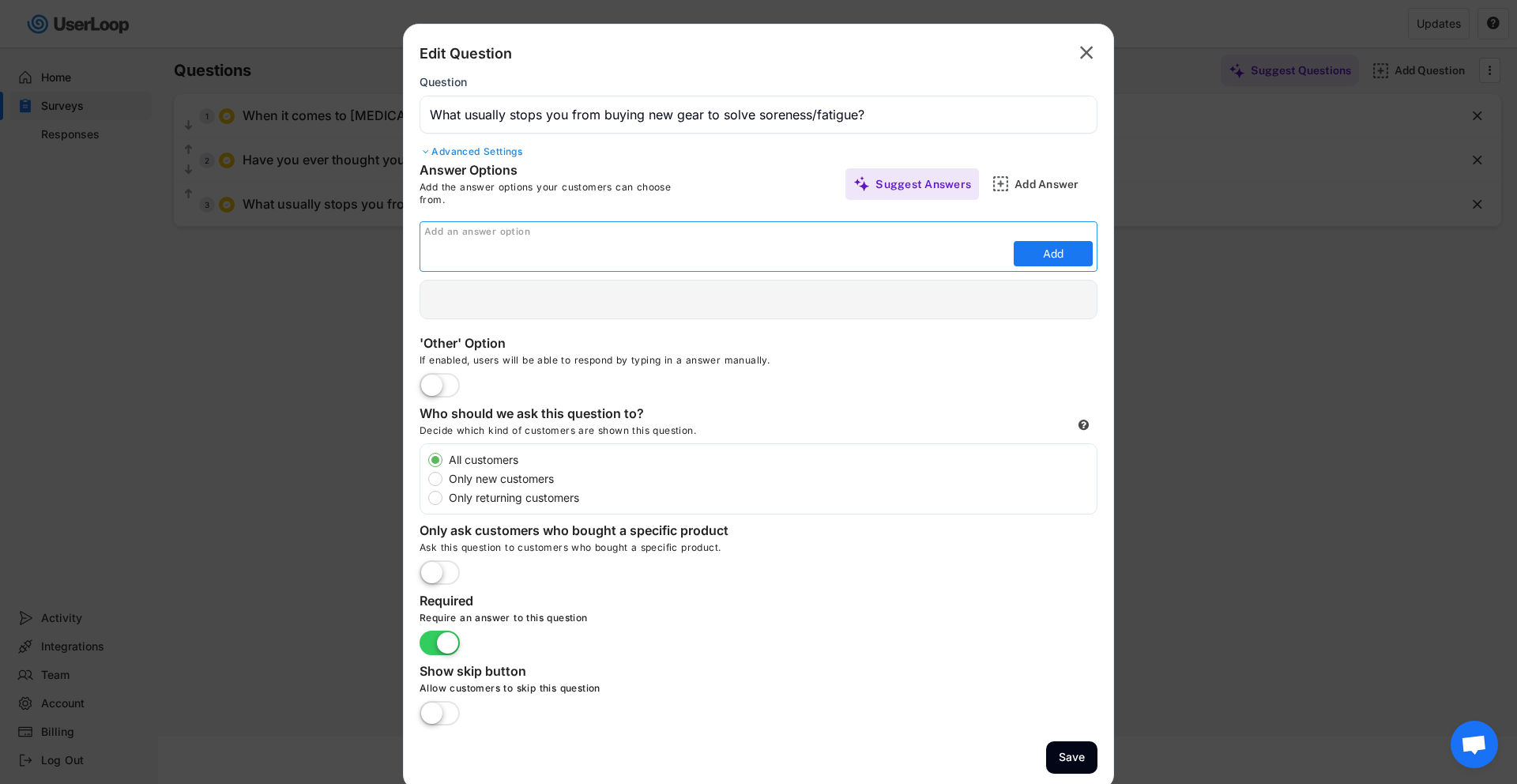
paste input "I didn’t realize equipment could solve it."
type input "I didn’t realize equipment could solve it."
click at [1044, 237] on div "Add an answer option" at bounding box center [760, 232] width 673 height 12
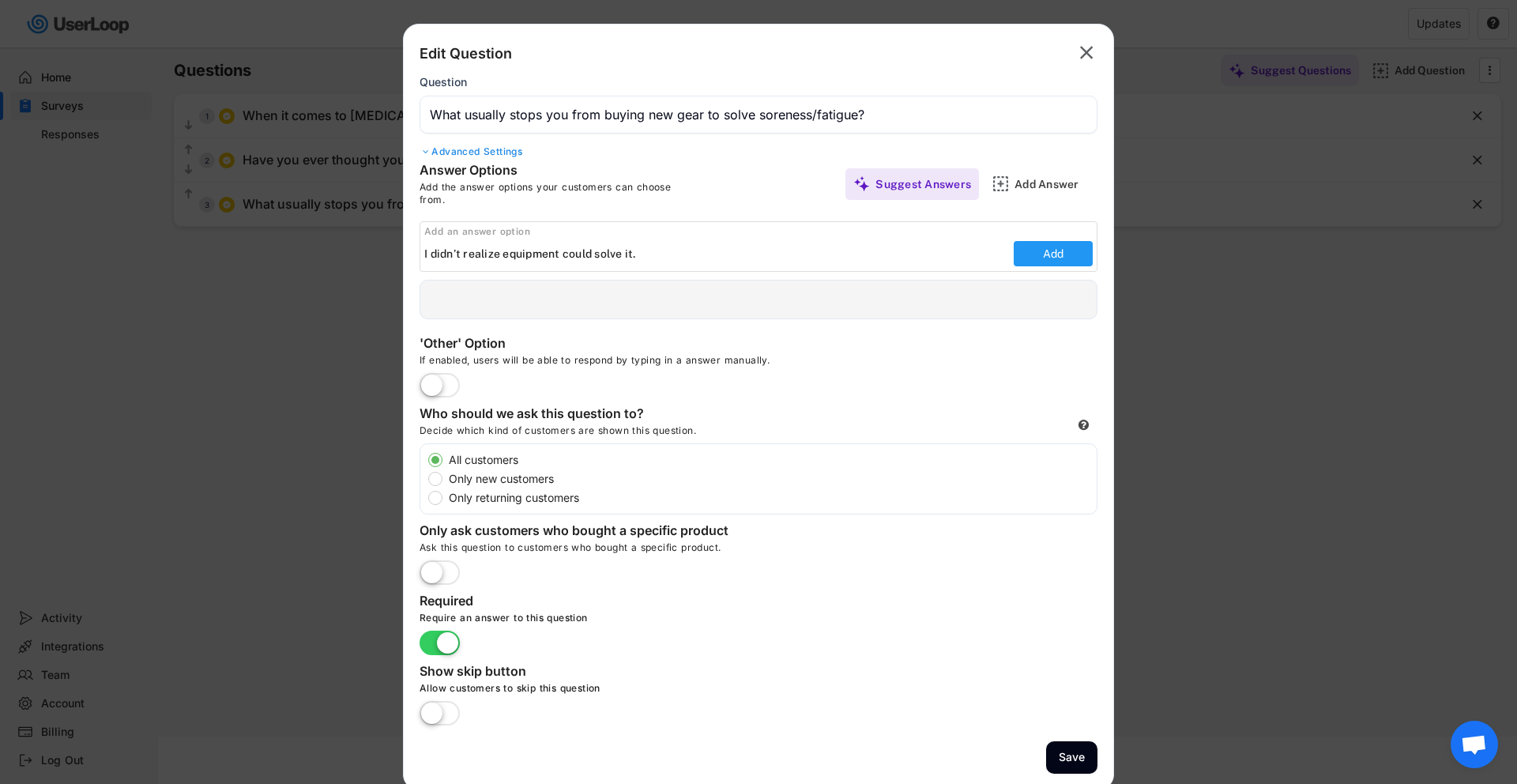
drag, startPoint x: 1061, startPoint y: 254, endPoint x: 1052, endPoint y: 257, distance: 9.5
click at [1061, 254] on button "Add" at bounding box center [1053, 253] width 79 height 26
type input "I didn’t realize equipment could solve it."
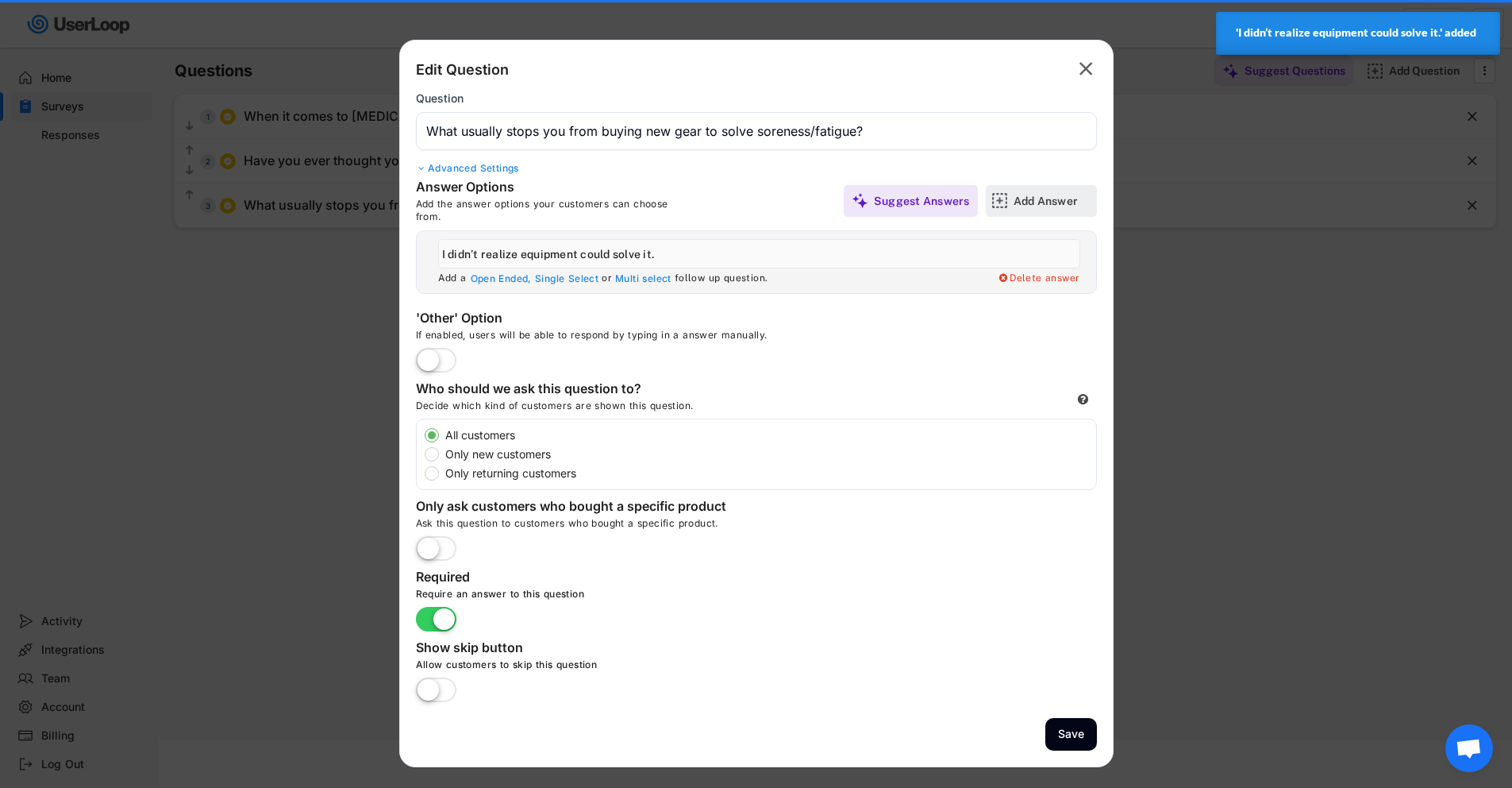
click at [1027, 195] on div "Add Answer" at bounding box center [1054, 201] width 80 height 14
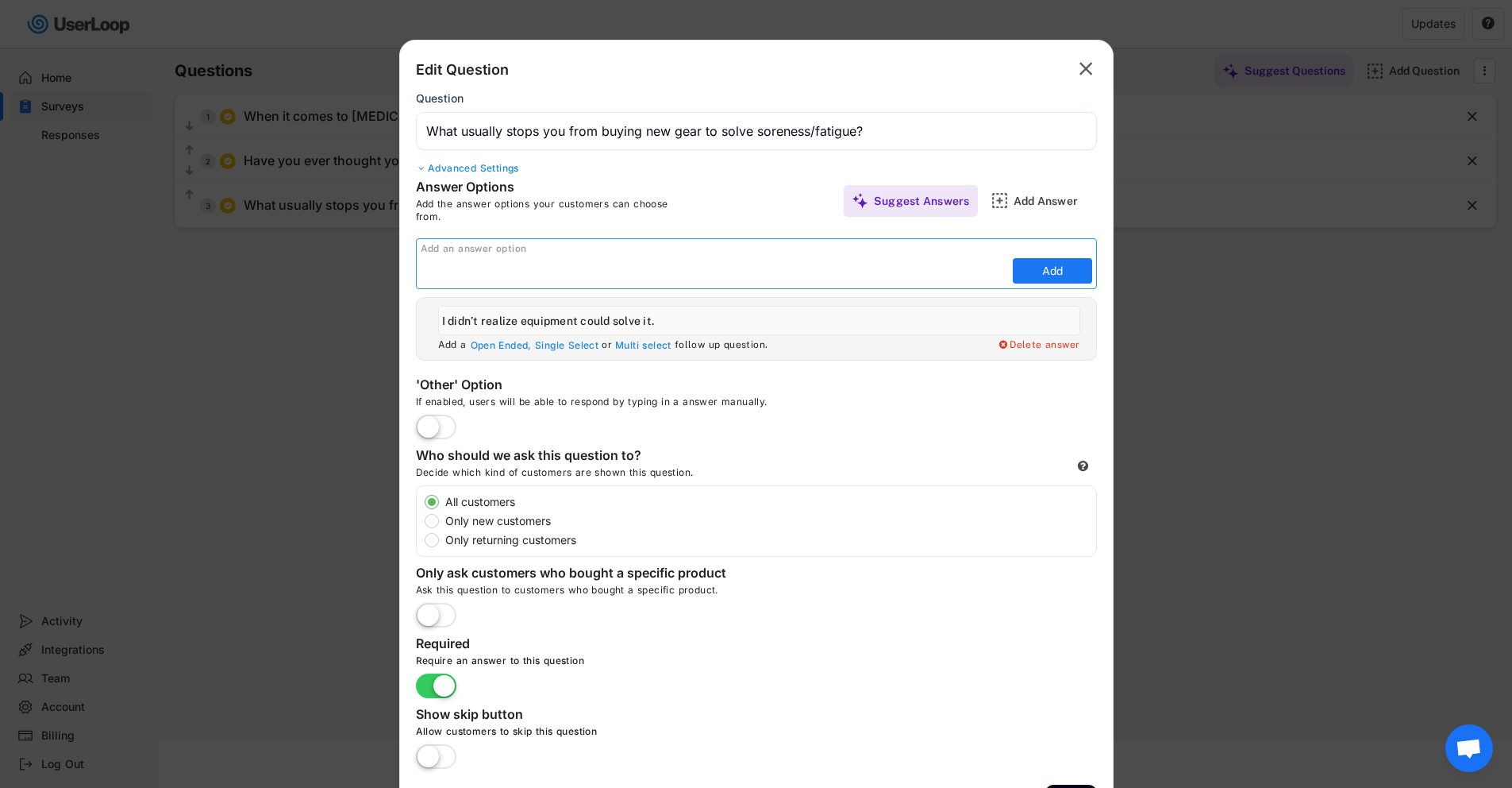
paste input "I’m not sure which product actually works."
type input "I’m not sure which product actually works."
click at [1051, 263] on button "Add" at bounding box center [1053, 270] width 80 height 26
type input "I’m not sure which product actually works."
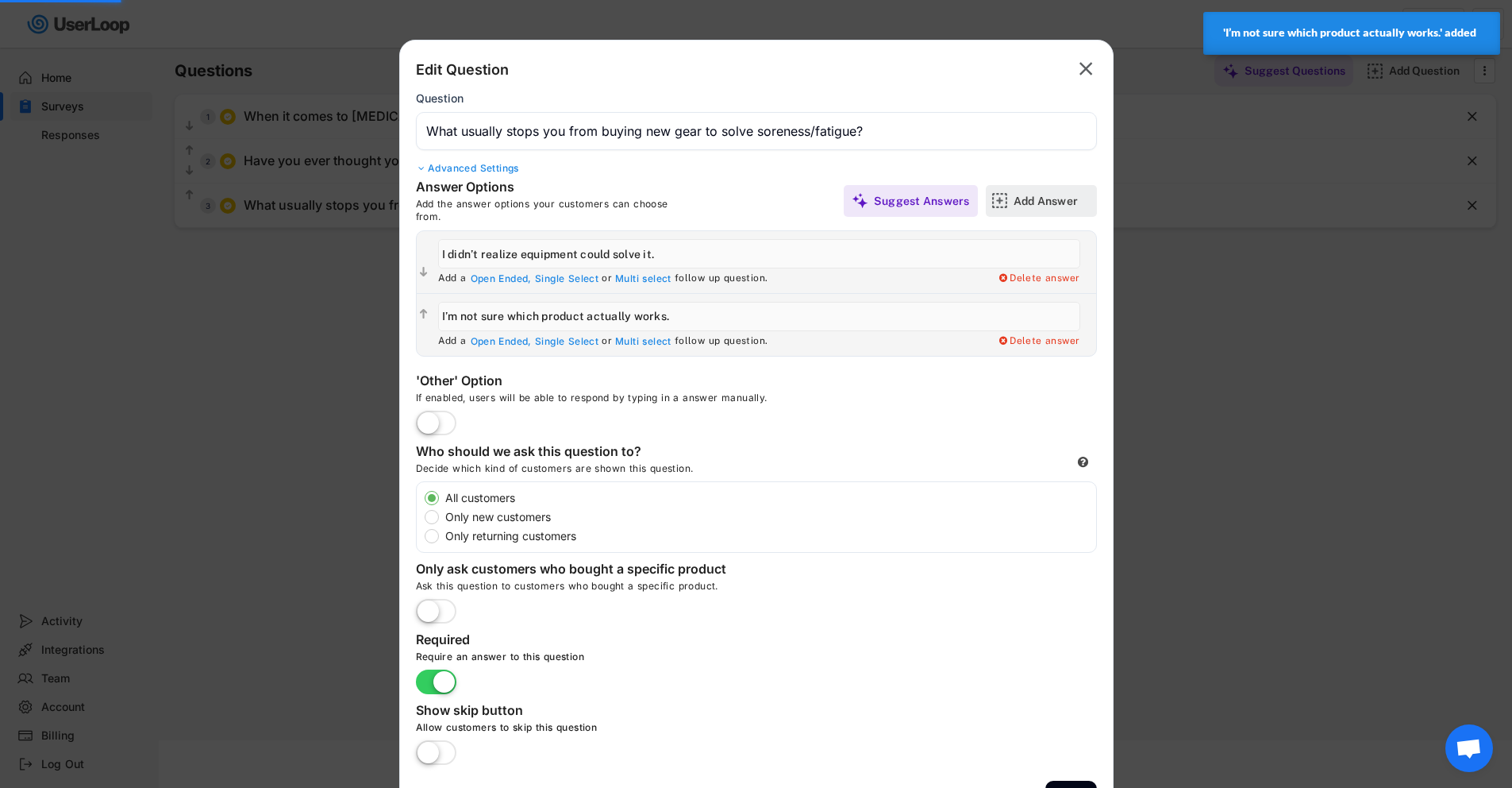
click at [1049, 205] on div "Add Answer" at bounding box center [1054, 201] width 80 height 14
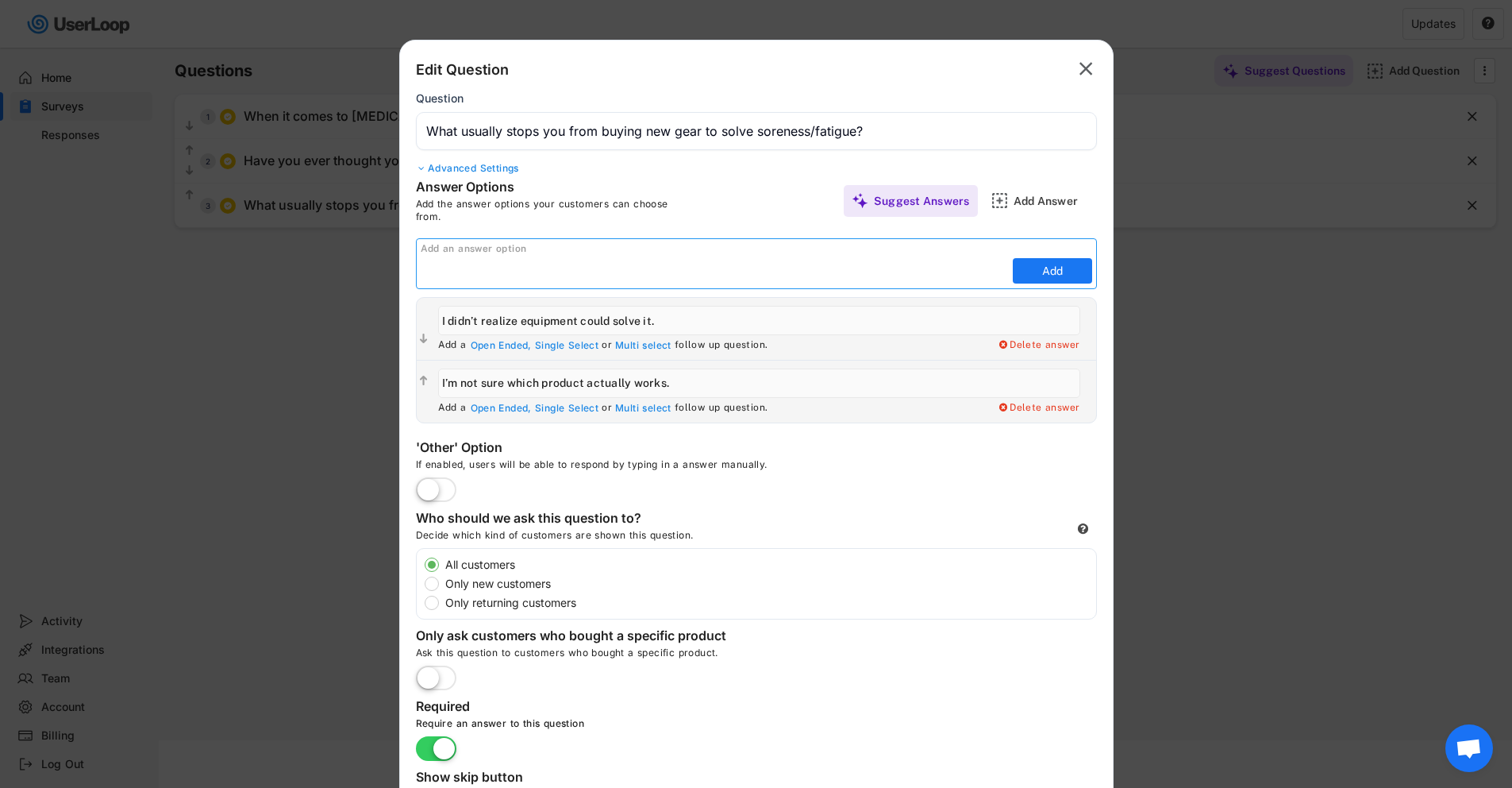
paste input "I’ve tried before and been disappointed."
type input "I’ve tried before and been disappointed."
click at [1053, 270] on button "Add" at bounding box center [1053, 270] width 80 height 26
type input "I’ve tried before and been disappointed."
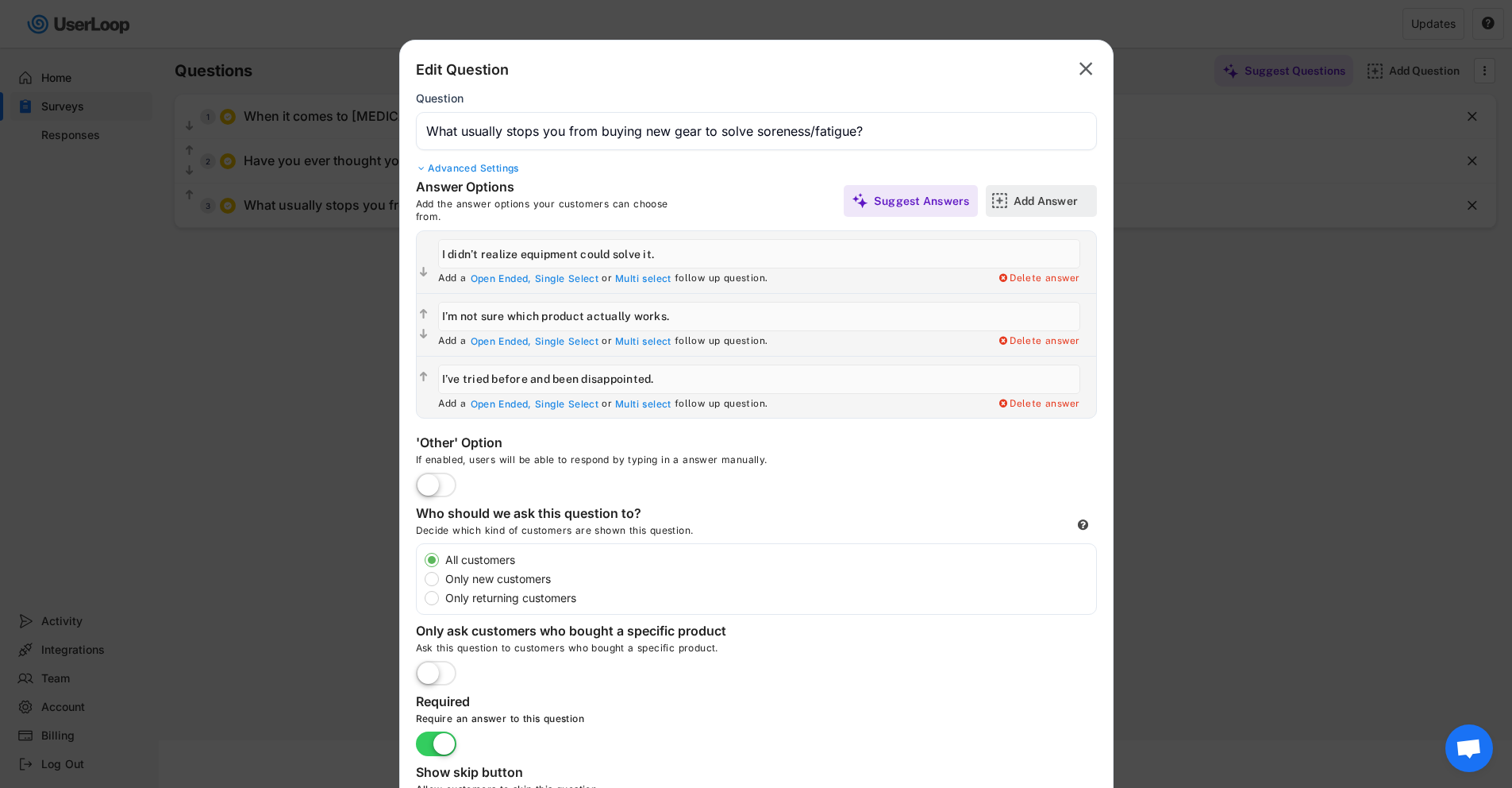
click at [1040, 195] on div "Add Answer" at bounding box center [1054, 201] width 80 height 14
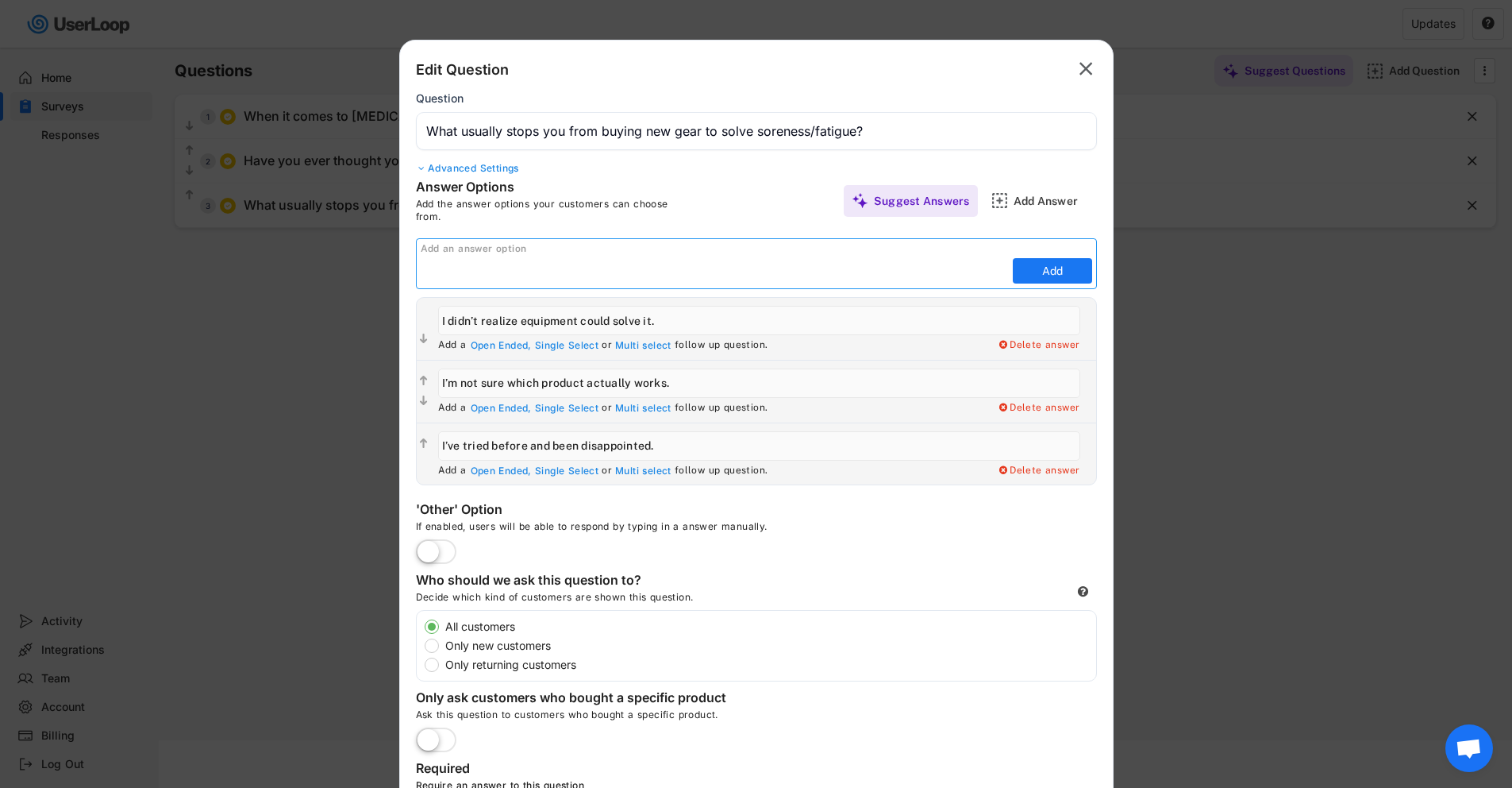
paste input "Price/value concerns."
type input "Price/value concerns."
drag, startPoint x: 1066, startPoint y: 269, endPoint x: 1060, endPoint y: 238, distance: 31.6
click at [1066, 269] on button "Add" at bounding box center [1053, 270] width 80 height 26
type input "Price/value concerns."
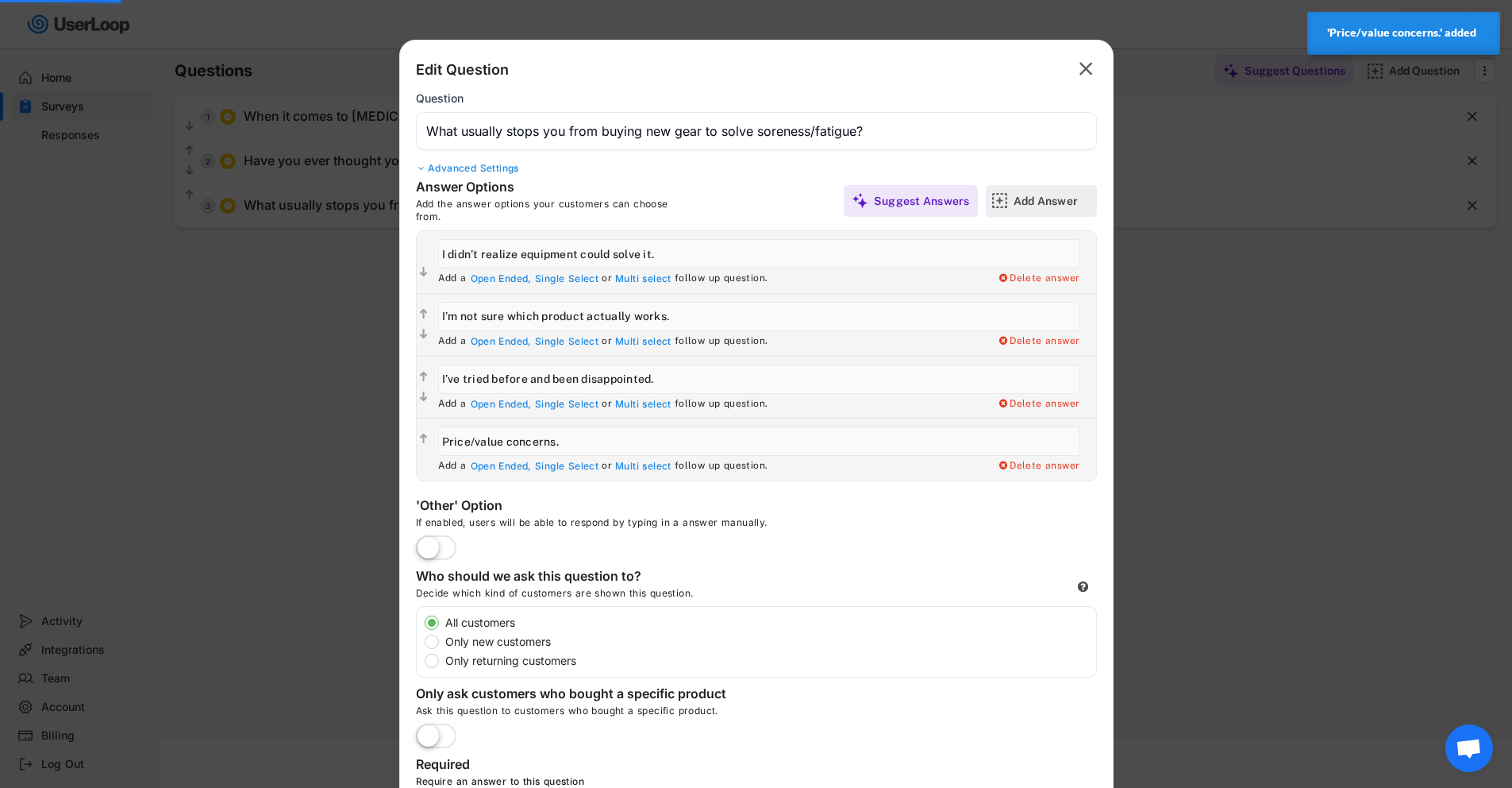
click at [1027, 186] on div "Add Answer" at bounding box center [1054, 201] width 80 height 32
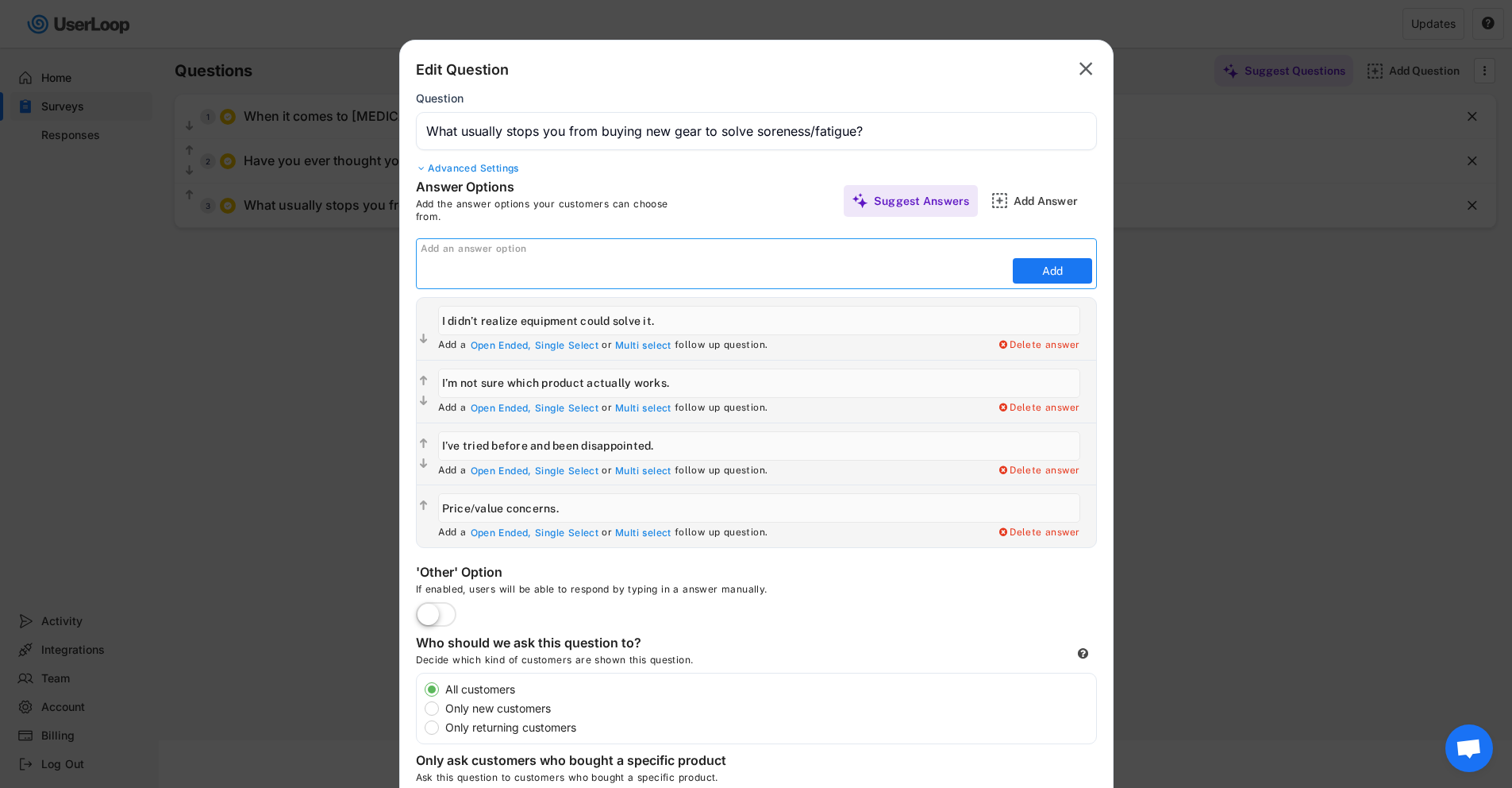
click at [825, 289] on div "Add an answer option Add" at bounding box center [756, 263] width 681 height 51
click at [797, 273] on input "input" at bounding box center [714, 270] width 588 height 24
paste input "Nothing — I’m ready to upgrade."
type input "Nothing — I’m ready to upgrade."
click at [1001, 246] on div "Add an answer option" at bounding box center [758, 249] width 676 height 12
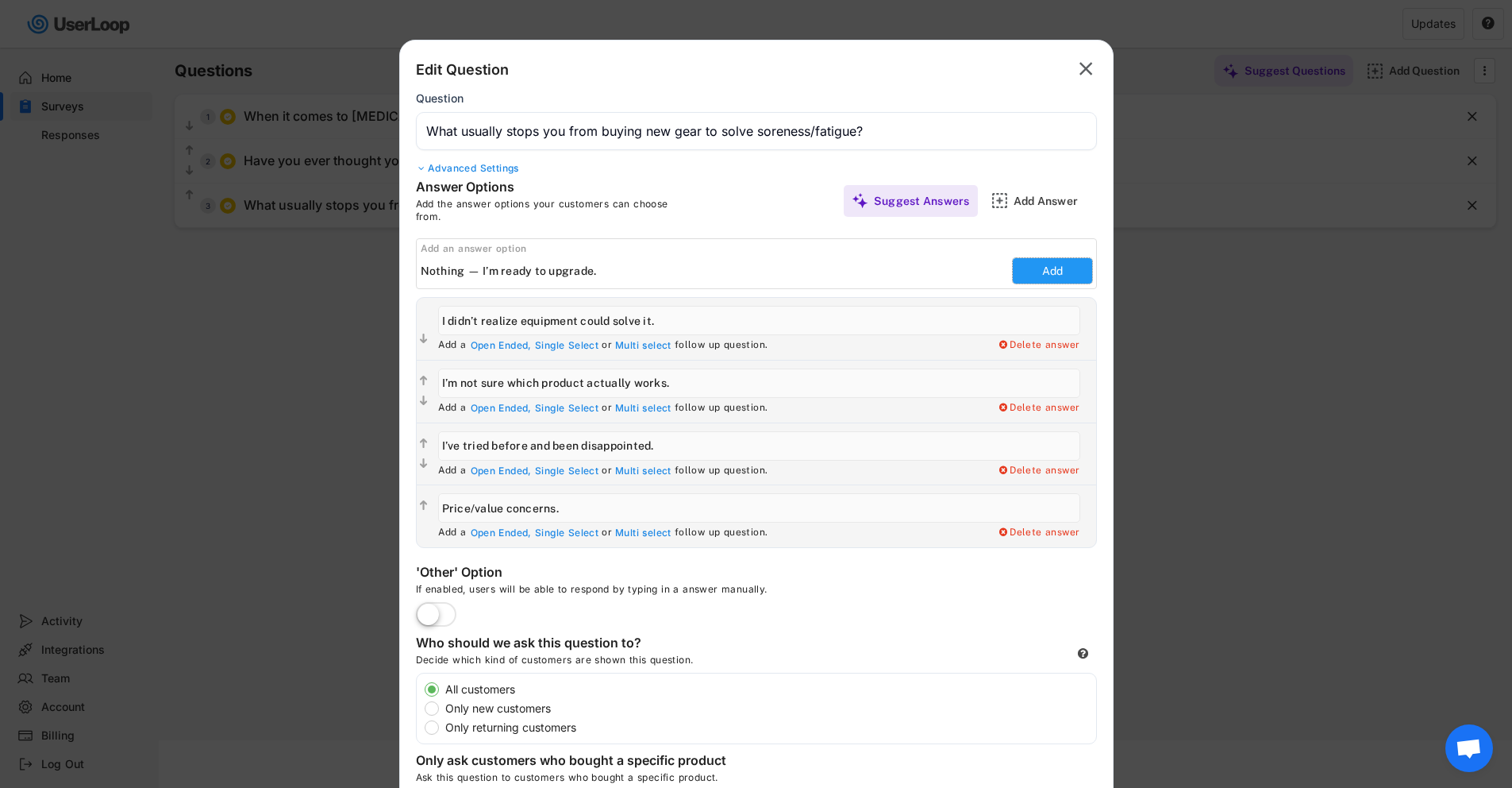
click at [1034, 262] on button "Add" at bounding box center [1053, 270] width 80 height 26
type input "Nothing — I’m ready to upgrade."
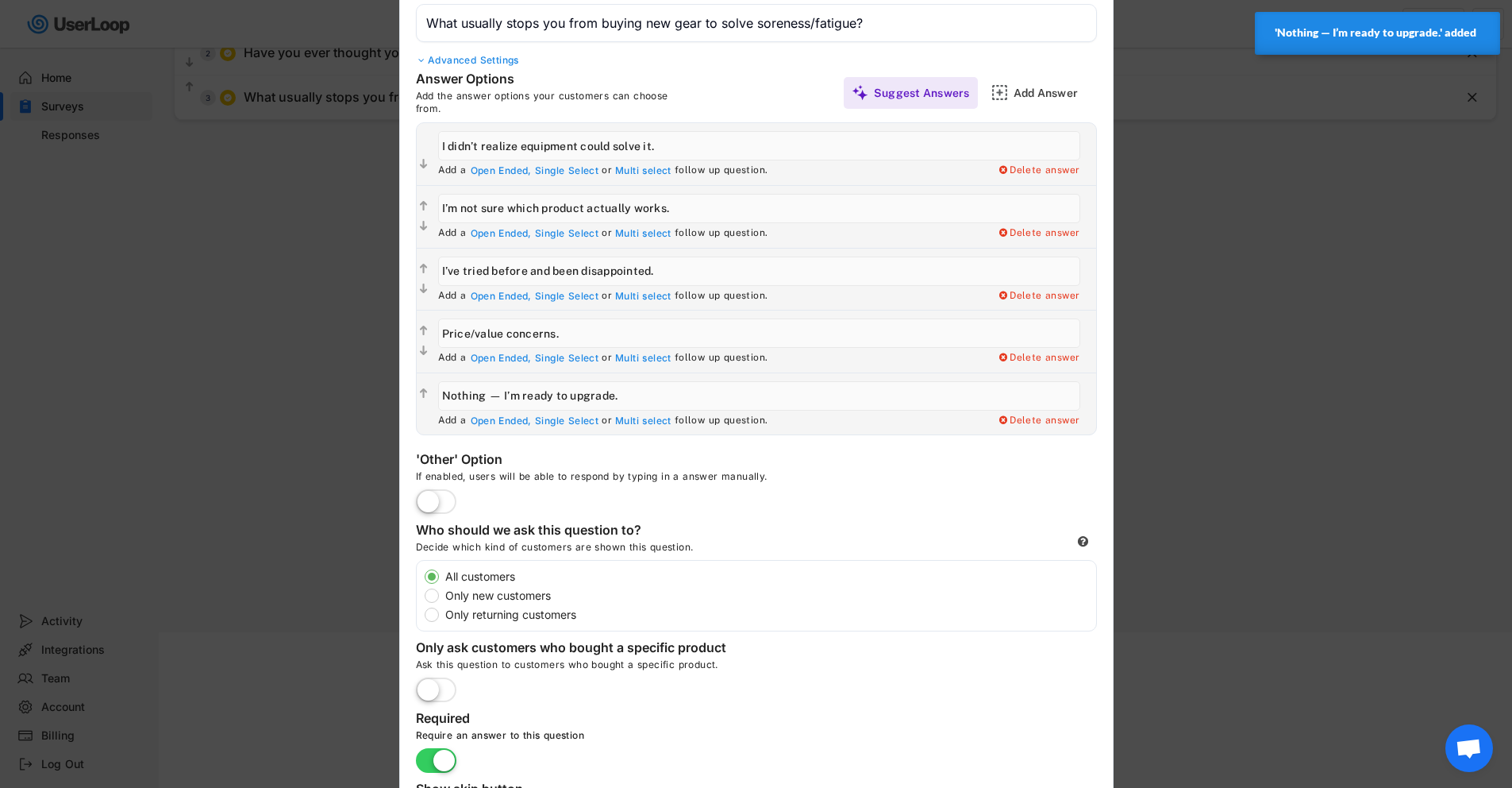
scroll to position [302, 0]
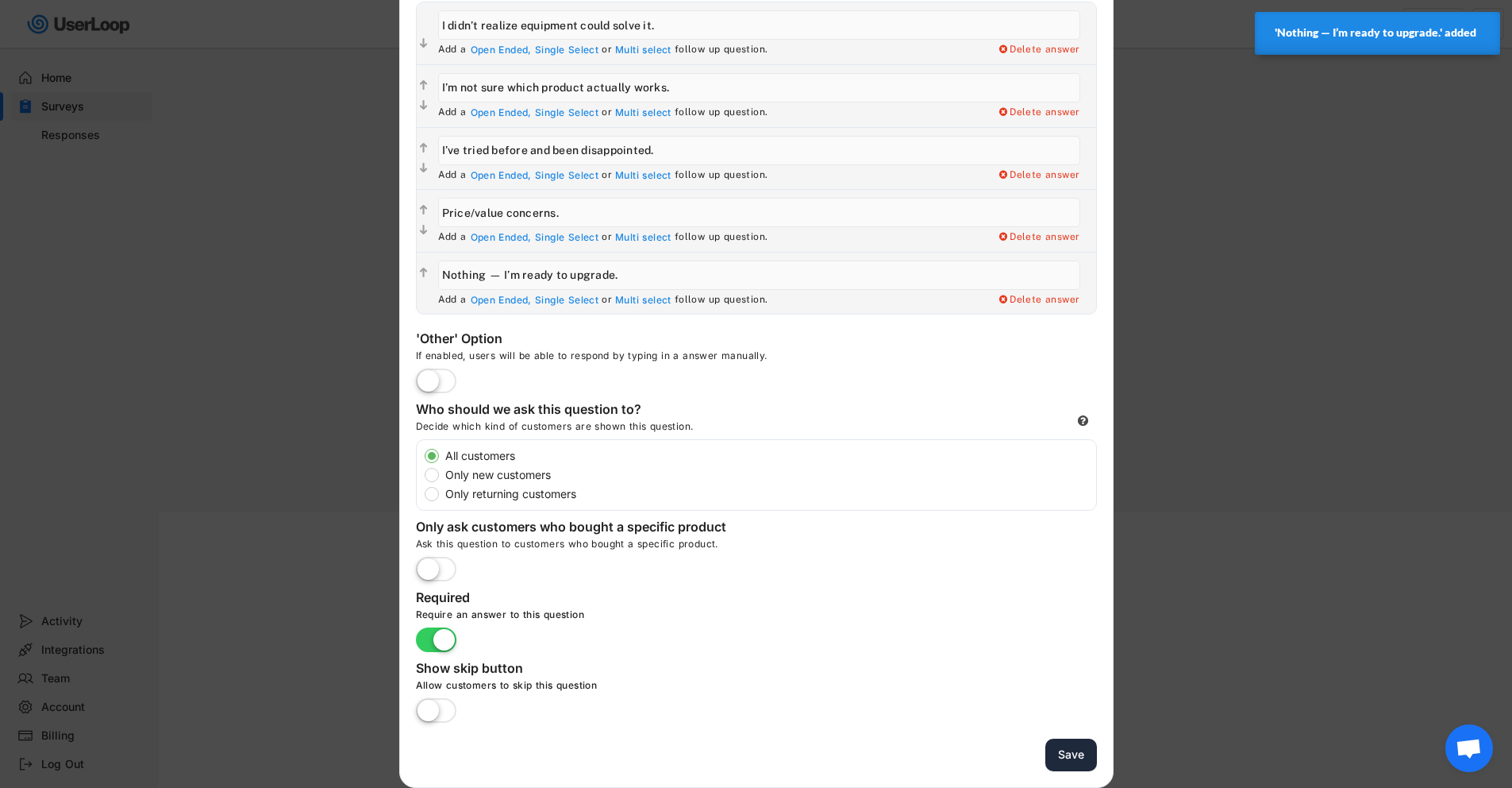
click at [1063, 752] on button "Save" at bounding box center [1071, 754] width 51 height 32
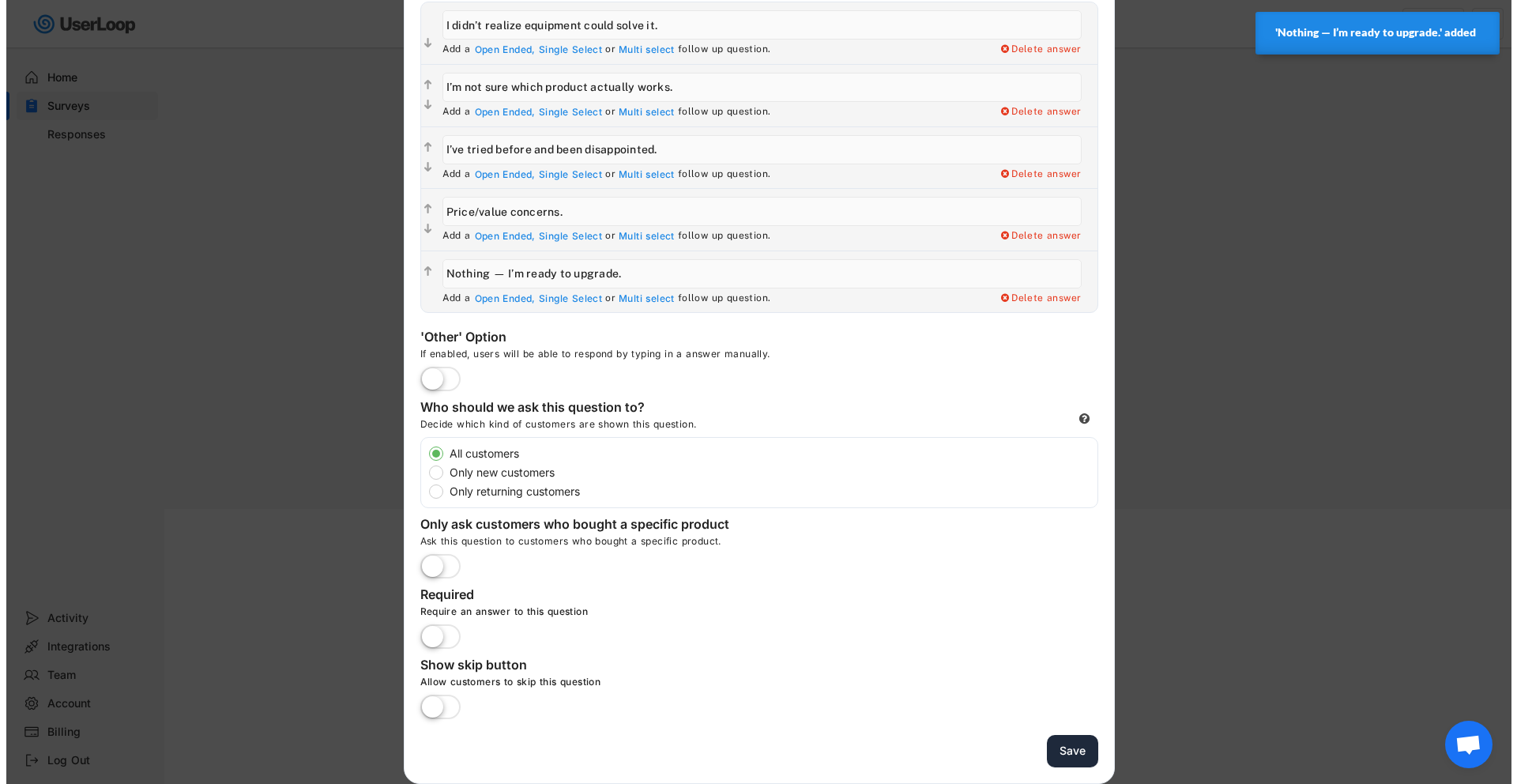
scroll to position [73, 0]
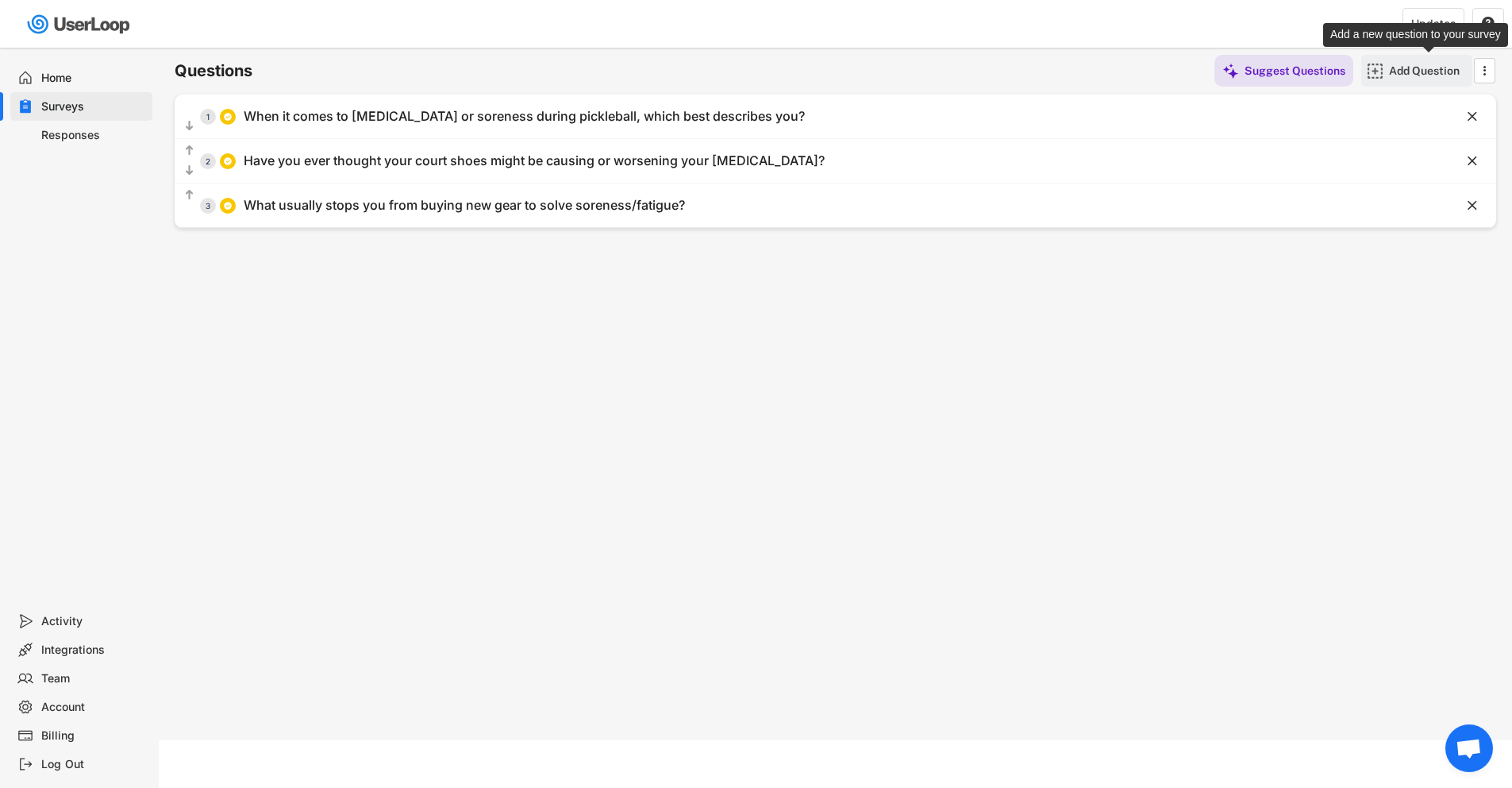
click at [1407, 68] on div "Add Question" at bounding box center [1428, 71] width 80 height 14
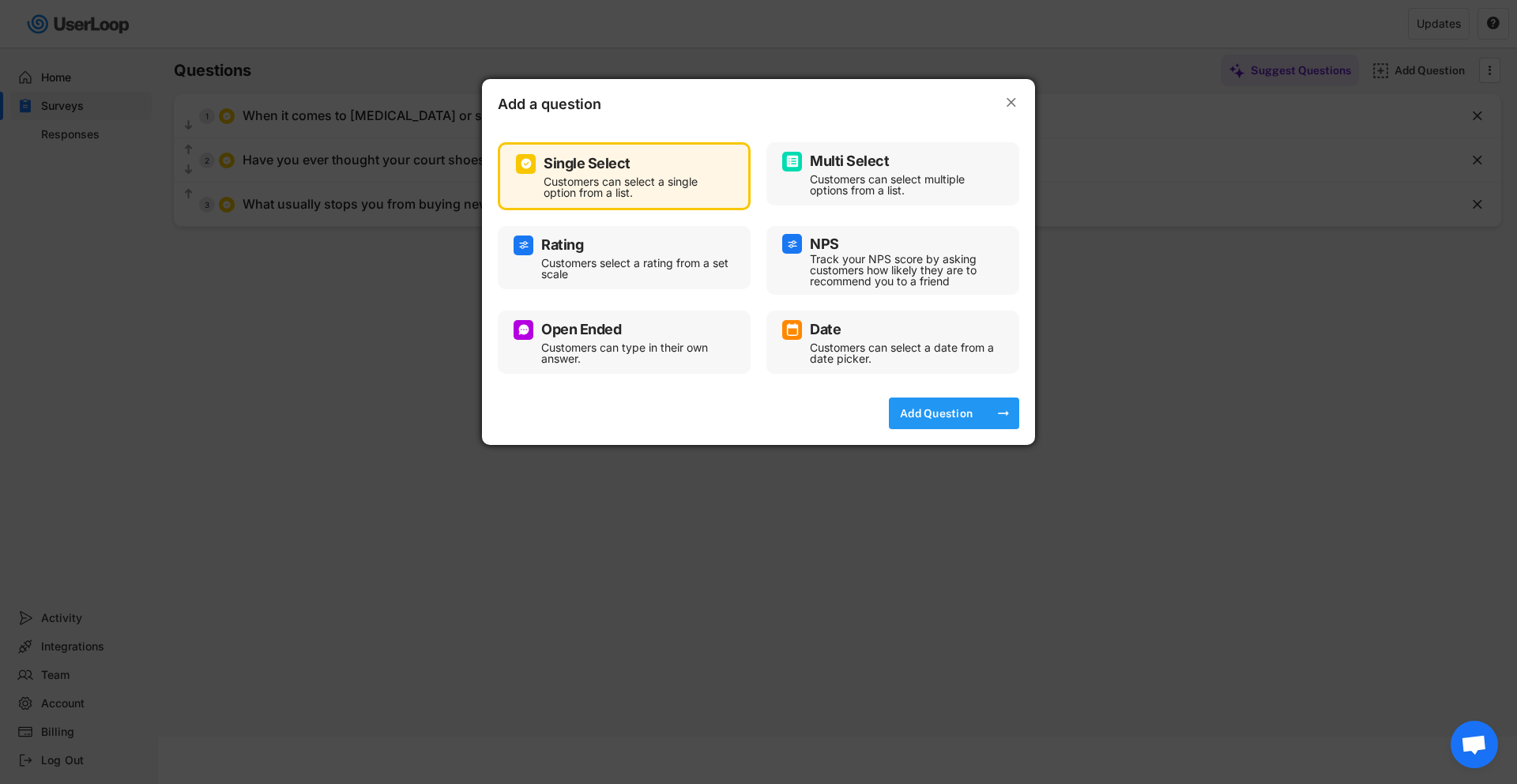
click at [952, 419] on div "Add Question" at bounding box center [937, 413] width 79 height 14
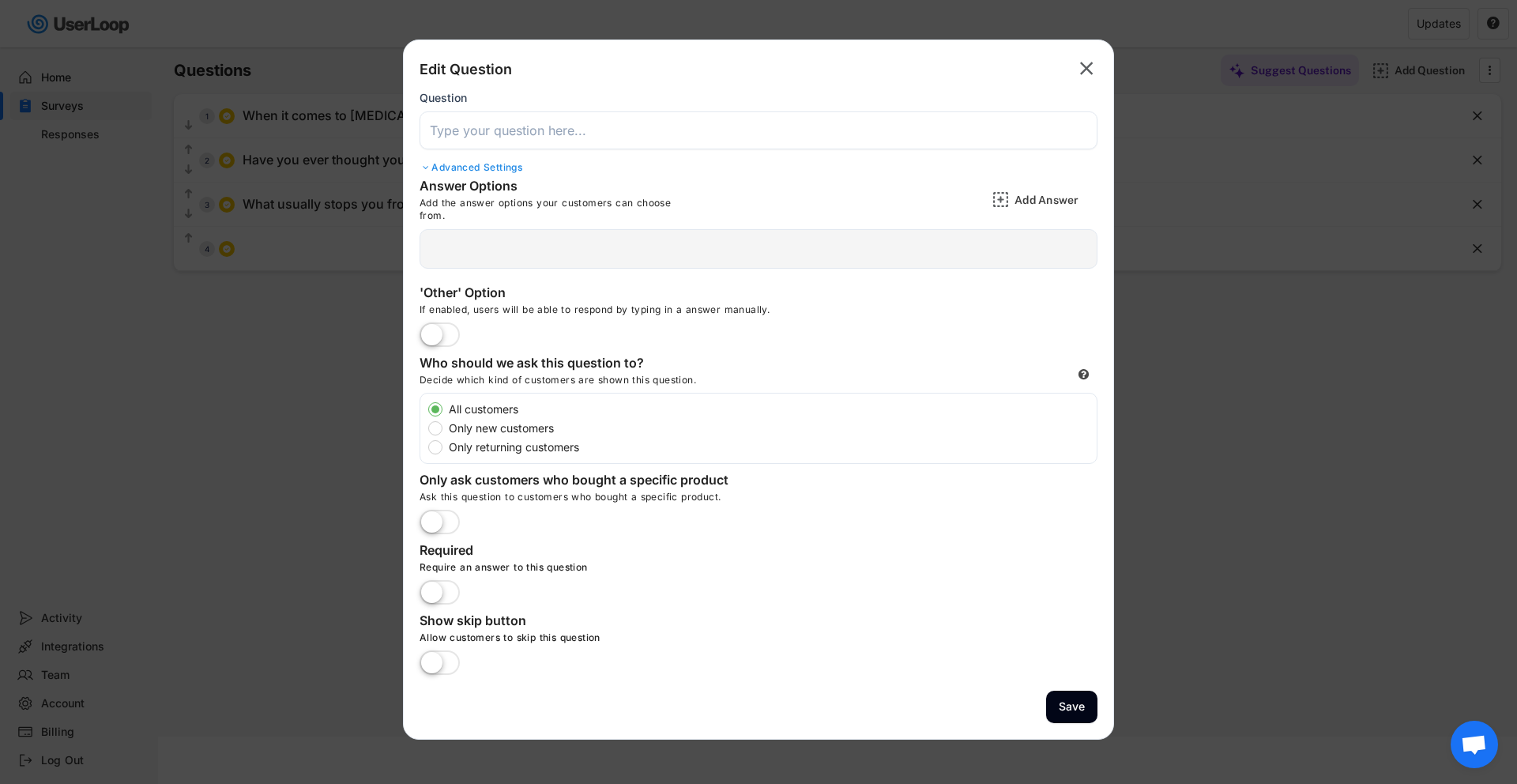
click at [435, 586] on label at bounding box center [440, 593] width 48 height 35
click at [0, 0] on input "checkbox" at bounding box center [0, 0] width 0 height 0
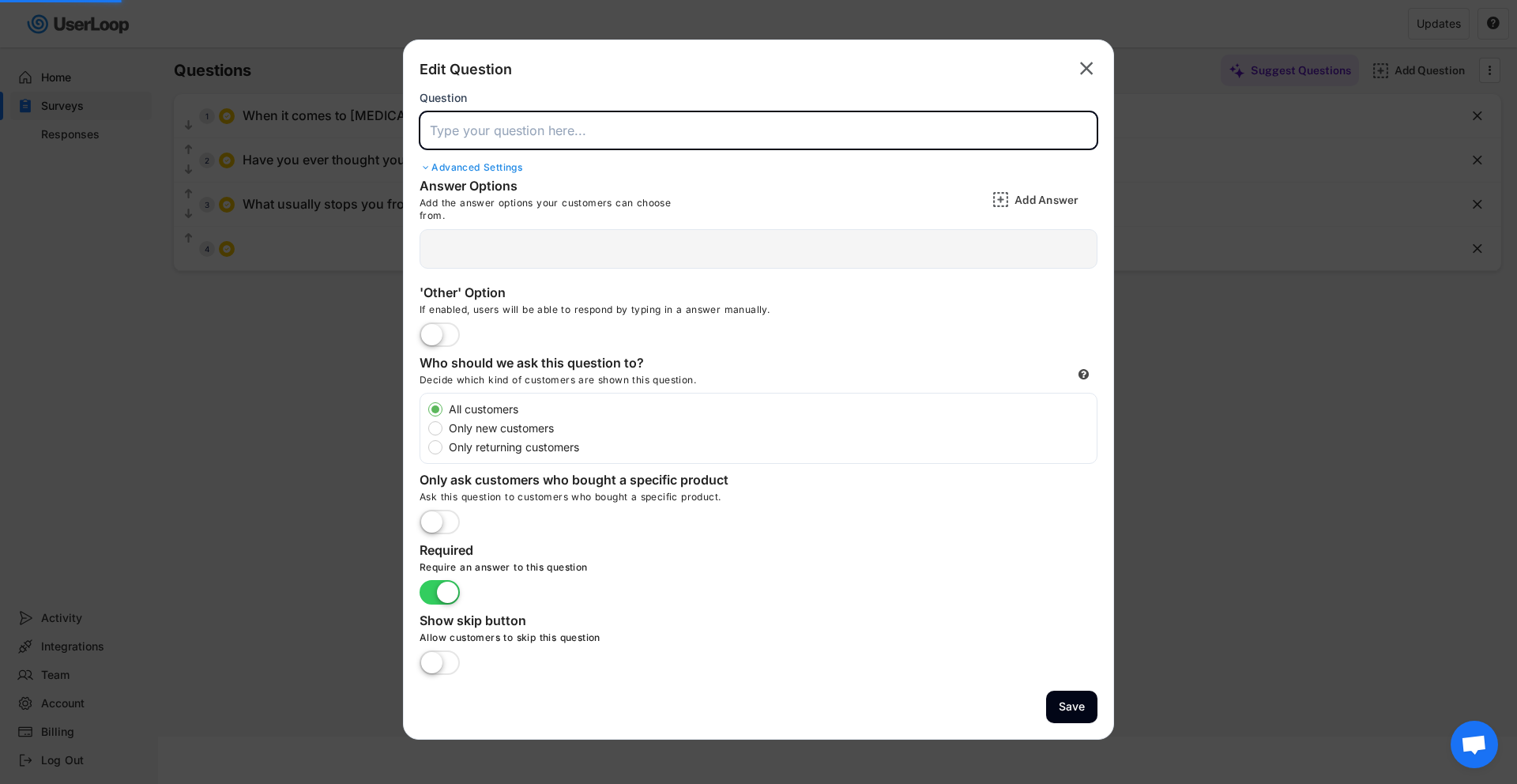
click at [573, 124] on input "input" at bounding box center [758, 130] width 678 height 38
paste input "What’s the #1 body part that holds you back from playing longer sessions? (Feet…"
drag, startPoint x: 848, startPoint y: 130, endPoint x: 1128, endPoint y: 143, distance: 280.3
click at [1128, 143] on body "Welcome, Niamh  Last 30 days SURVEYS 3 RESPONSES 5,105 Your surveys Checkout S…" at bounding box center [758, 319] width 1517 height 784
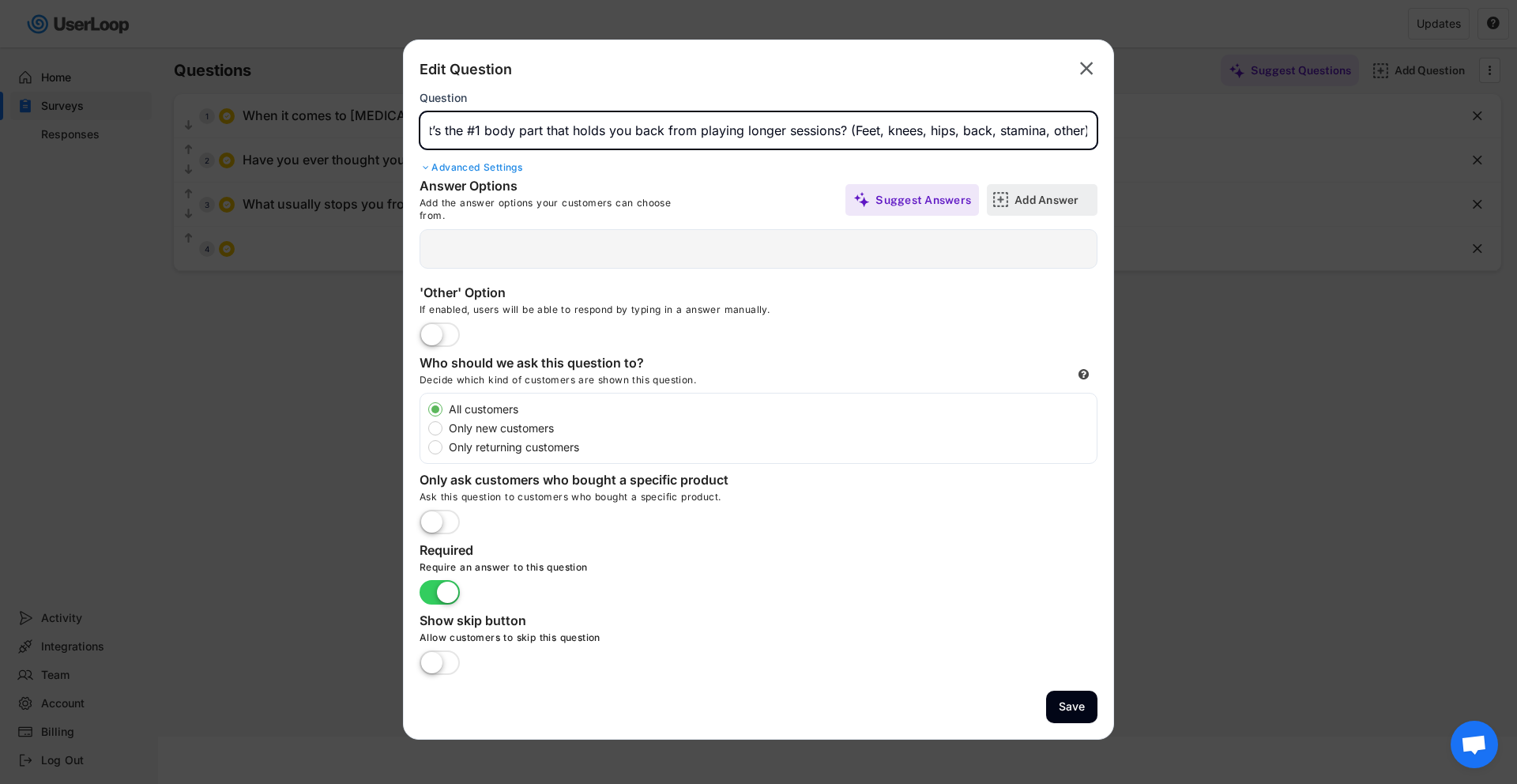
type input "What’s the #1 body part that holds you back from playing longer sessions? (Feet…"
click at [1023, 193] on div "Add Answer" at bounding box center [1054, 200] width 79 height 14
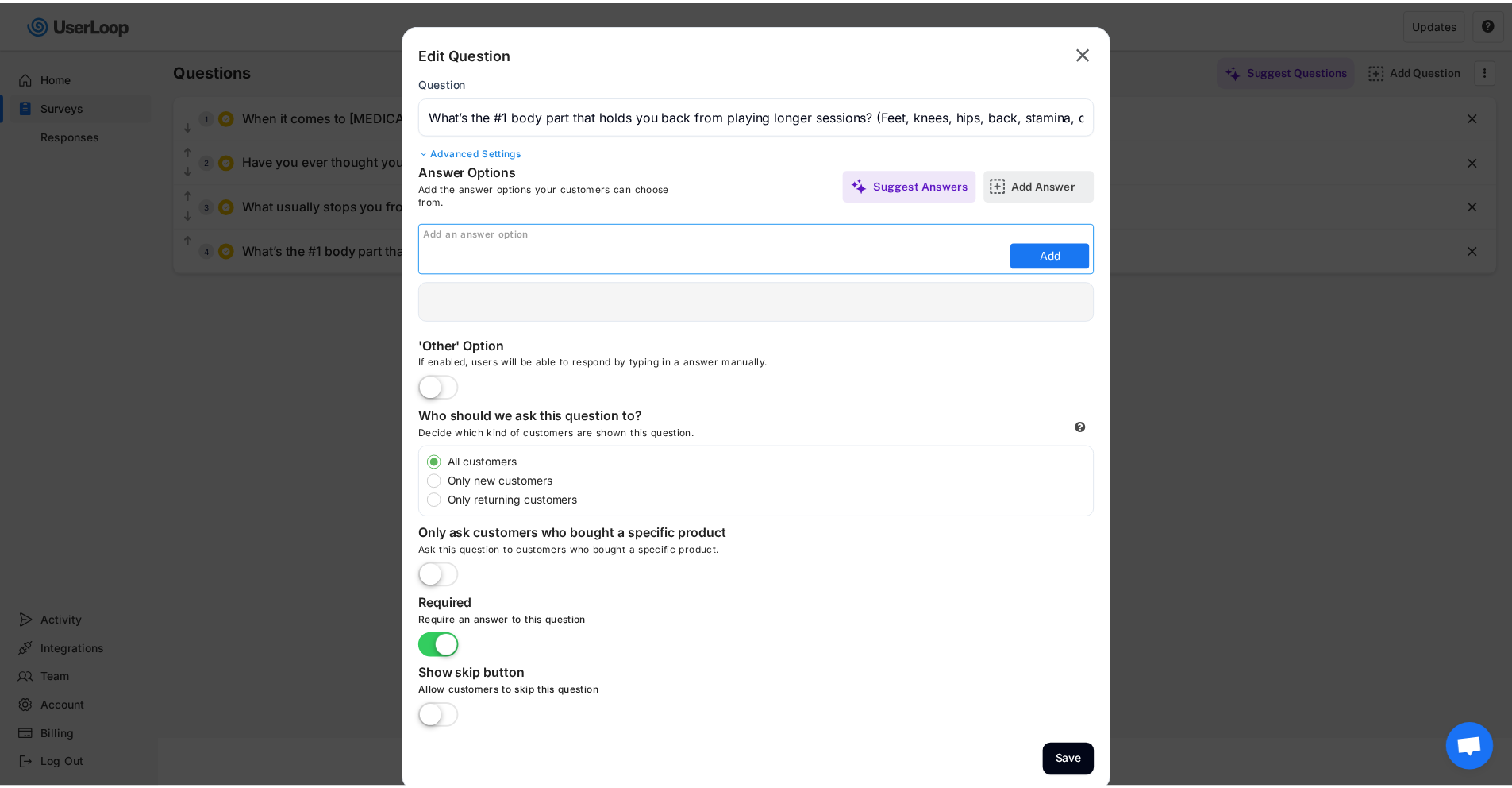
scroll to position [0, 0]
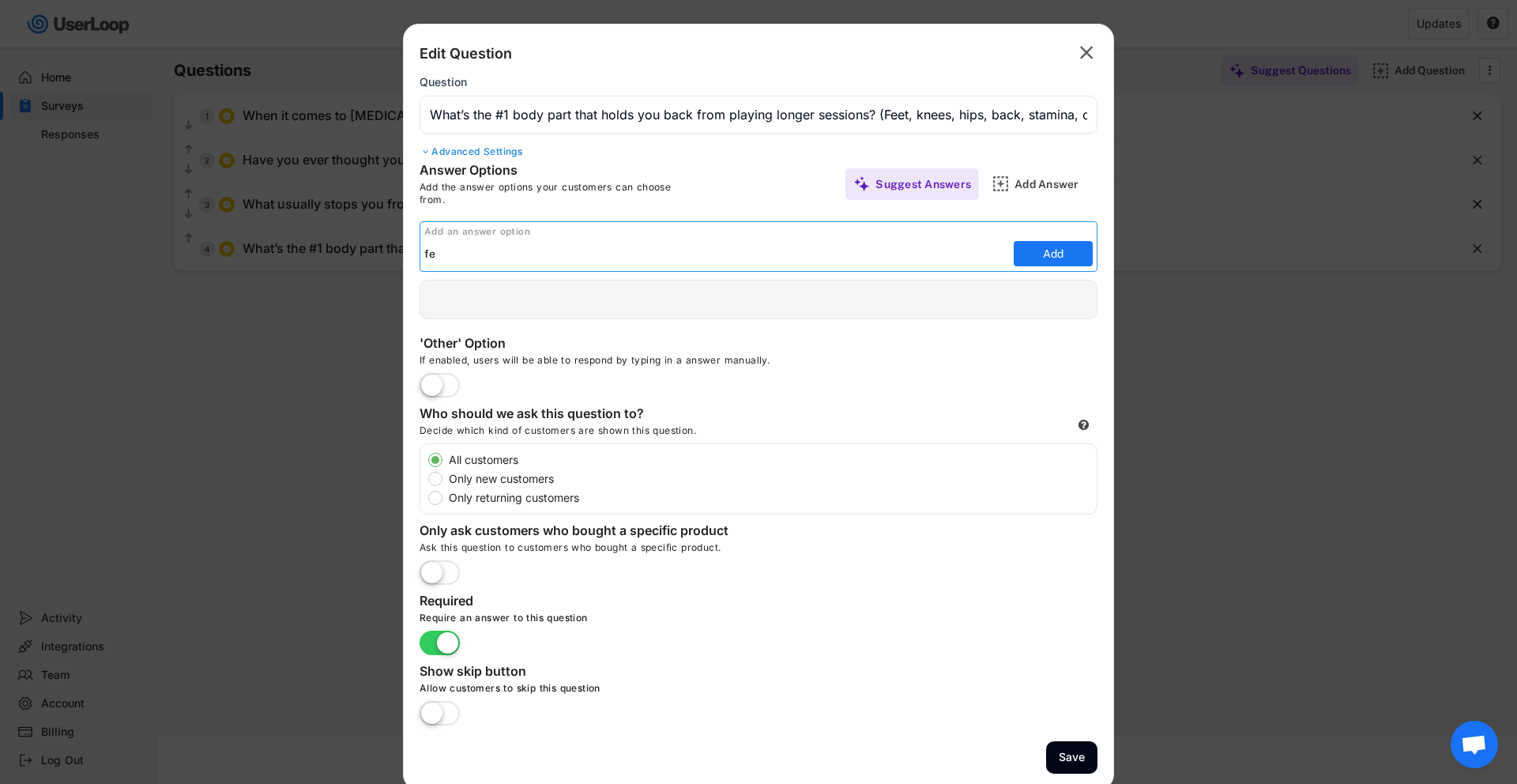
type input "f"
type input "Feets"
click at [1070, 253] on button "Add" at bounding box center [1053, 253] width 79 height 26
type input "Feets"
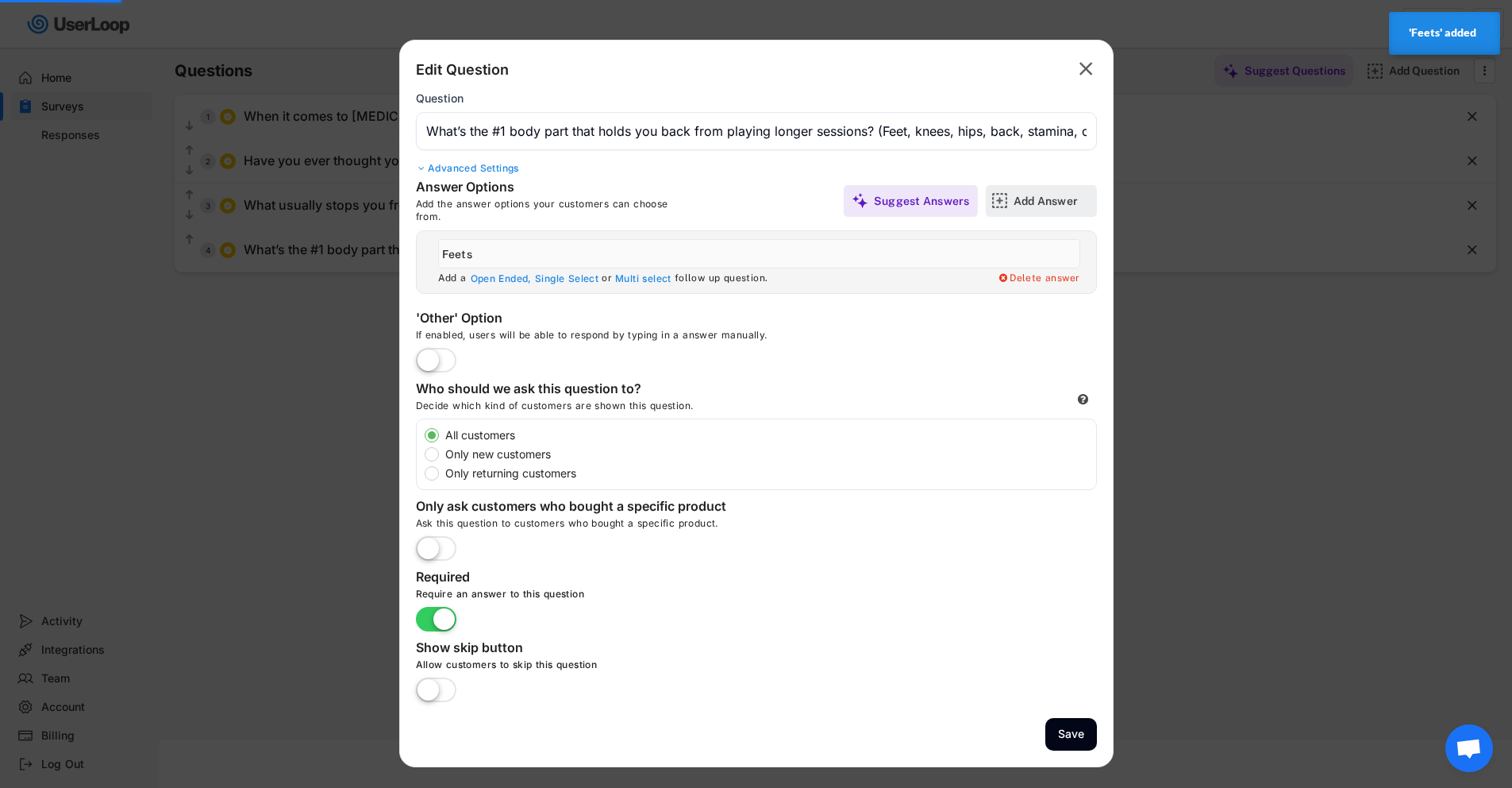
click at [1060, 202] on div "Add Answer" at bounding box center [1054, 201] width 80 height 14
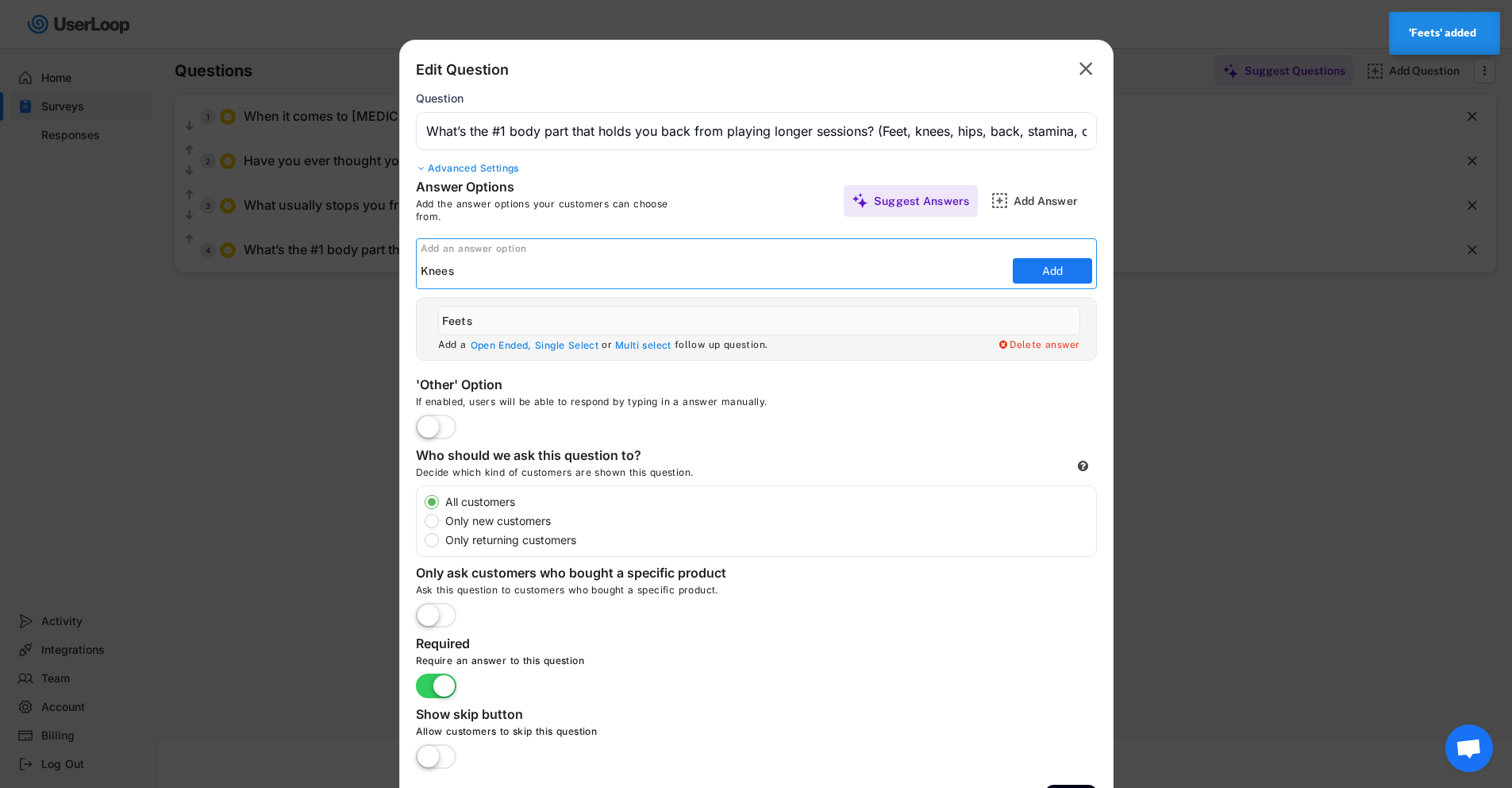
type input "Knees"
click at [1052, 270] on button "Add" at bounding box center [1053, 270] width 80 height 26
type input "Knees"
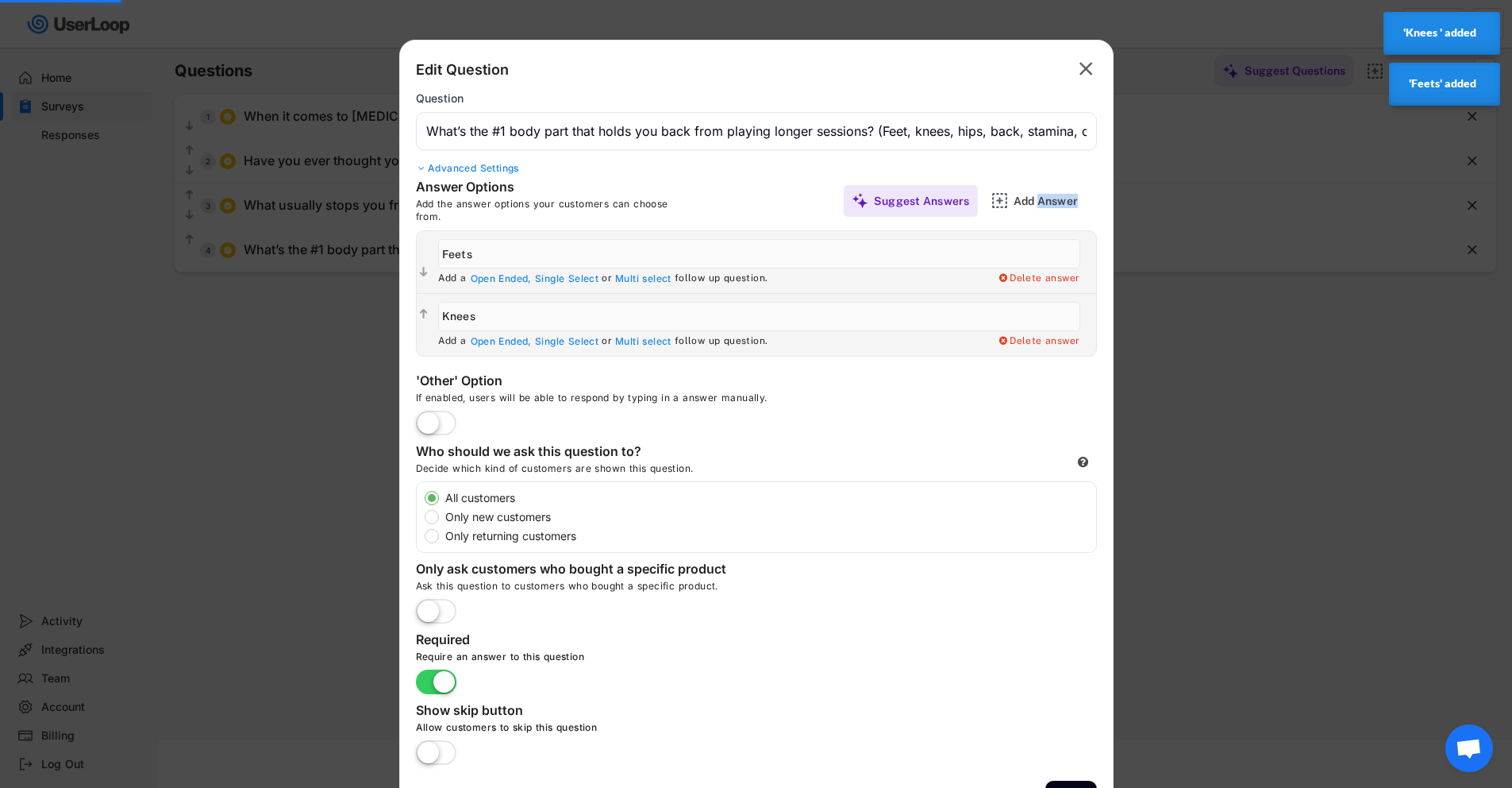
click at [1040, 207] on div "Add Answer" at bounding box center [1054, 201] width 80 height 32
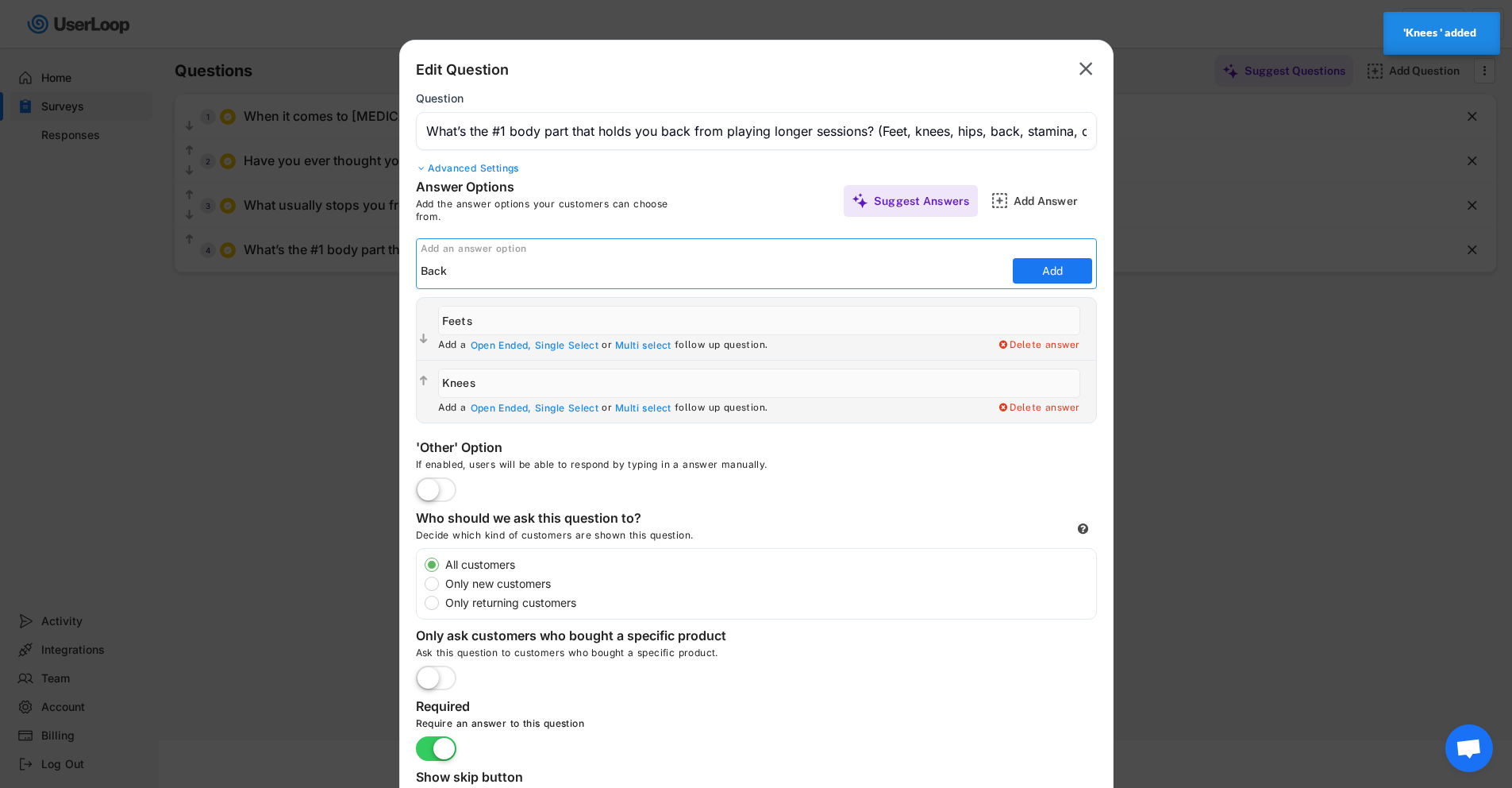
type input "Back"
click at [1071, 274] on button "Add" at bounding box center [1053, 270] width 80 height 26
type input "Back"
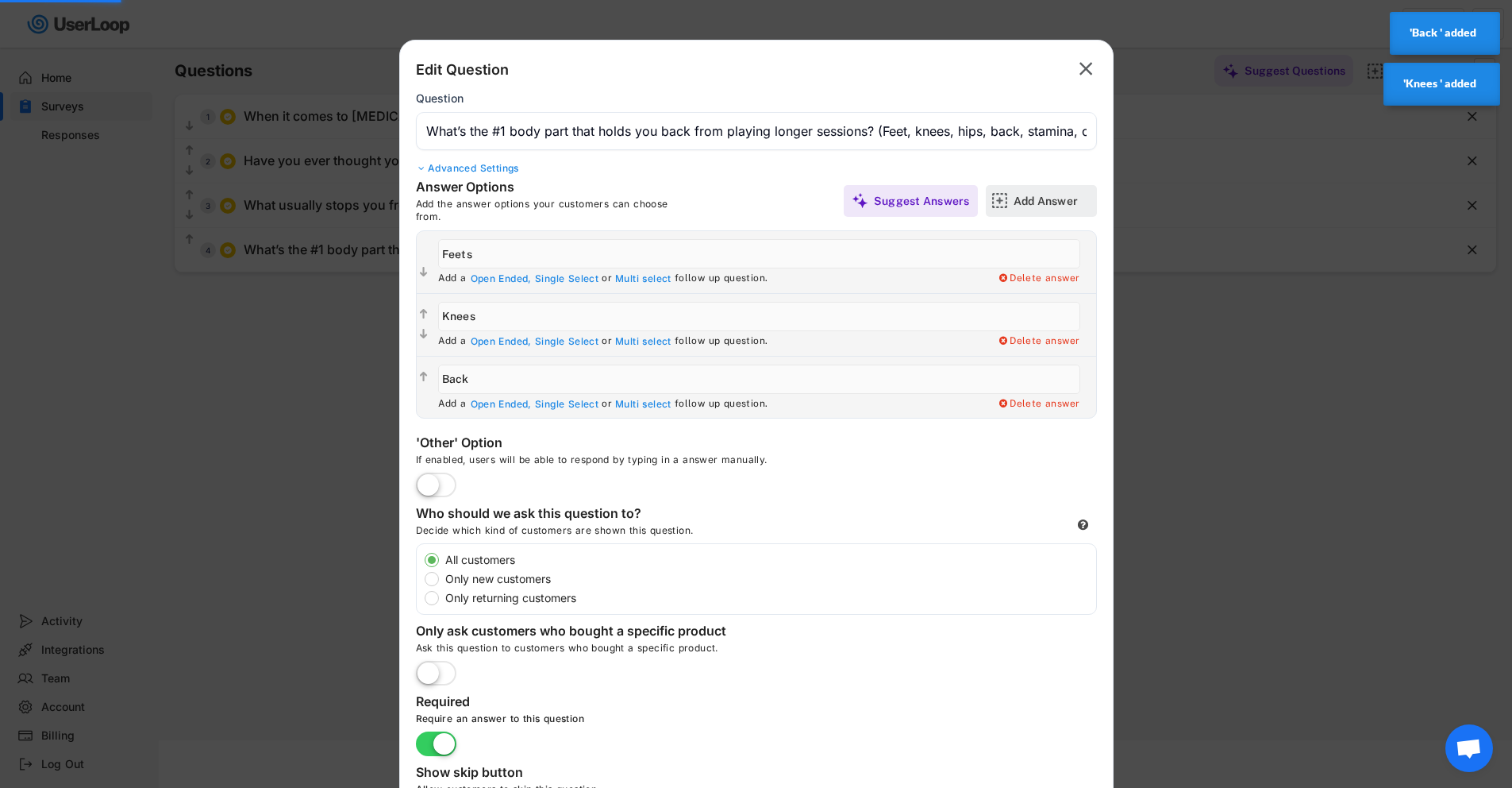
click at [1051, 201] on div "Add Answer" at bounding box center [1054, 201] width 80 height 14
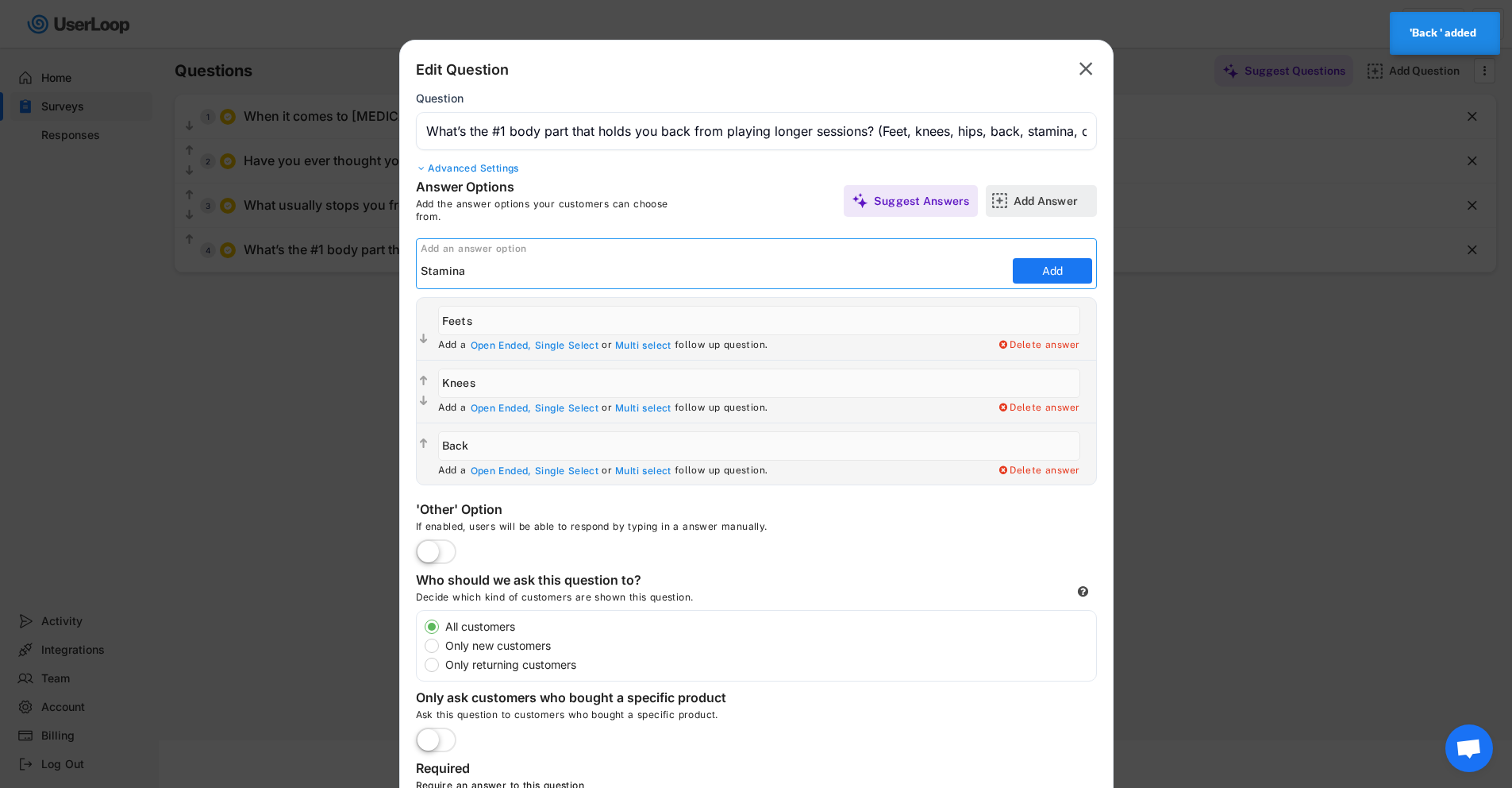
type input "Stamina"
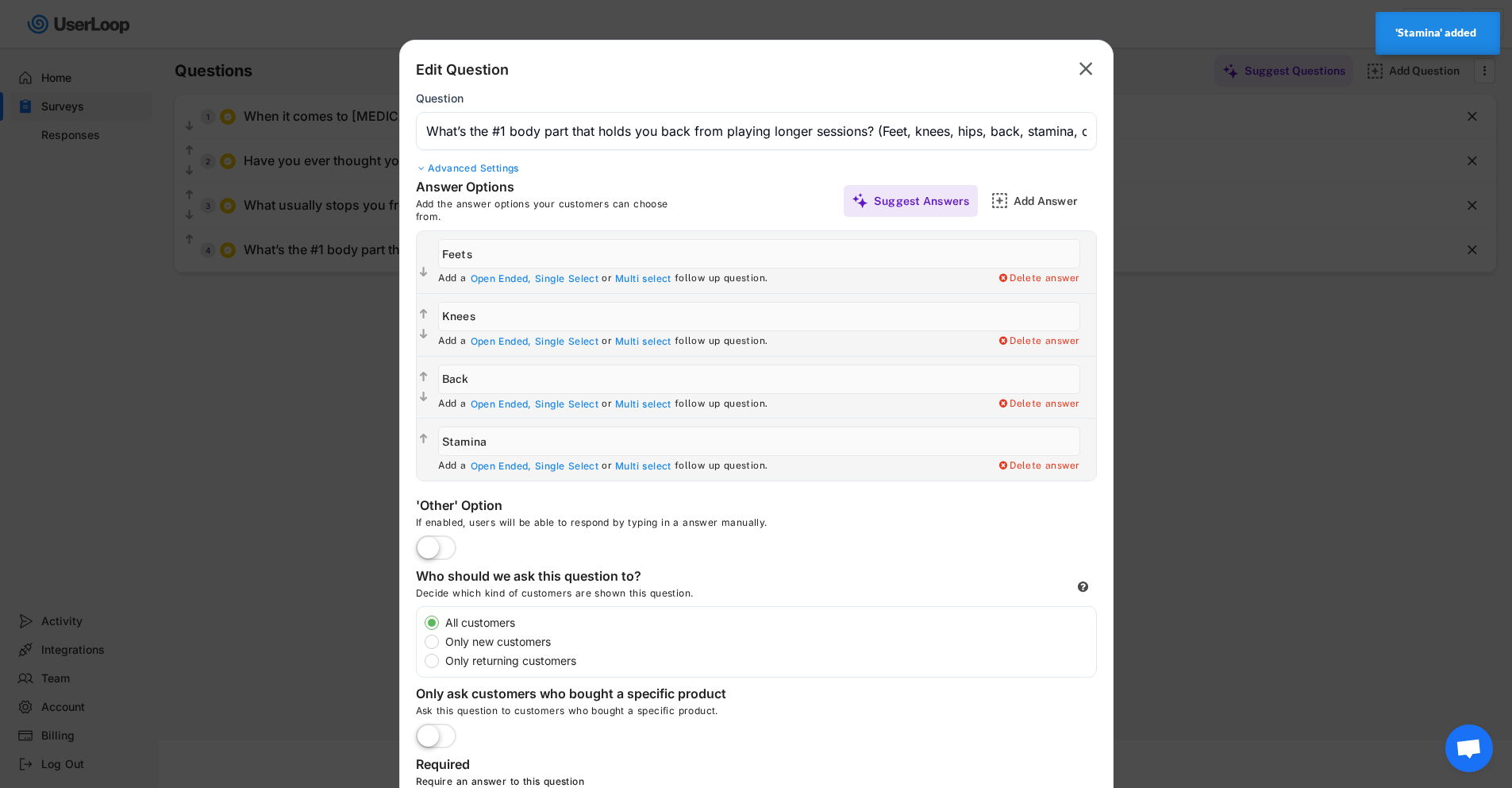
click at [433, 548] on label at bounding box center [436, 549] width 48 height 35
click at [0, 0] on input "checkbox" at bounding box center [0, 0] width 0 height 0
type input "Other"
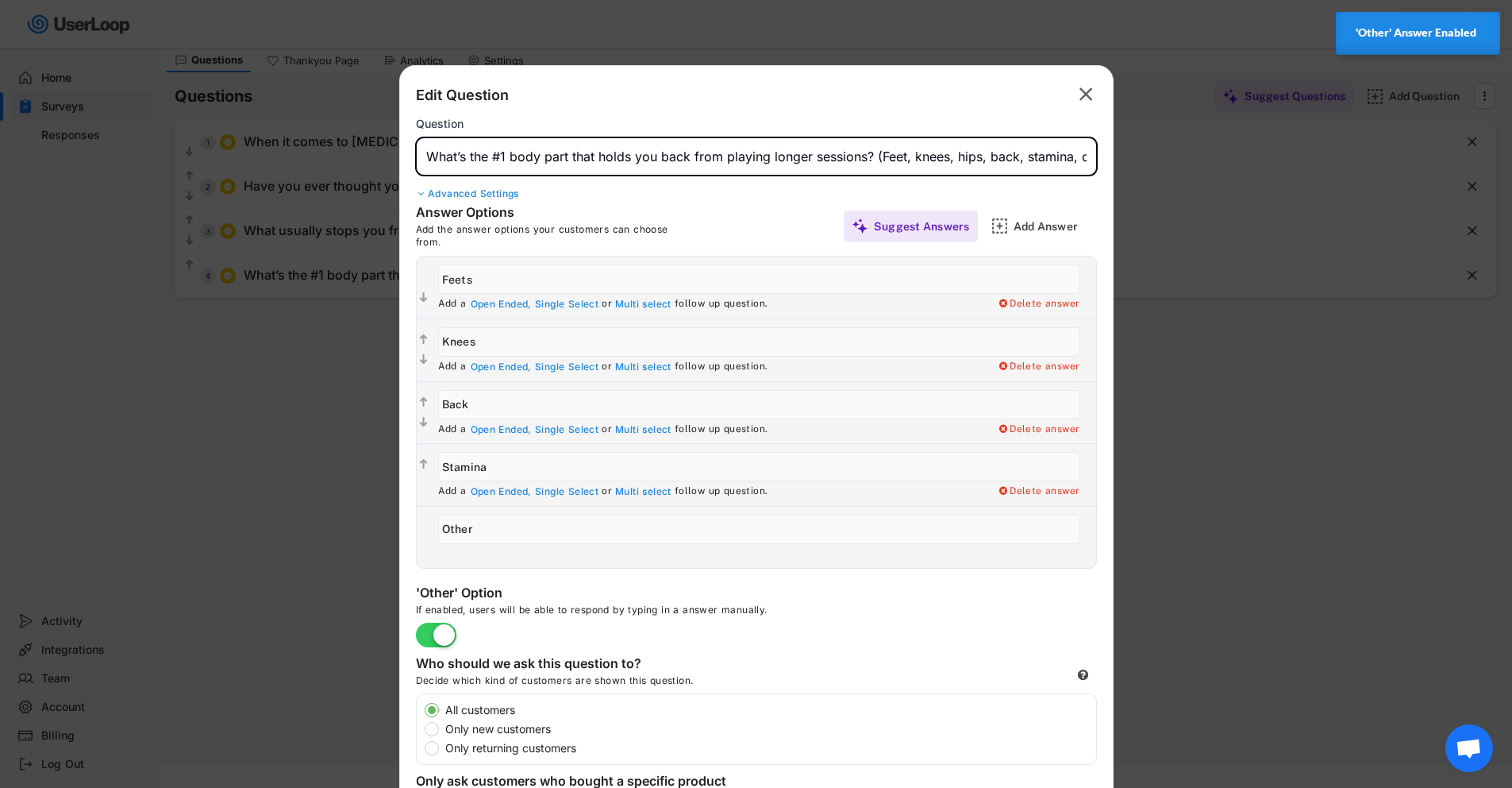
scroll to position [0, 28]
drag, startPoint x: 889, startPoint y: 154, endPoint x: 1214, endPoint y: 173, distance: 325.6
click at [1161, 173] on body "Welcome, Niamh  Last 30 days SURVEYS 3 RESPONSES 5,105 Your surveys Checkout S…" at bounding box center [756, 347] width 1512 height 788
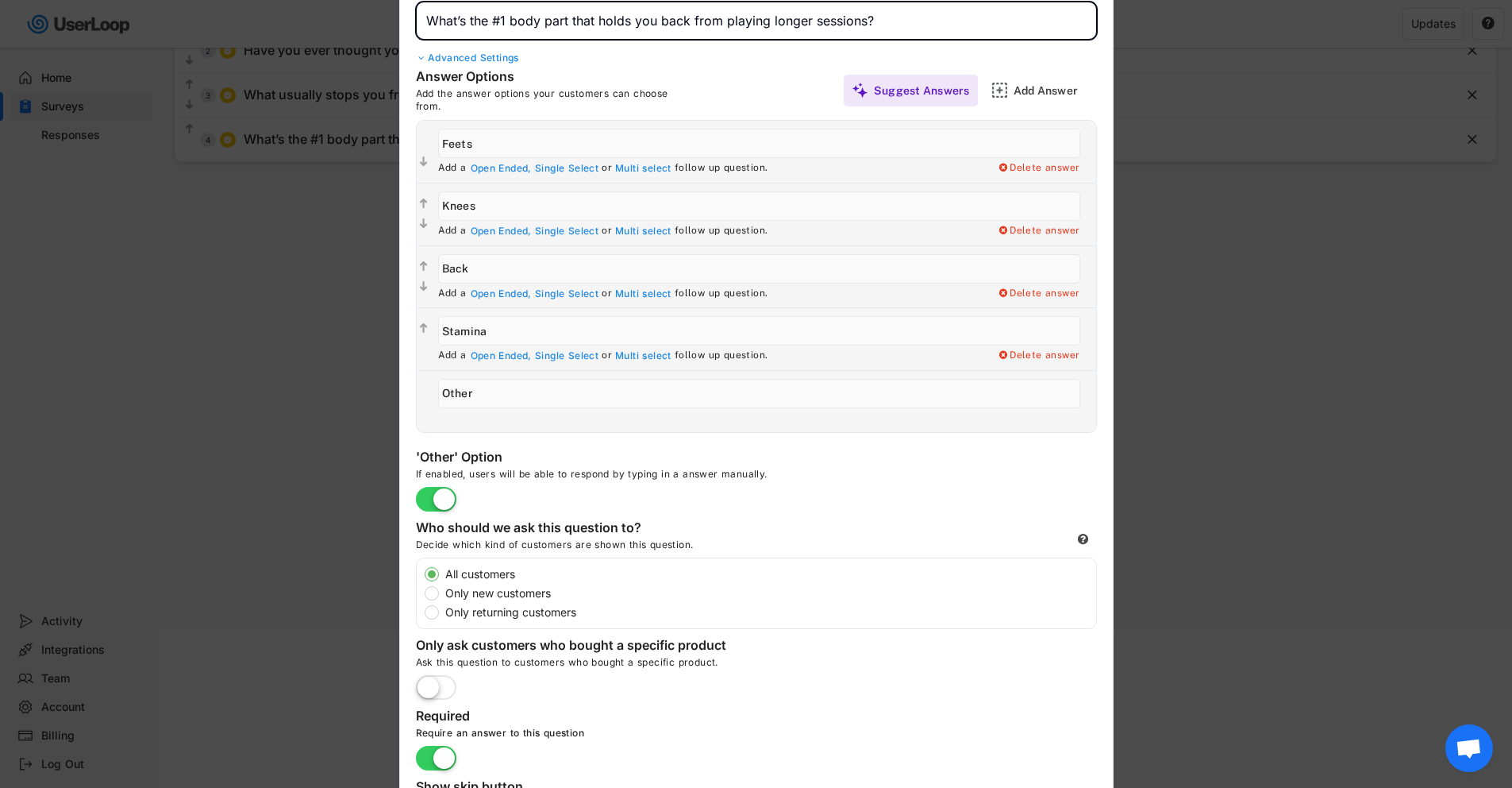
scroll to position [302, 0]
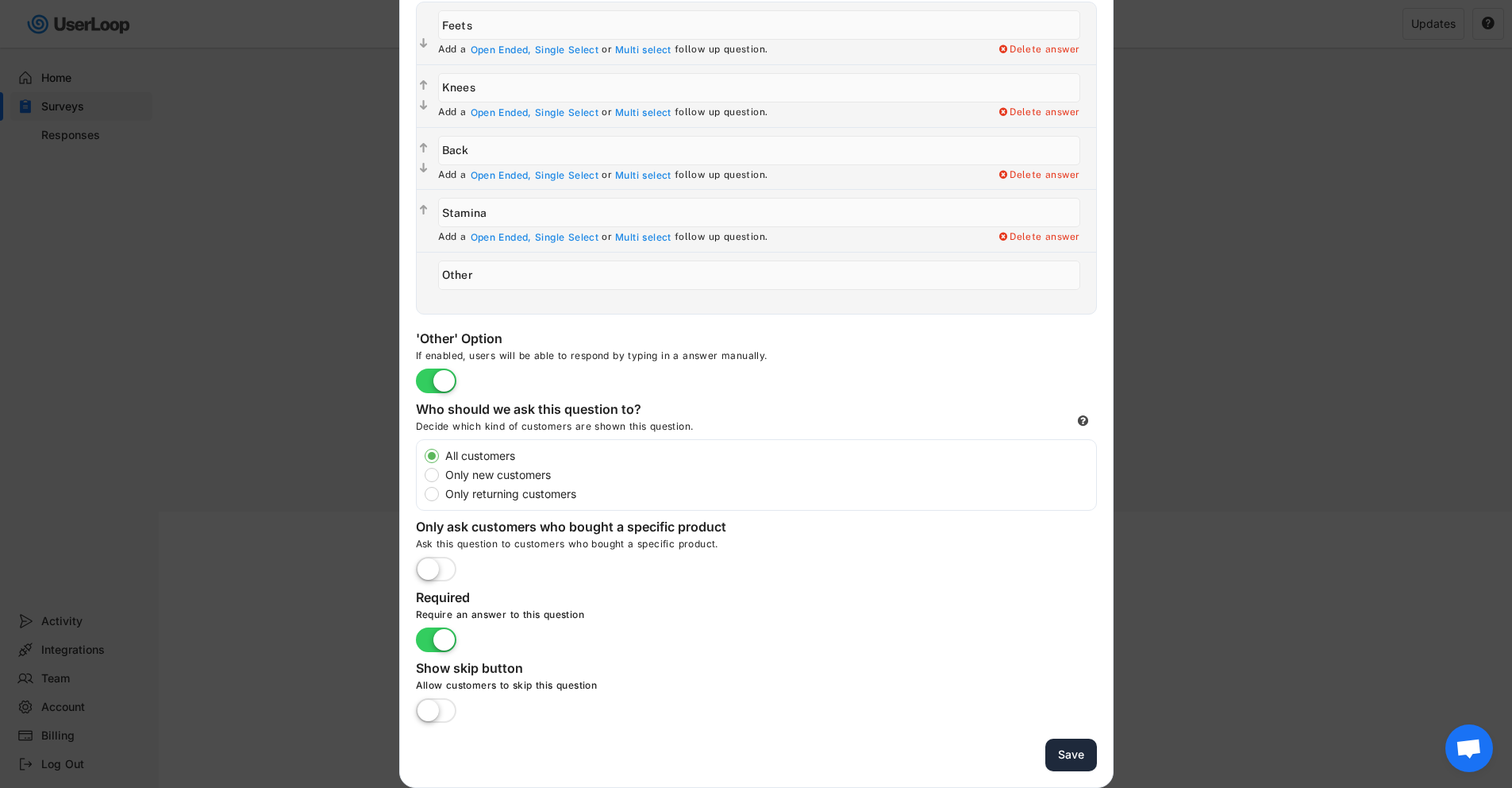
type input "What’s the #1 body part that holds you back from playing longer sessions?"
click at [1070, 752] on button "Save" at bounding box center [1071, 754] width 51 height 32
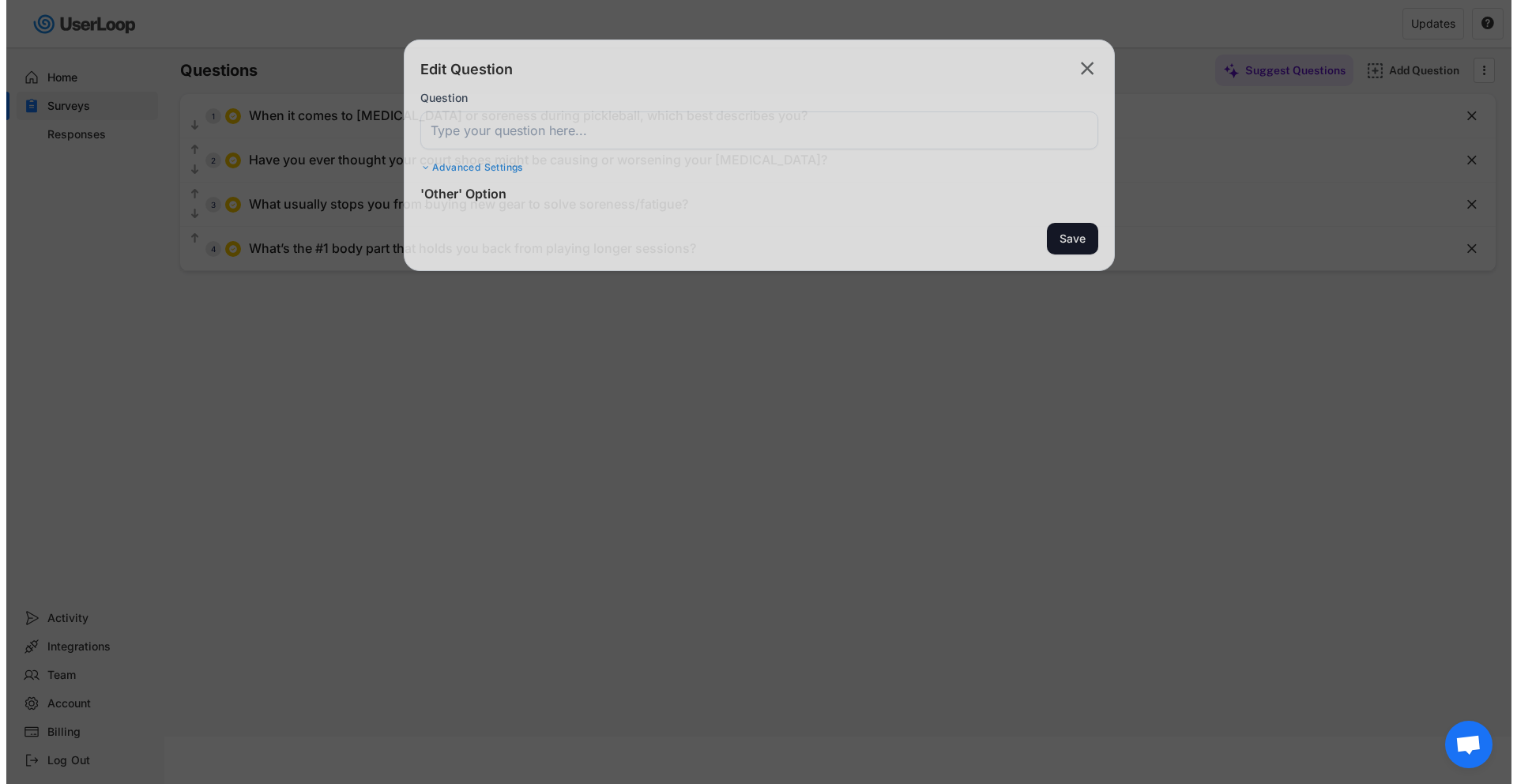
scroll to position [73, 0]
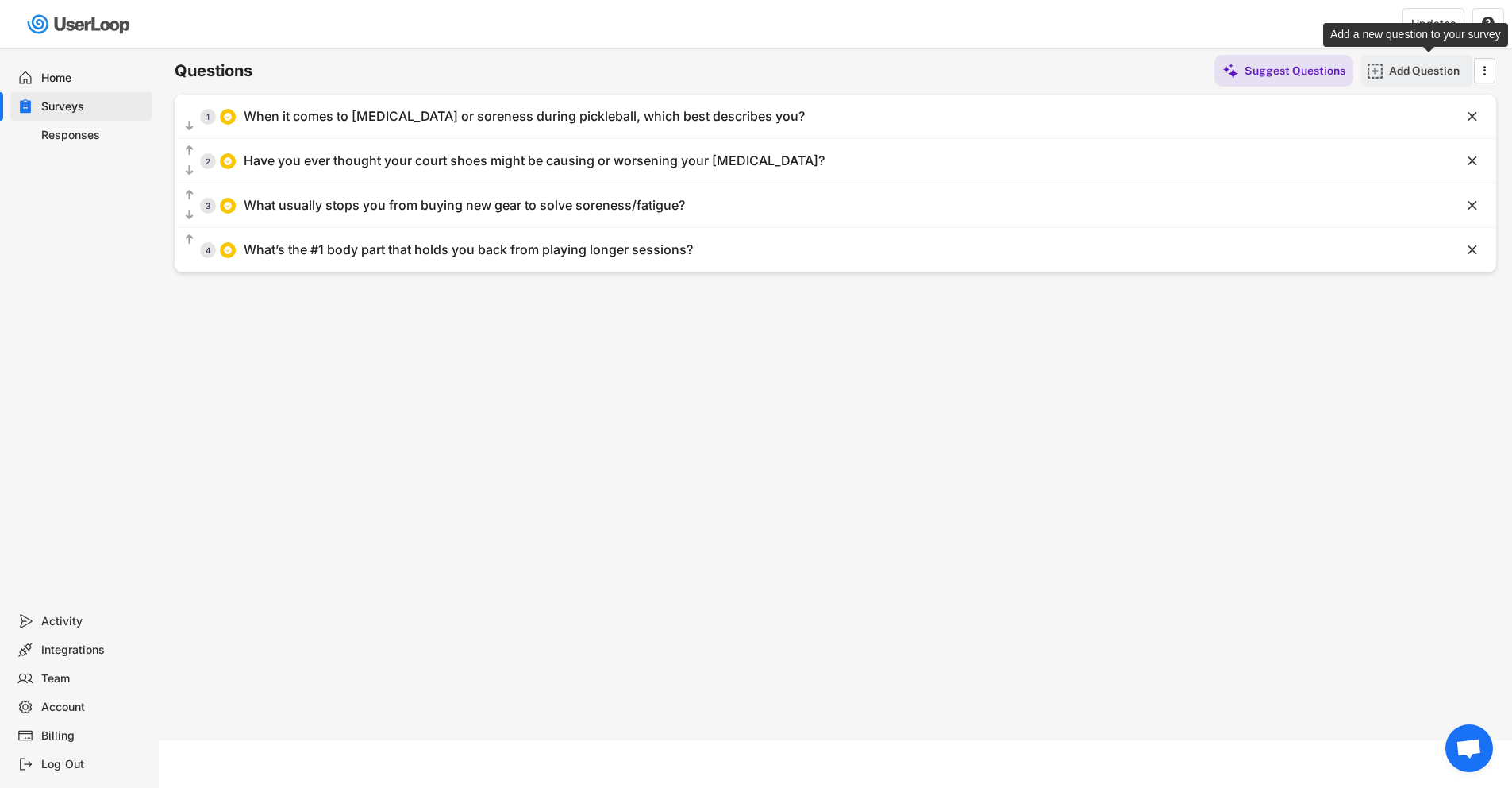
click at [1398, 71] on div "Add Question" at bounding box center [1428, 71] width 80 height 14
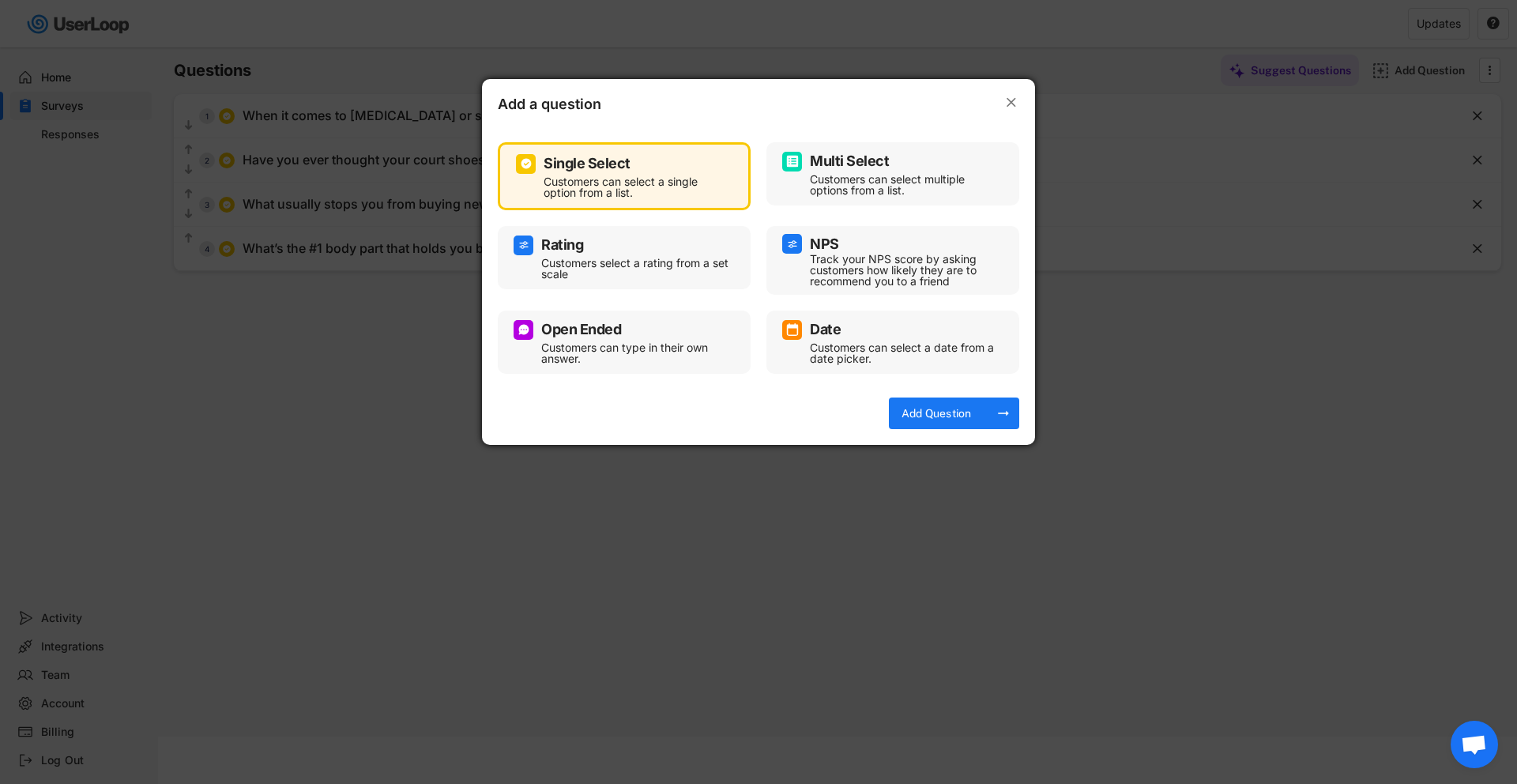
click at [948, 416] on div "Add Question" at bounding box center [937, 413] width 79 height 14
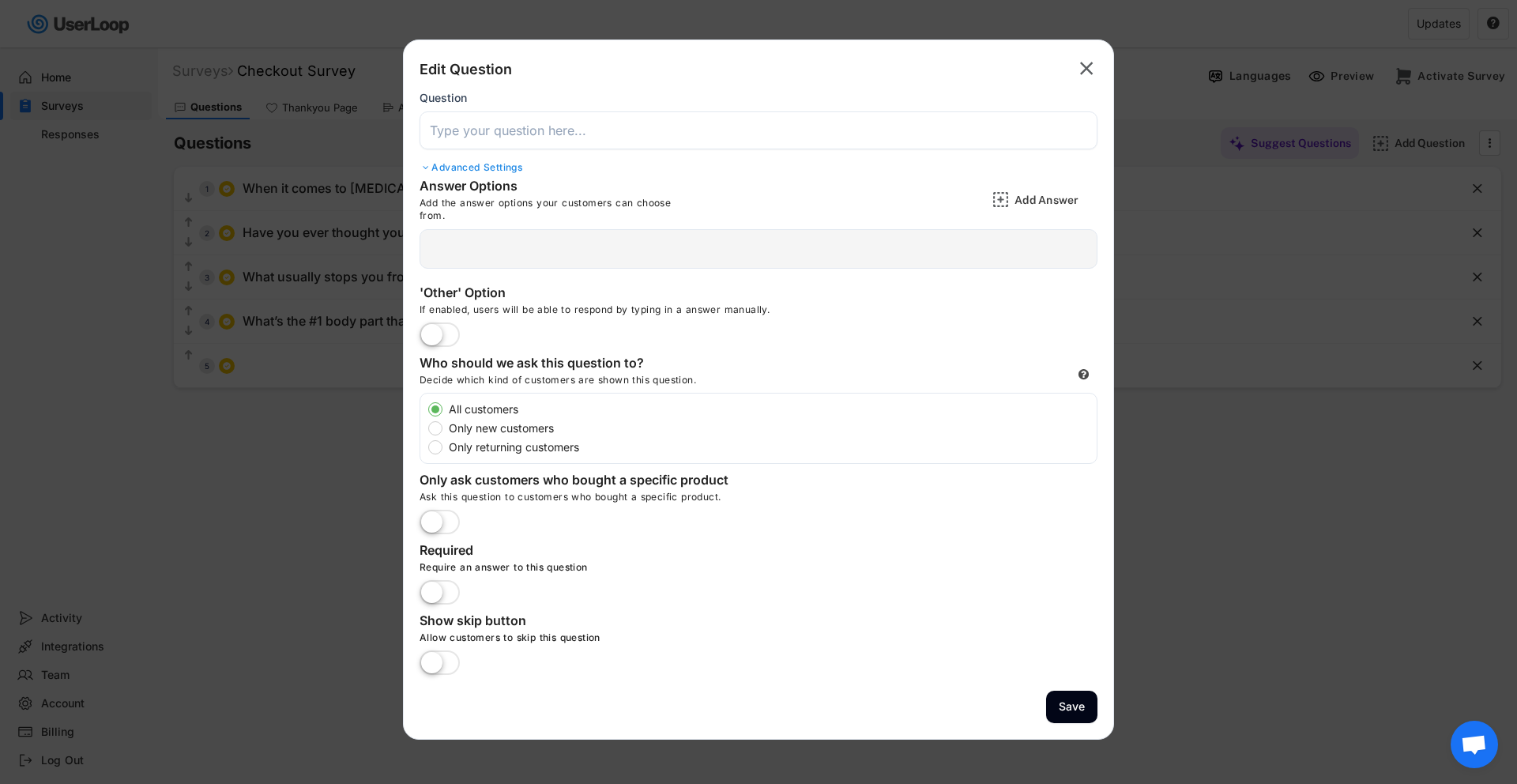
scroll to position [73, 0]
click at [612, 122] on input "input" at bounding box center [758, 130] width 678 height 38
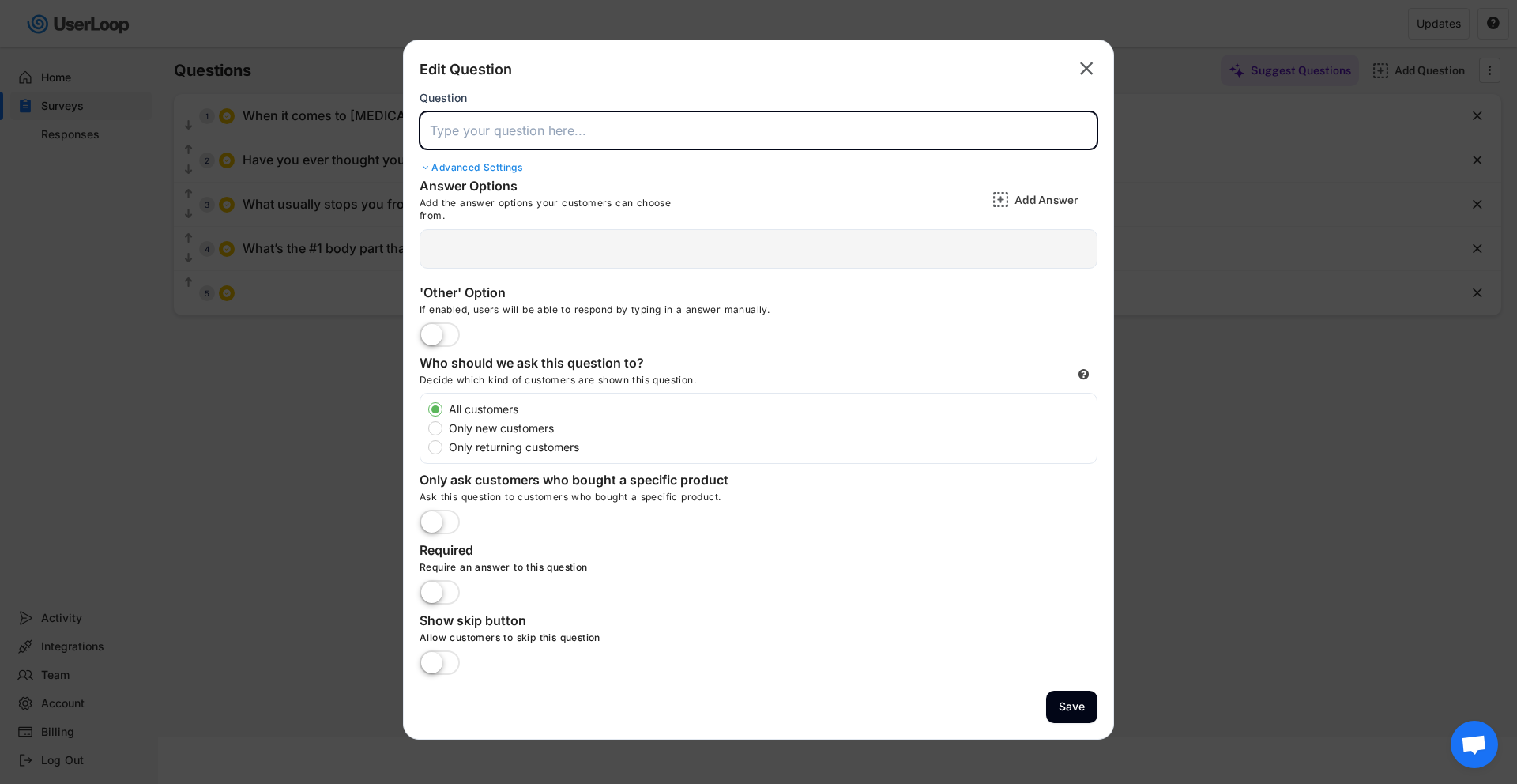
paste input "What was the main reason you decided to buy pickleball insoles?"
type input "What was the main reason you decided to buy pickleball insoles?"
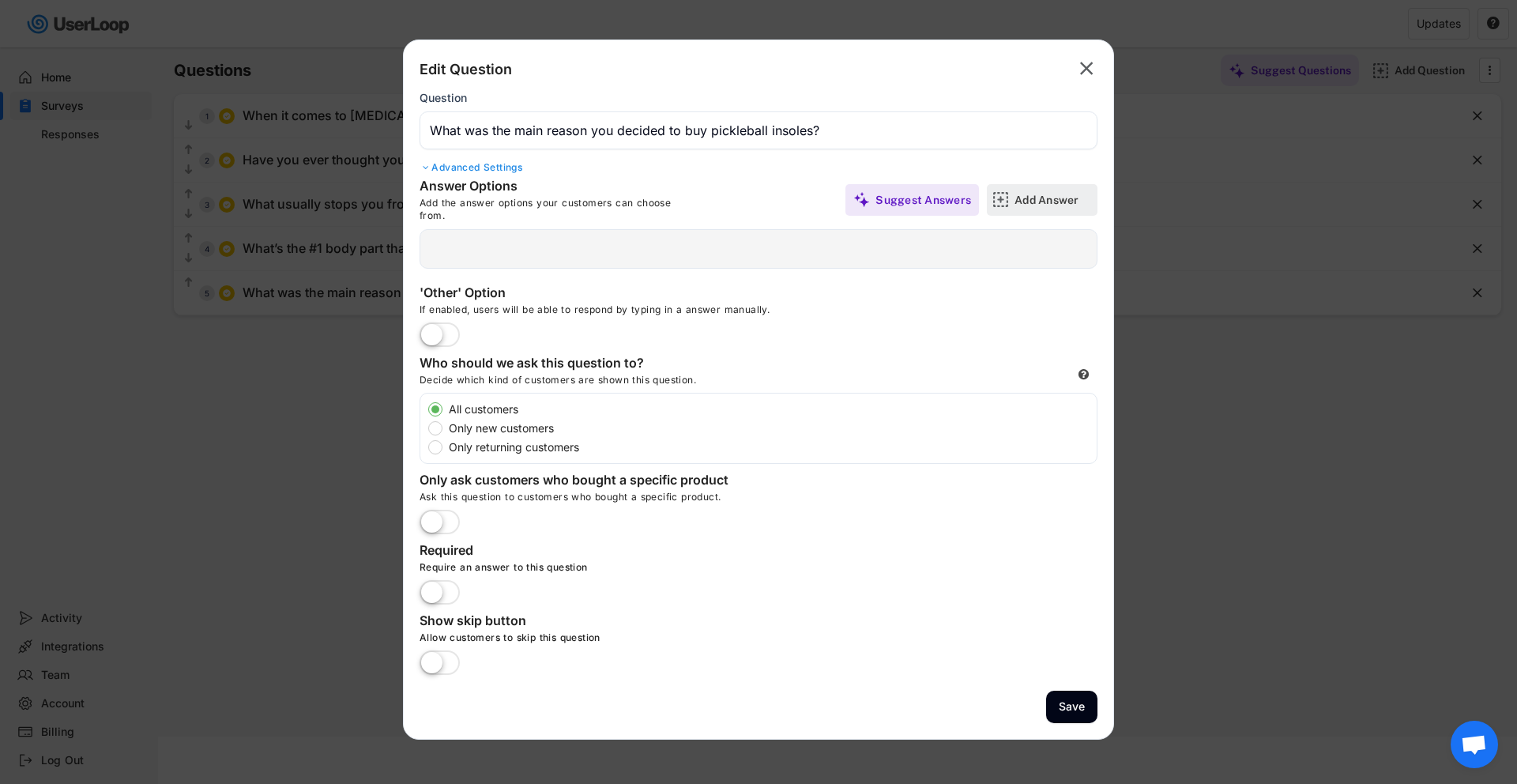
click at [1003, 204] on img at bounding box center [1001, 200] width 17 height 17
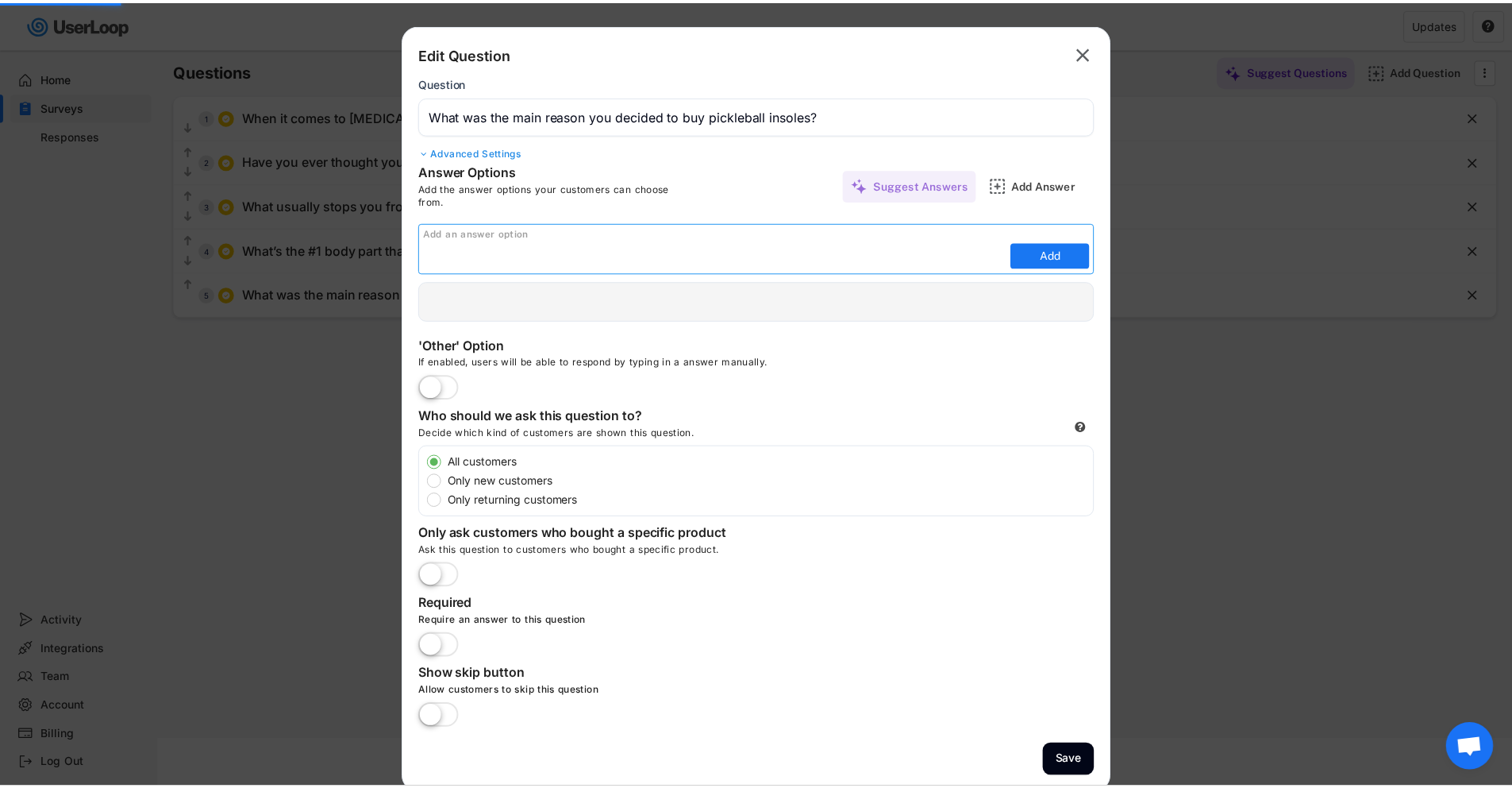
scroll to position [0, 0]
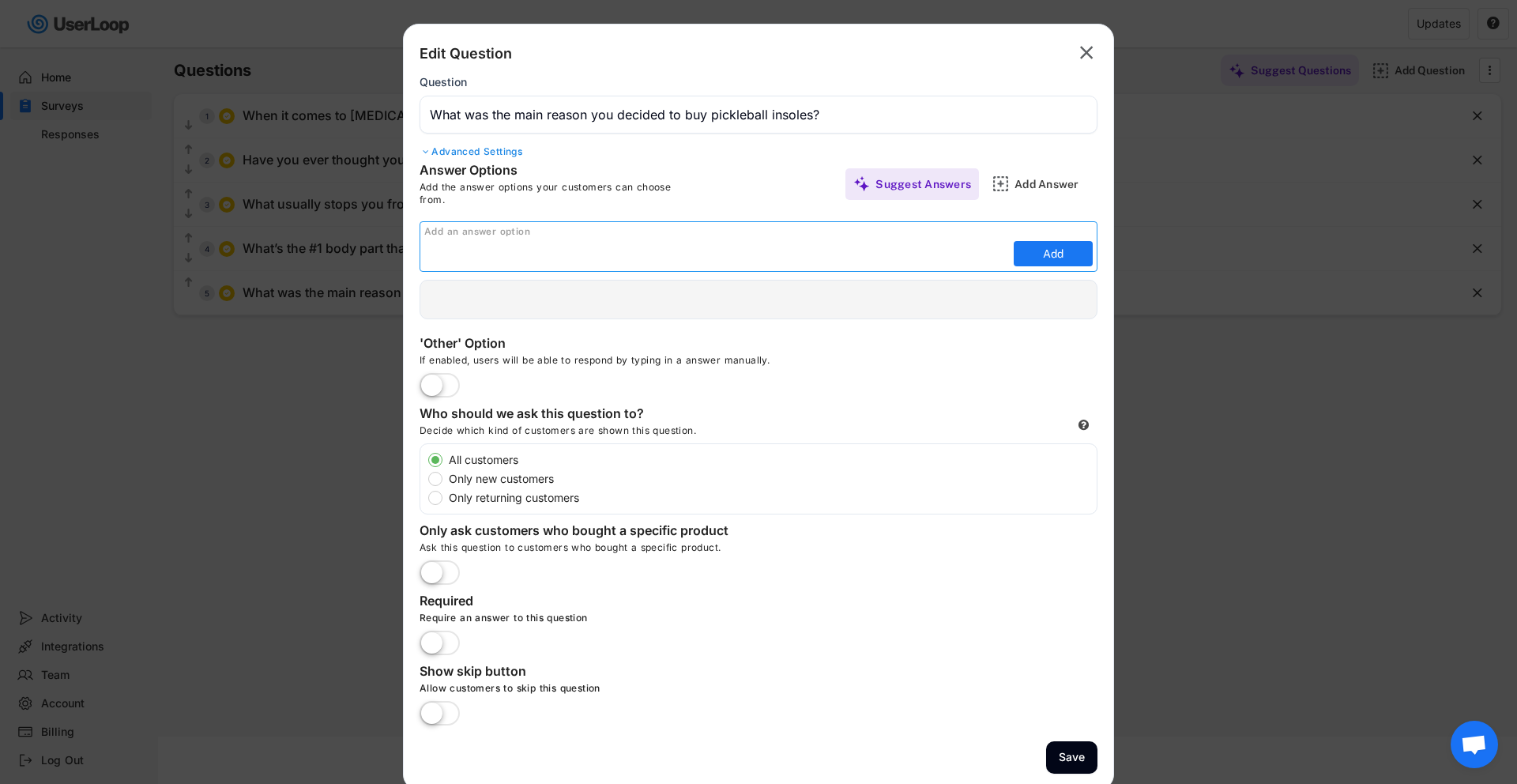
paste input "To relieve pain or soreness (heel pain, arch fatigue, [MEDICAL_DATA], etc.)"
type input "To relieve pain or soreness (heel pain, arch fatigue, [MEDICAL_DATA], etc.)"
click at [1060, 251] on button "Add" at bounding box center [1053, 253] width 79 height 26
type input "To relieve pain or soreness (heel pain, arch fatigue, [MEDICAL_DATA], etc.)"
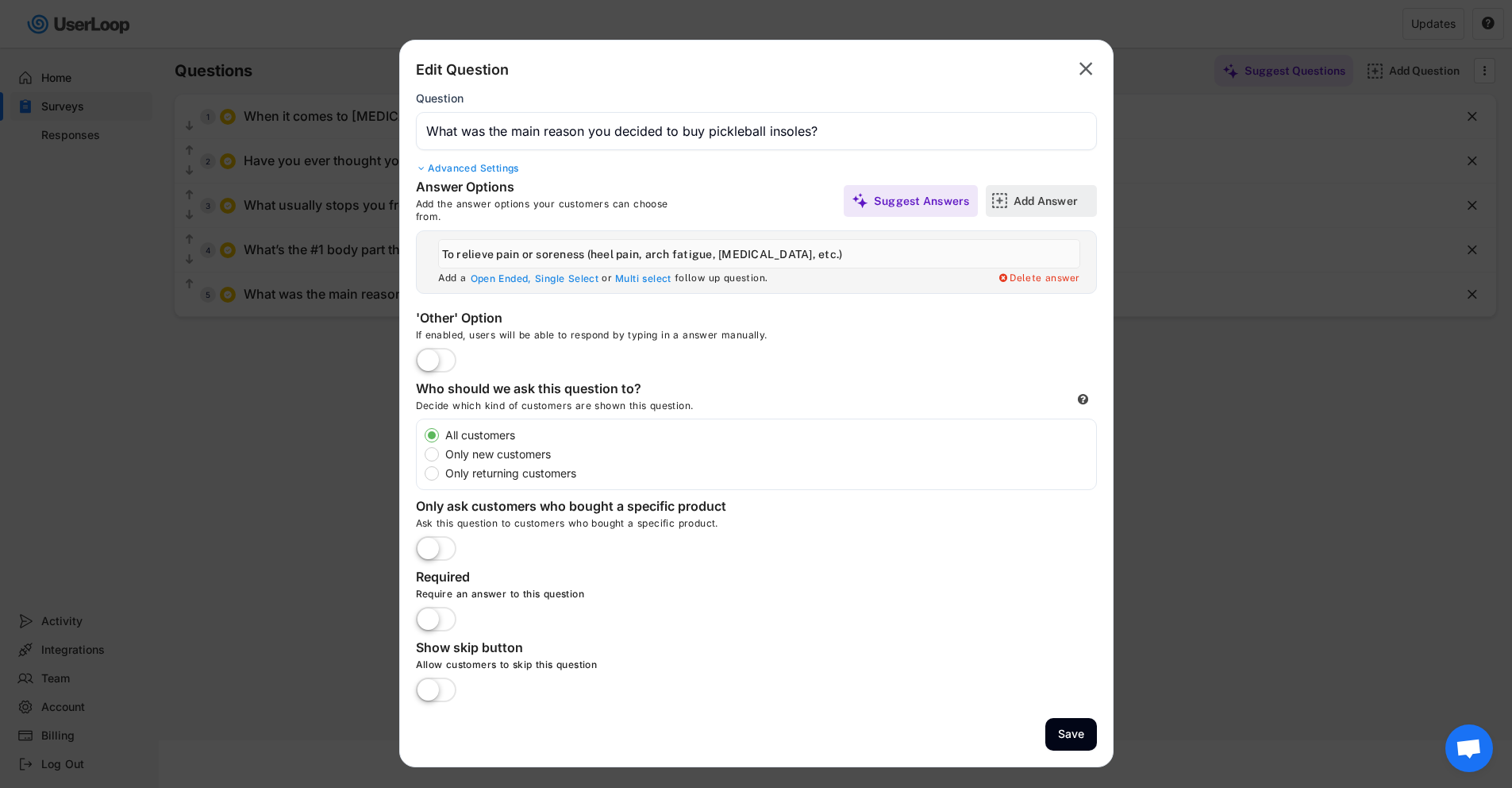
click at [1070, 194] on div "Add Answer" at bounding box center [1054, 201] width 80 height 14
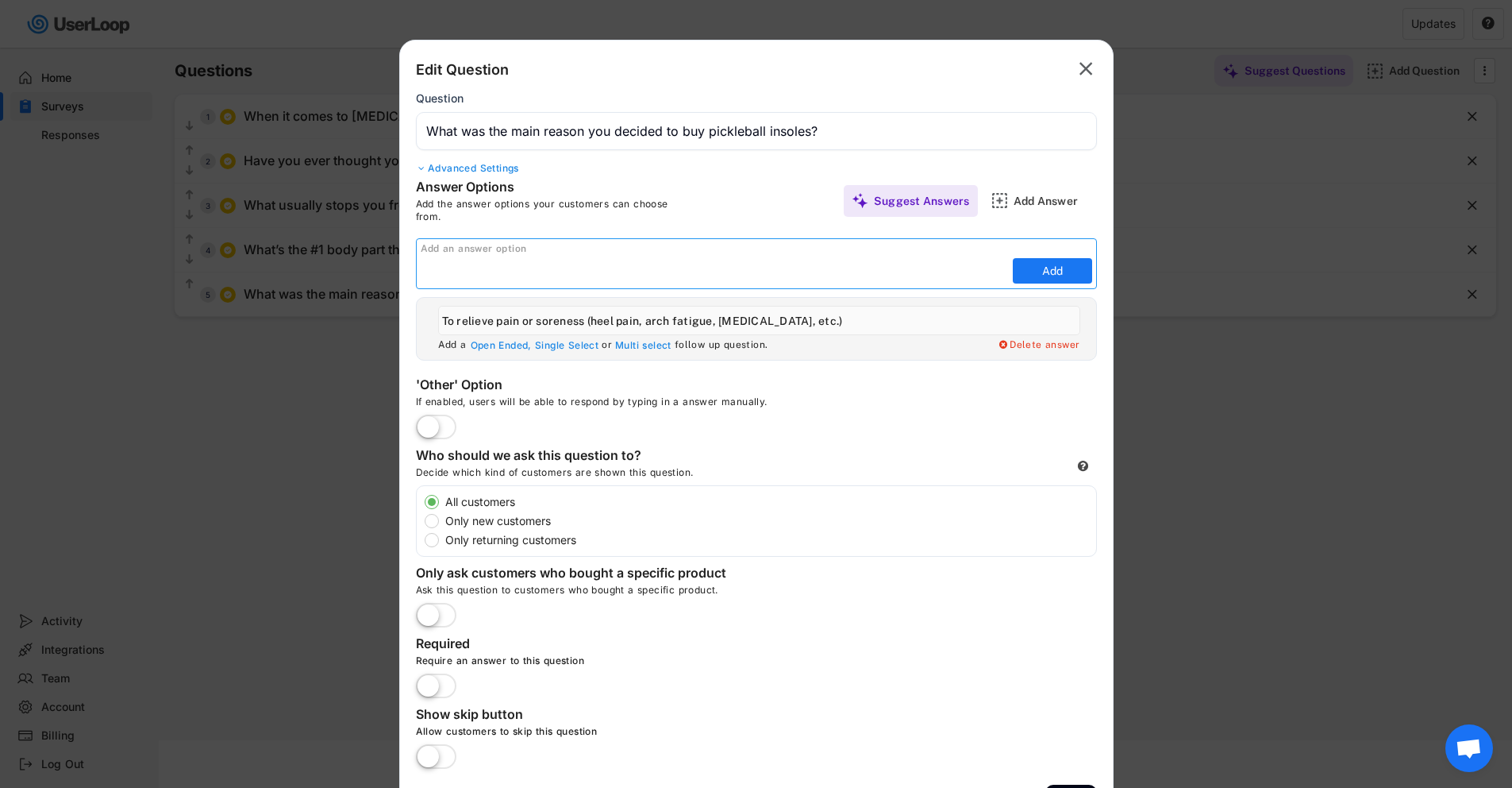
paste input "To improve performance (better balance, stability, quicker movements)"
type input "To improve performance (better balance, stability, quicker movements)"
drag, startPoint x: 1065, startPoint y: 268, endPoint x: 956, endPoint y: 226, distance: 116.8
click at [1065, 269] on button "Add" at bounding box center [1053, 270] width 80 height 26
type input "To improve performance (better balance, stability, quicker movements)"
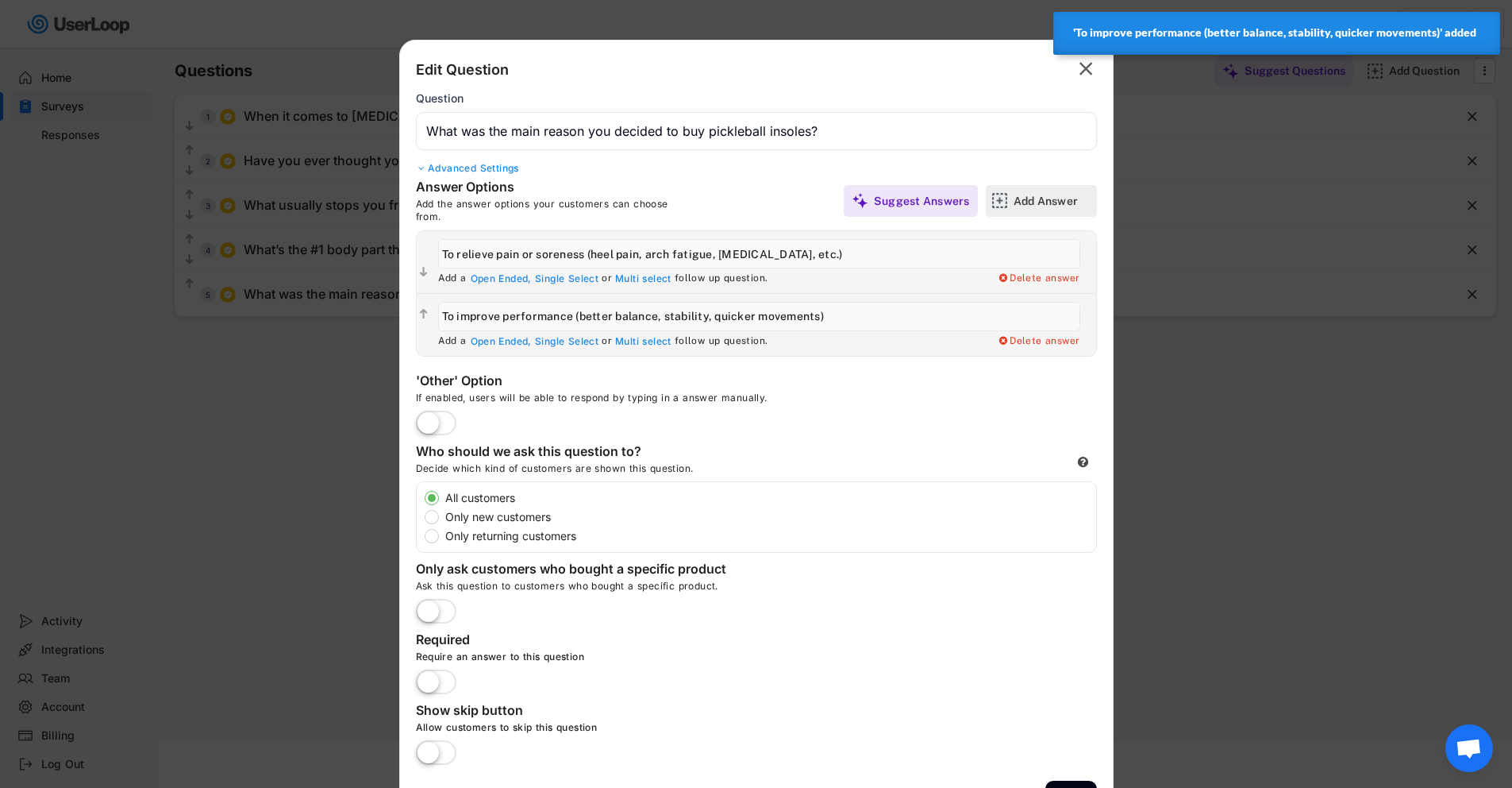
click at [1049, 203] on div "Add Answer" at bounding box center [1054, 201] width 80 height 14
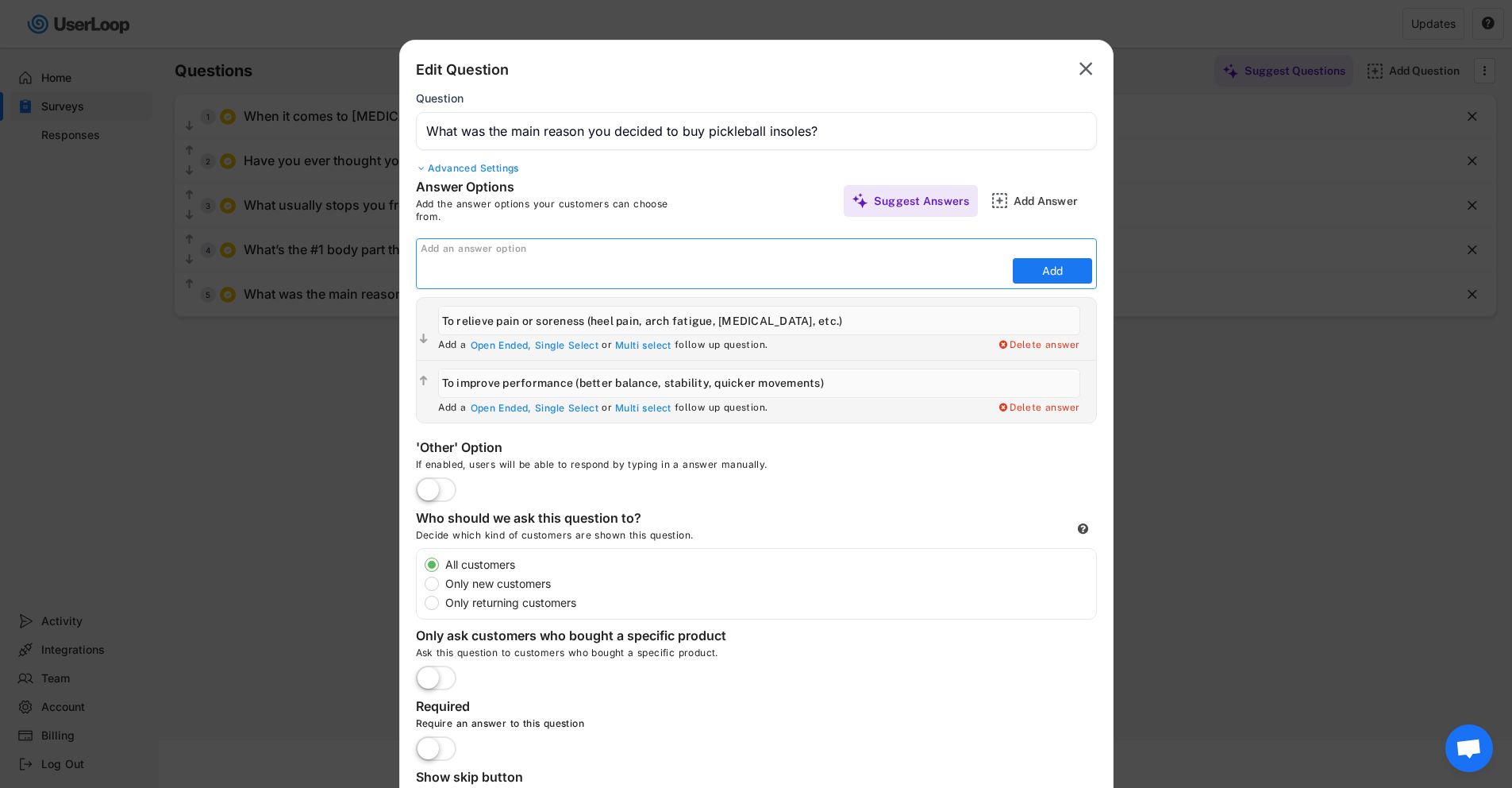
paste input "For overall comfort and support, even though I don’t experience pain"
type input "For overall comfort and support, even though I don’t experience pain"
click at [1056, 266] on button "Add" at bounding box center [1053, 270] width 80 height 26
type input "For overall comfort and support, even though I don’t experience pain"
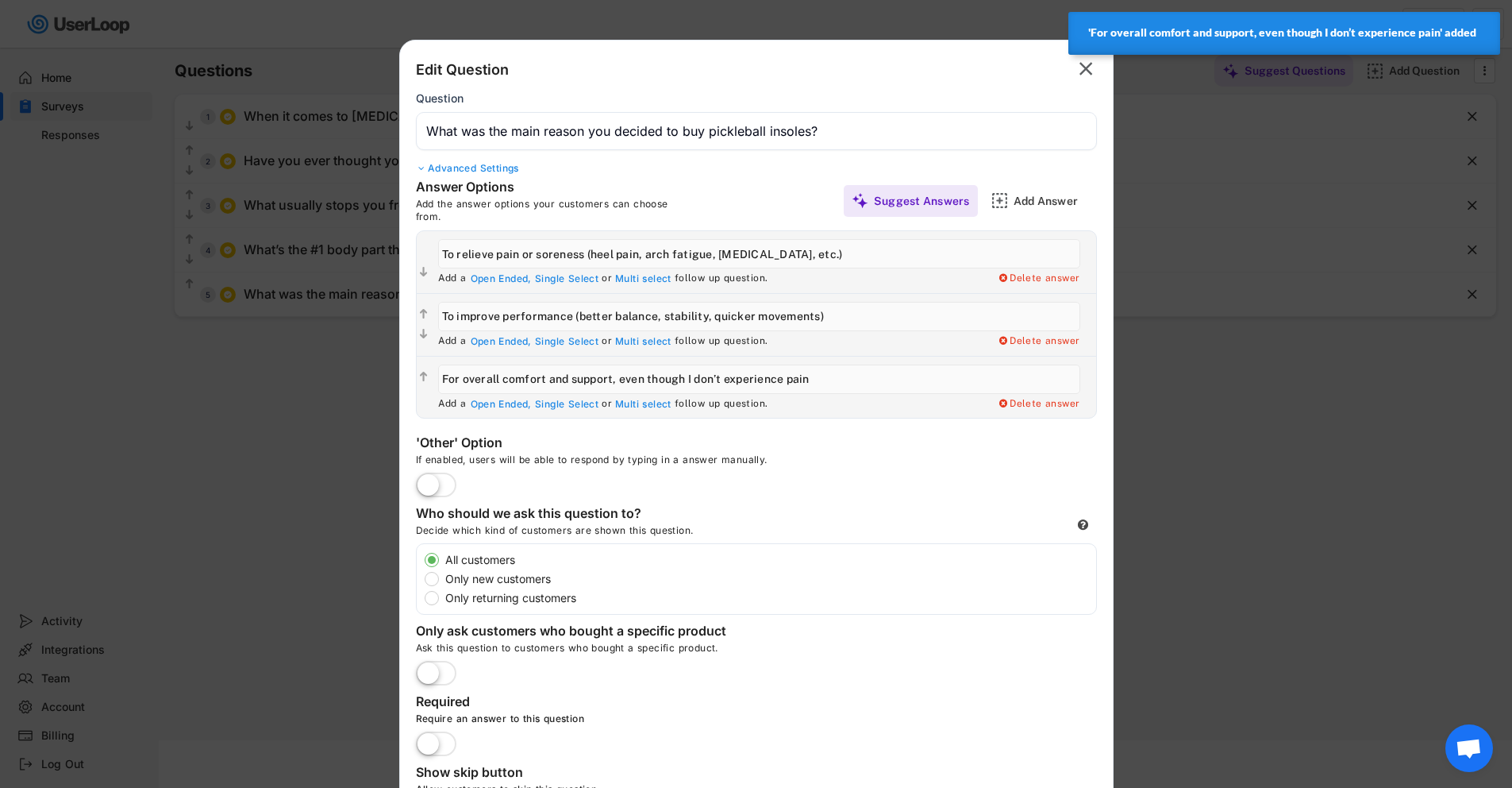
click at [440, 466] on div "If enabled, users will be able to respond by typing in a answer manually." at bounding box center [654, 463] width 476 height 19
click at [439, 478] on label at bounding box center [436, 486] width 48 height 35
click at [0, 0] on input "checkbox" at bounding box center [0, 0] width 0 height 0
type input "Other"
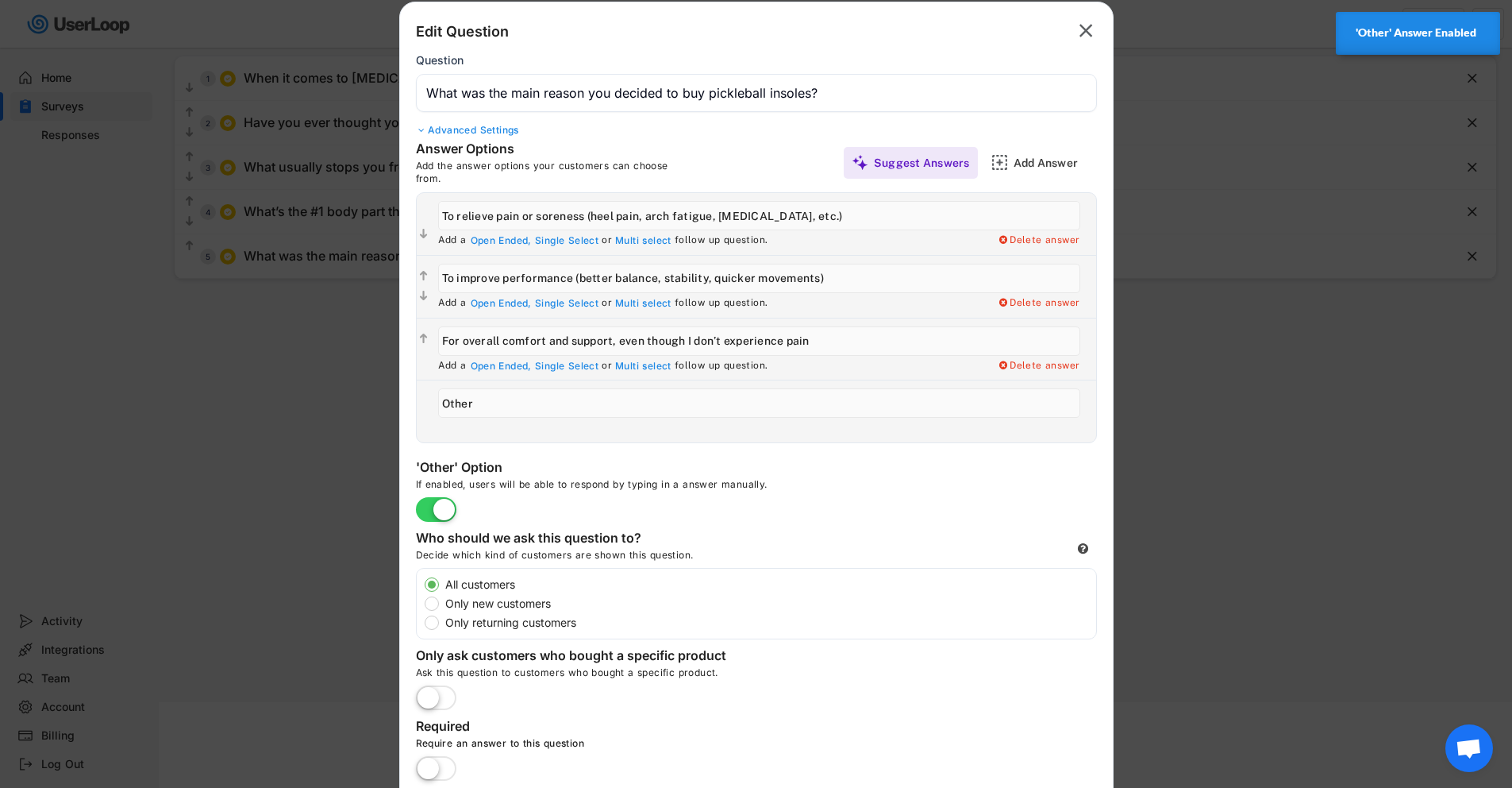
scroll to position [112, 0]
click at [425, 752] on label at bounding box center [436, 769] width 48 height 35
click at [0, 0] on input "checkbox" at bounding box center [0, 0] width 0 height 0
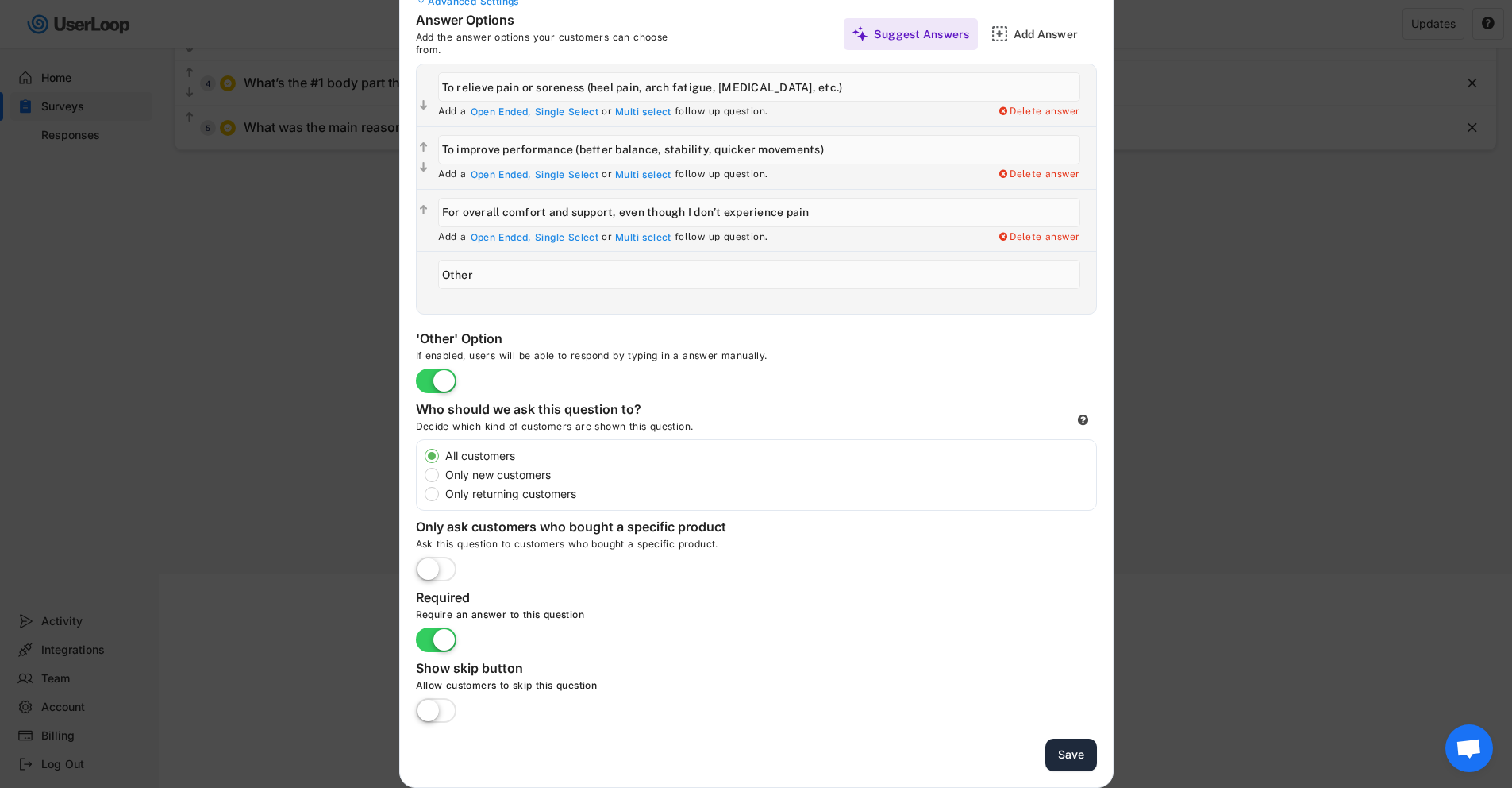
click at [1064, 767] on button "Save" at bounding box center [1071, 754] width 51 height 32
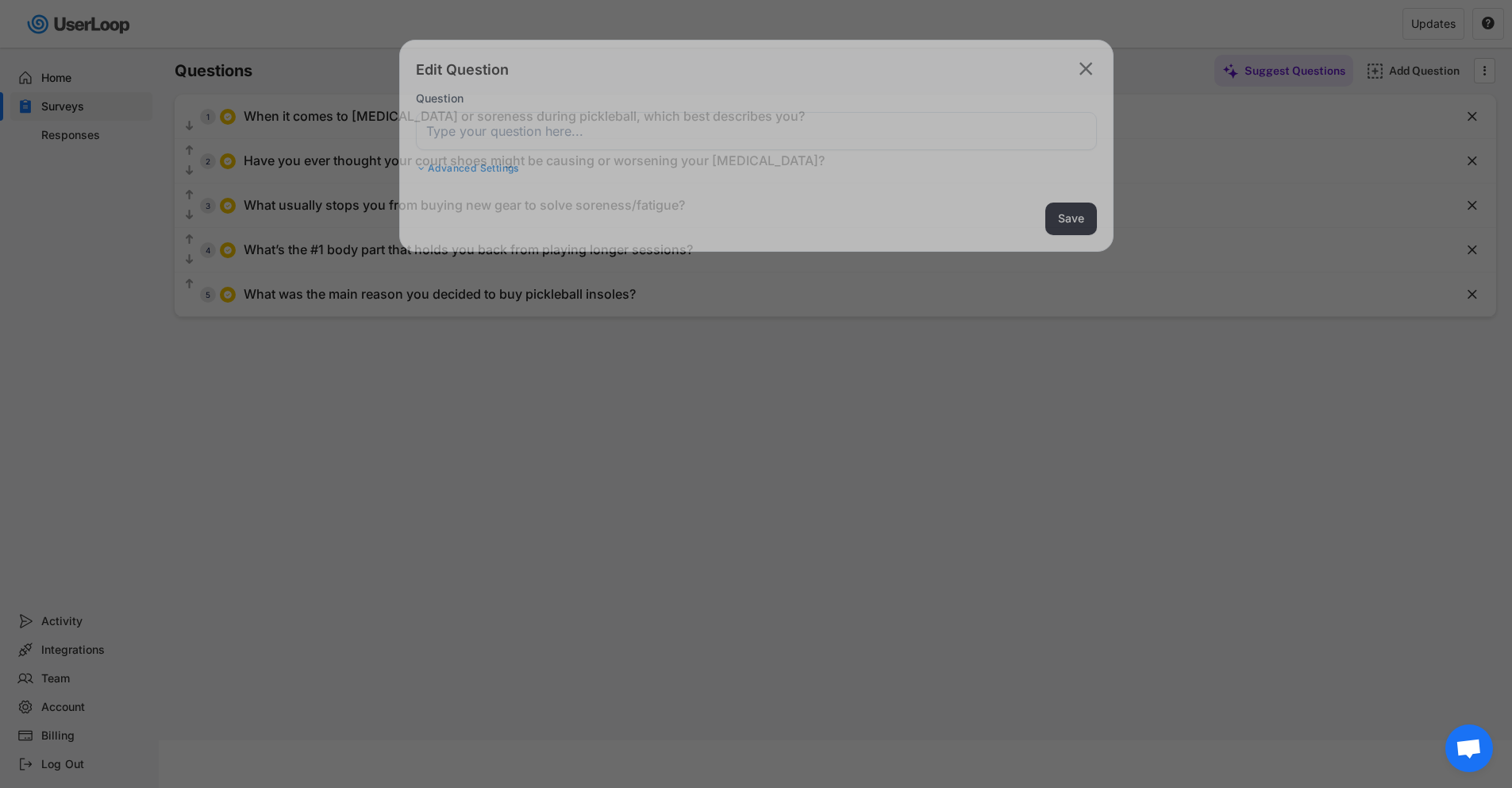
scroll to position [73, 0]
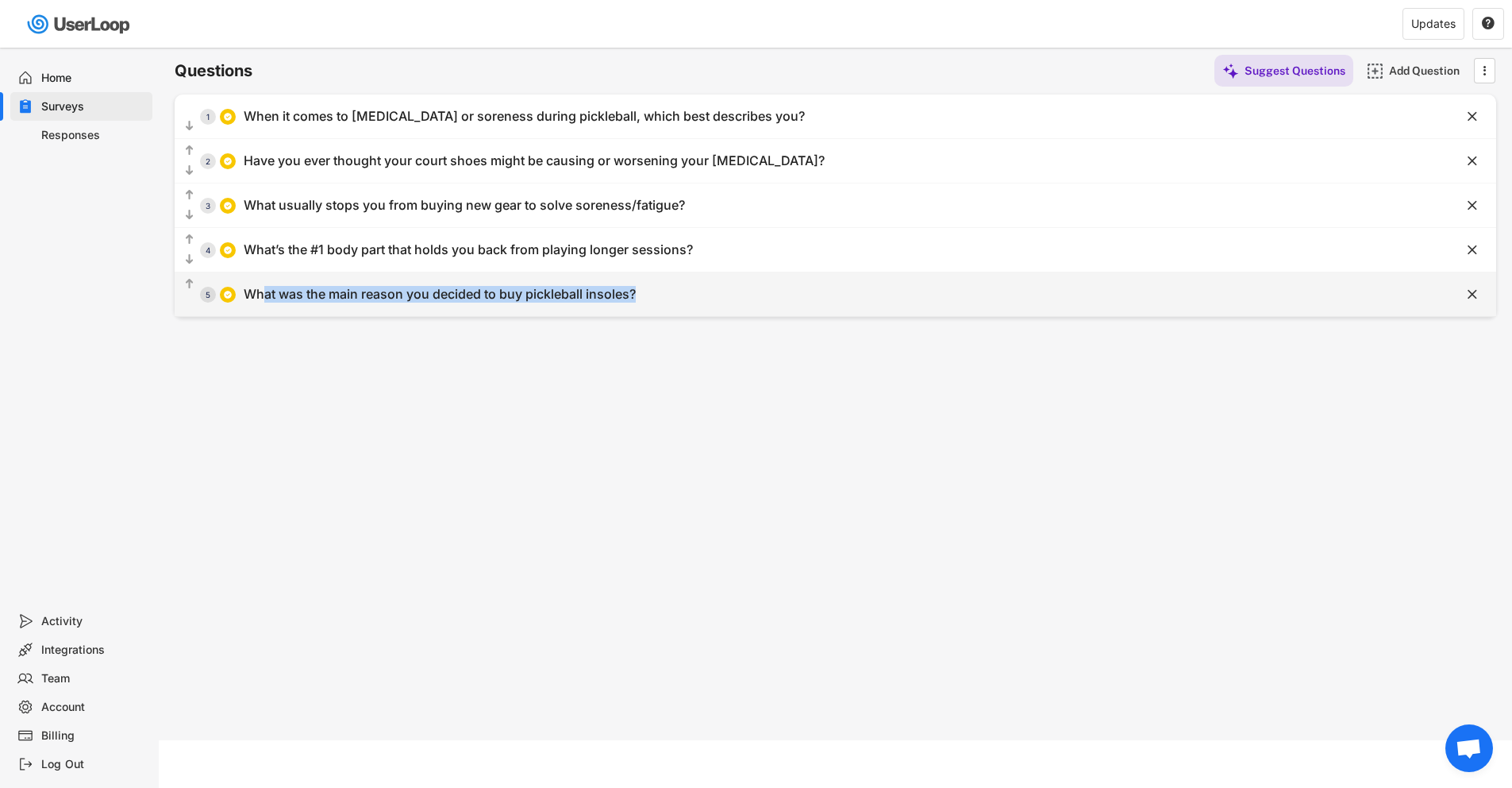
drag, startPoint x: 482, startPoint y: 303, endPoint x: 259, endPoint y: 316, distance: 223.4
click at [259, 316] on div "  1 When it comes to foot pain or soreness during pickleball, which best desc…" at bounding box center [836, 206] width 1321 height 222
click at [188, 275] on div "  5 What was the main reason you decided to buy pickleball insoles? " at bounding box center [836, 294] width 1321 height 44
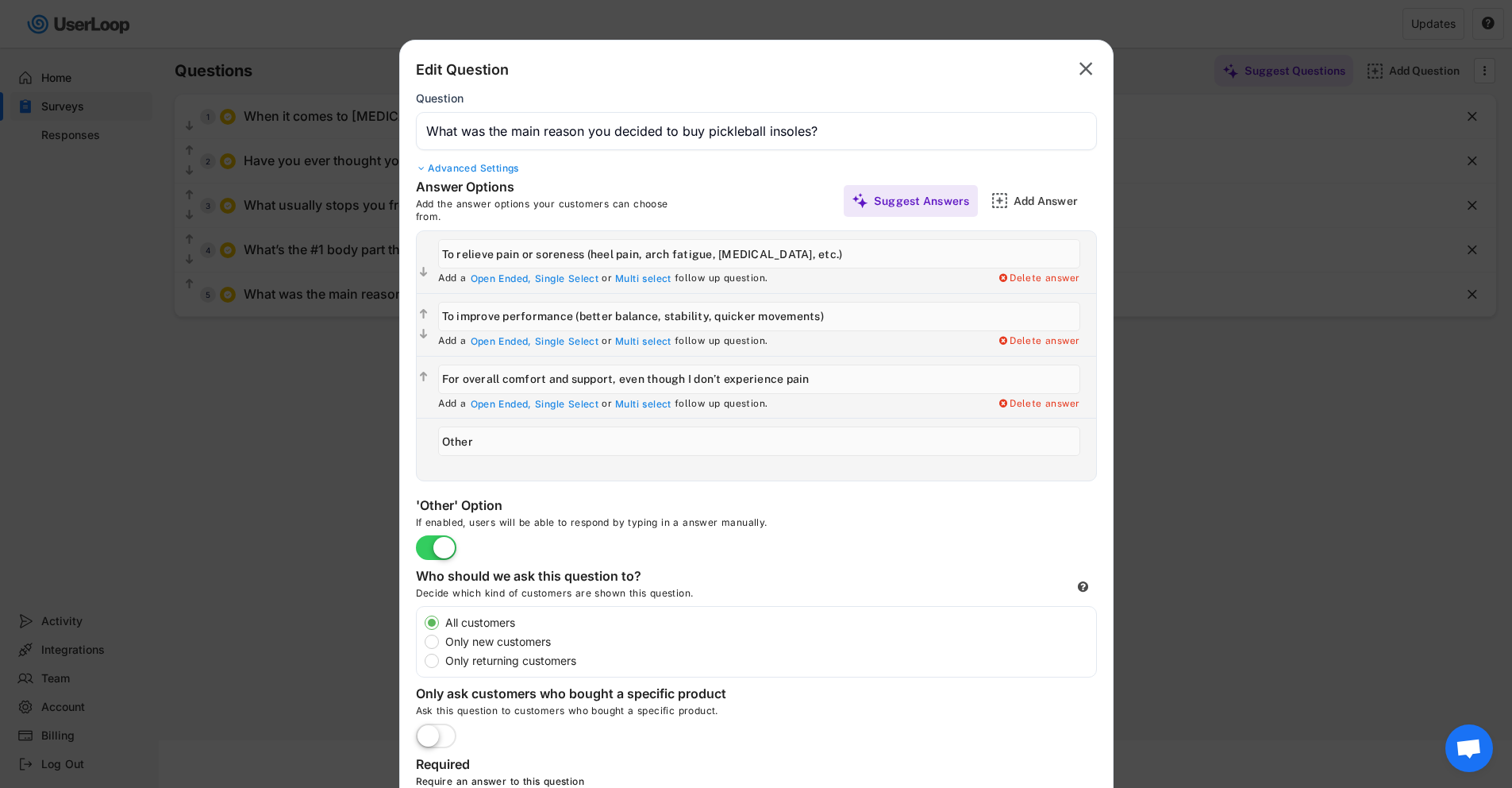
click at [1077, 72] on icon "" at bounding box center [1085, 69] width 22 height 26
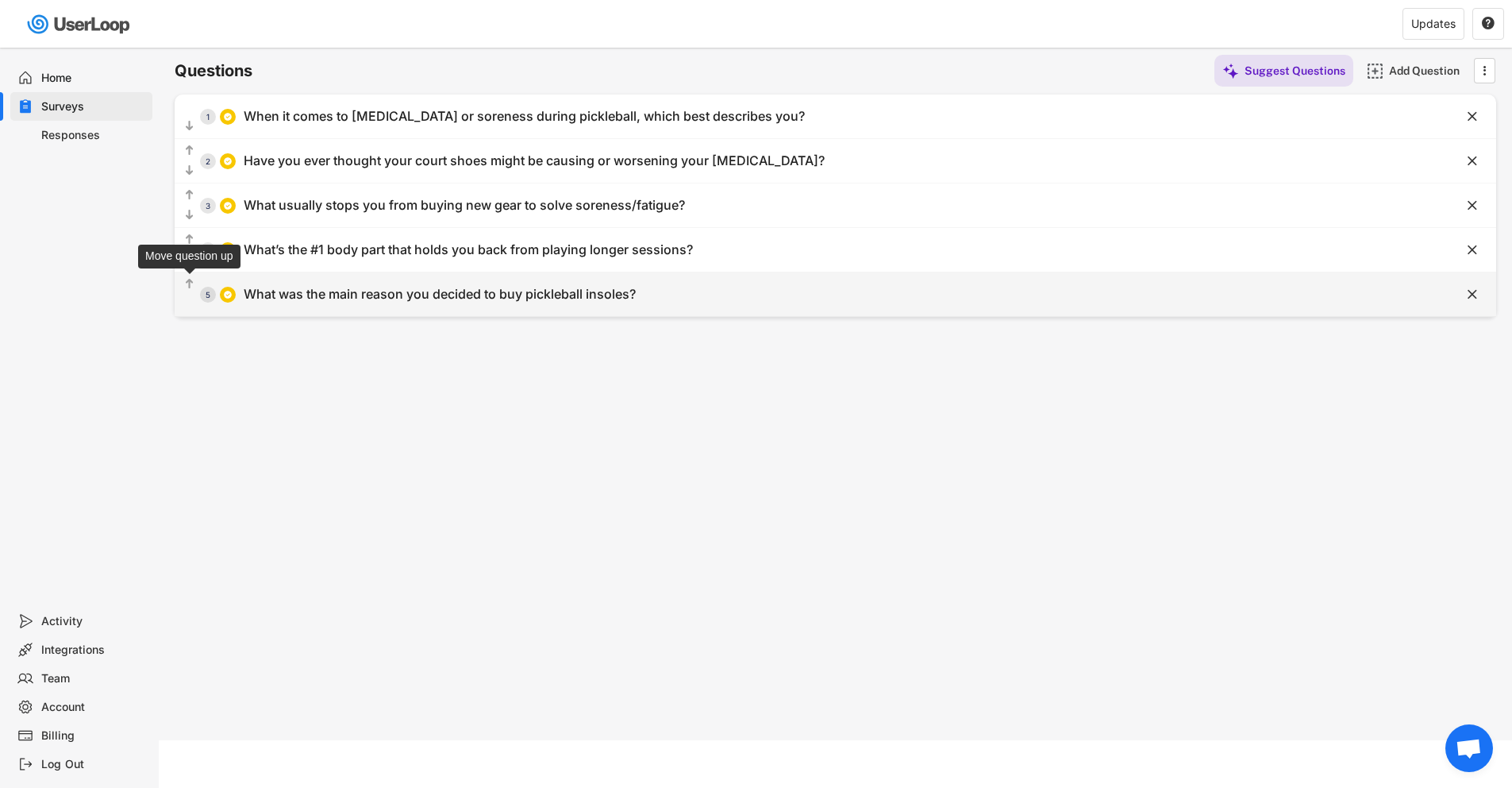
click at [187, 282] on text "" at bounding box center [190, 284] width 8 height 13
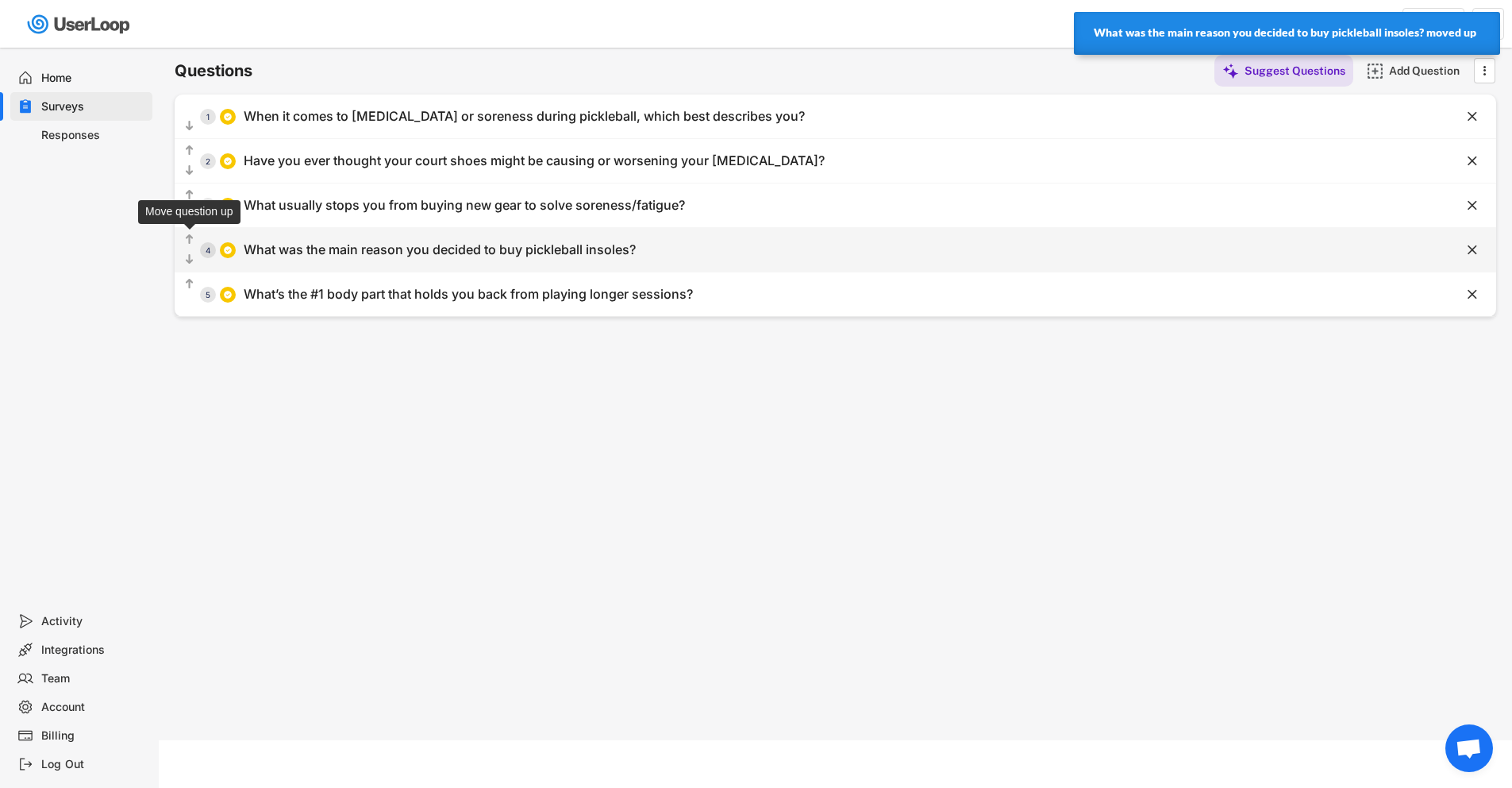
click at [188, 236] on text "" at bounding box center [190, 240] width 8 height 13
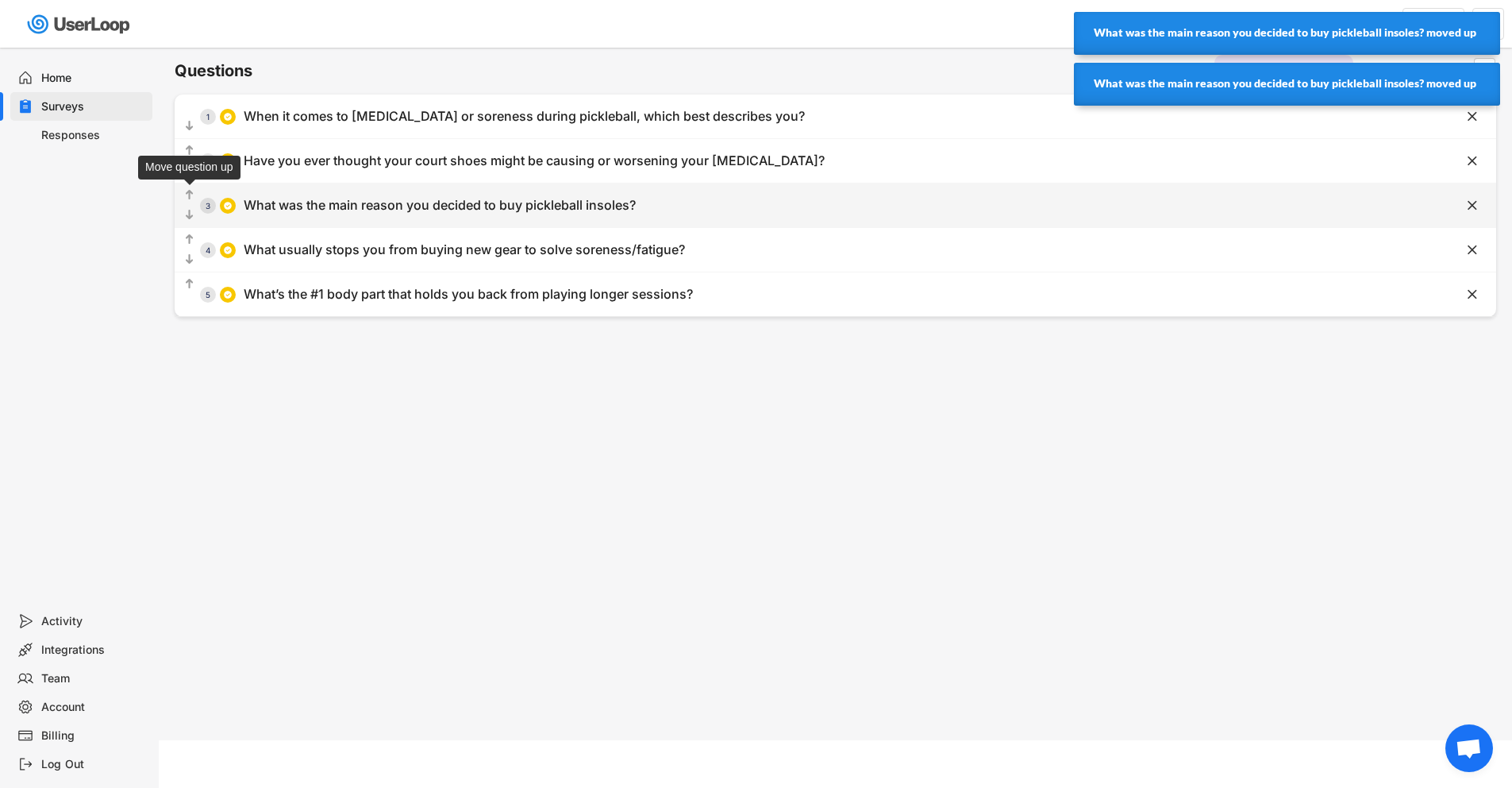
click at [187, 193] on text "" at bounding box center [190, 195] width 8 height 13
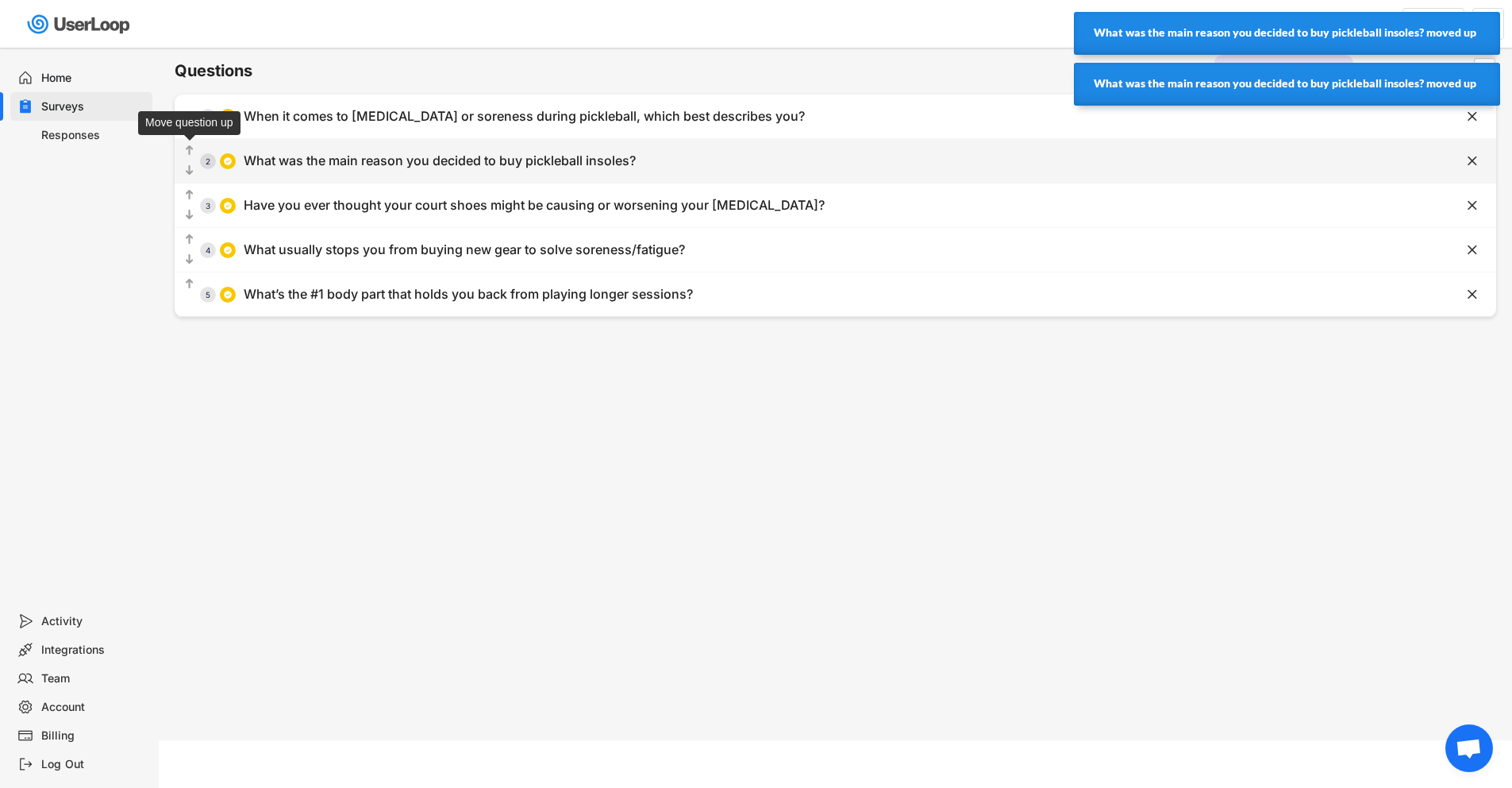
click at [186, 148] on text "" at bounding box center [190, 150] width 8 height 13
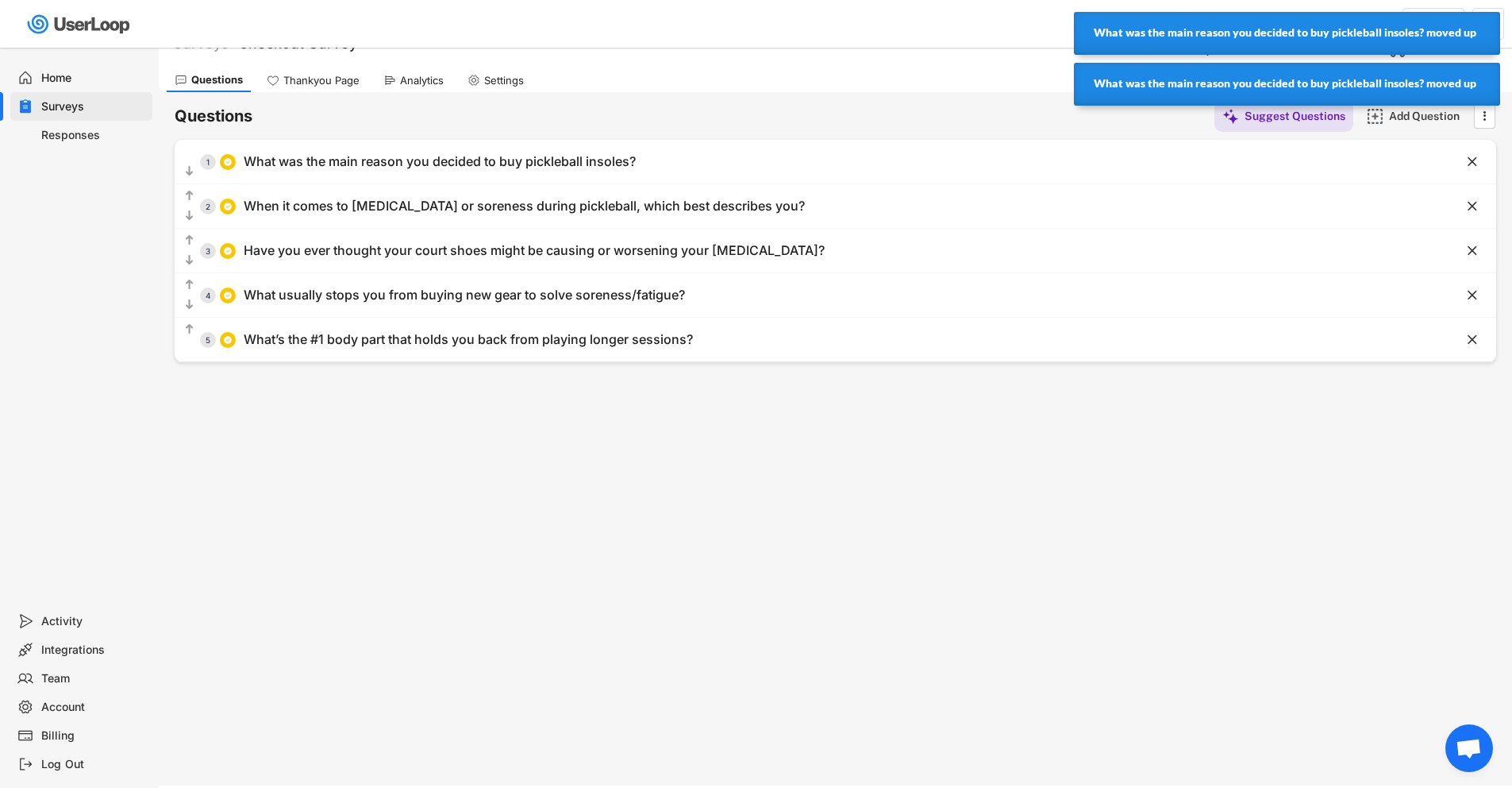
scroll to position [0, 0]
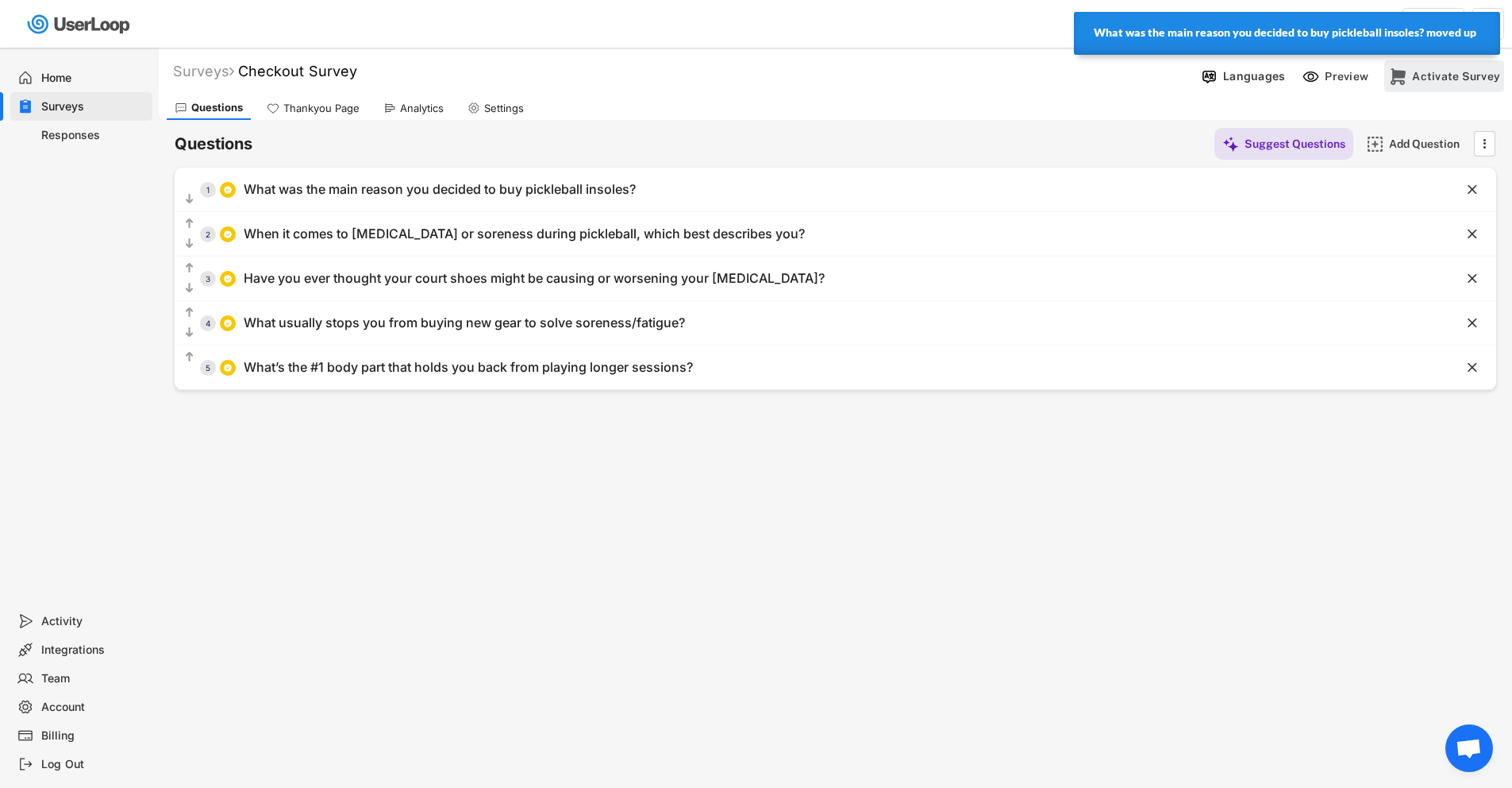
click at [1424, 74] on div "Activate Survey" at bounding box center [1456, 75] width 88 height 14
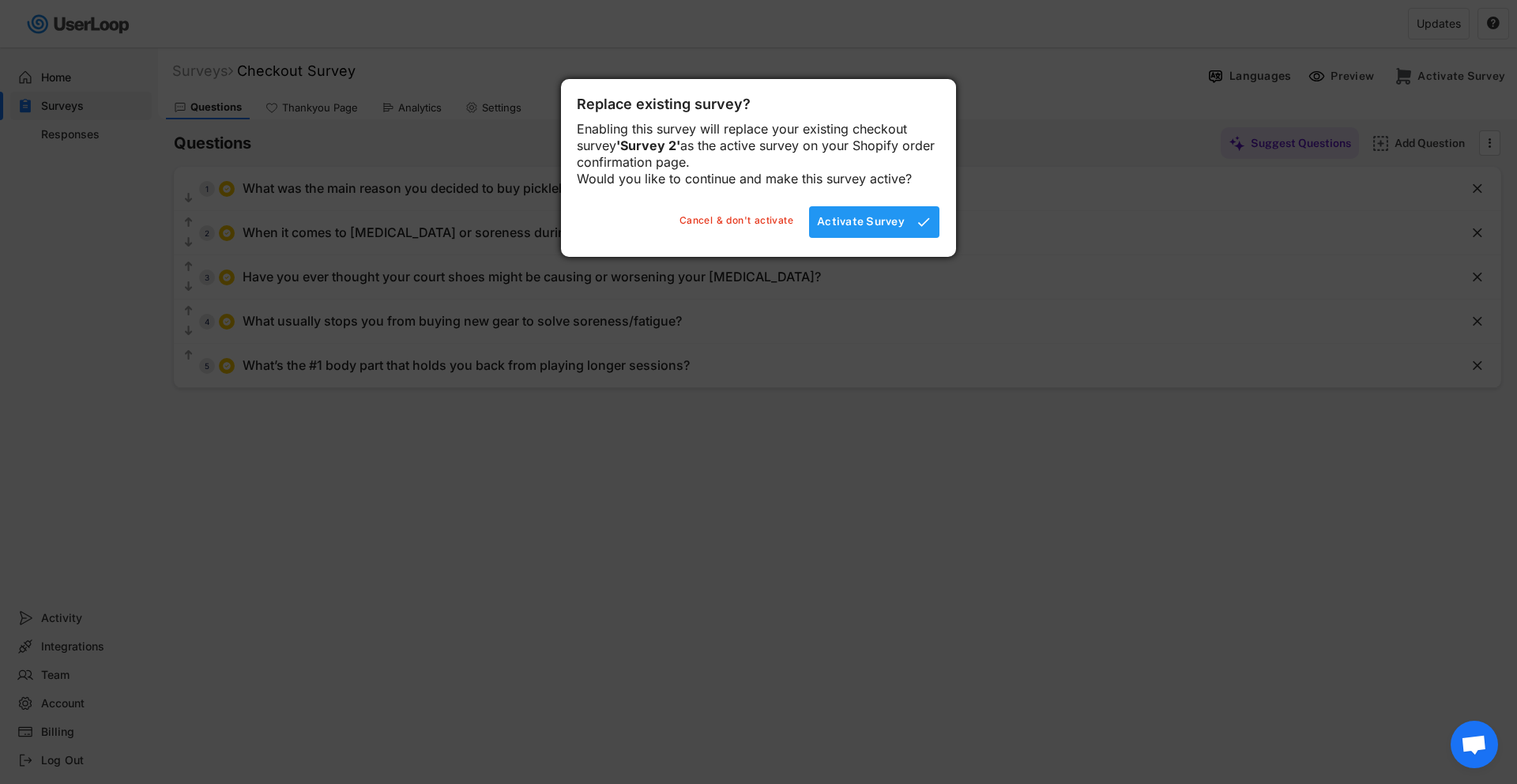
click at [856, 229] on div "Activate Survey" at bounding box center [861, 220] width 87 height 14
